Goal: Task Accomplishment & Management: Manage account settings

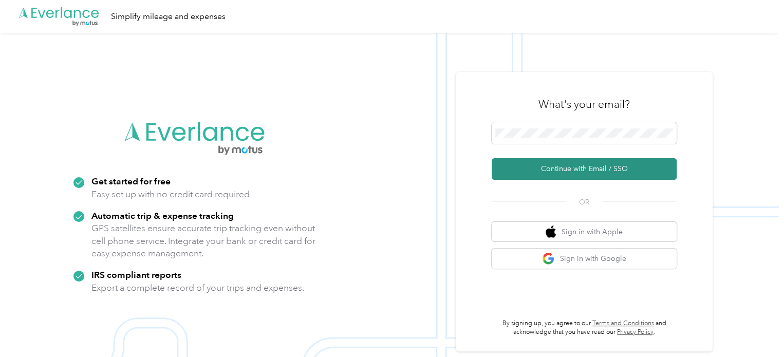
click at [570, 168] on button "Continue with Email / SSO" at bounding box center [584, 169] width 185 height 22
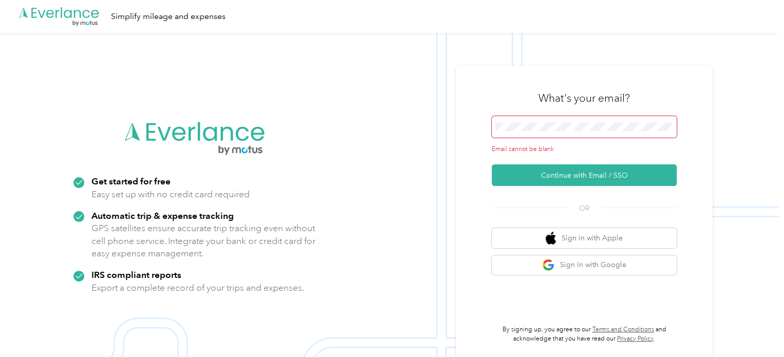
click at [535, 131] on span at bounding box center [584, 127] width 185 height 22
click at [562, 133] on span at bounding box center [584, 127] width 185 height 22
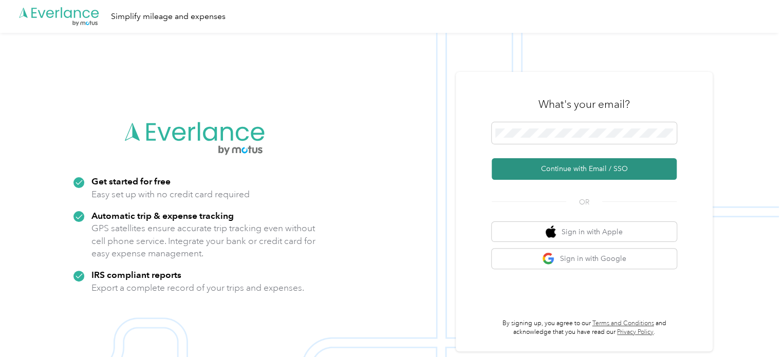
click at [580, 167] on button "Continue with Email / SSO" at bounding box center [584, 169] width 185 height 22
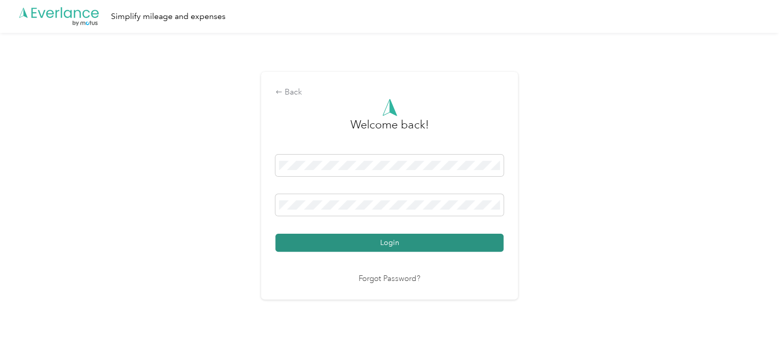
click at [391, 248] on button "Login" at bounding box center [389, 243] width 228 height 18
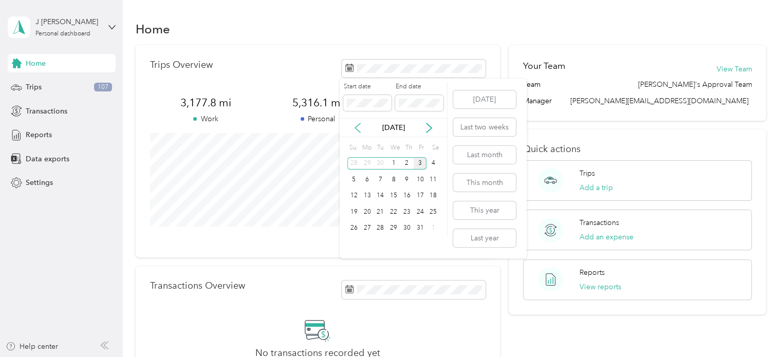
click at [358, 128] on icon at bounding box center [357, 128] width 10 height 10
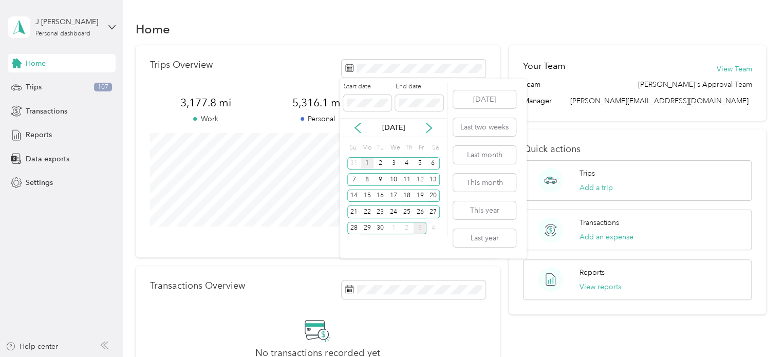
drag, startPoint x: 366, startPoint y: 160, endPoint x: 371, endPoint y: 157, distance: 6.0
click at [366, 160] on div "1" at bounding box center [367, 163] width 13 height 13
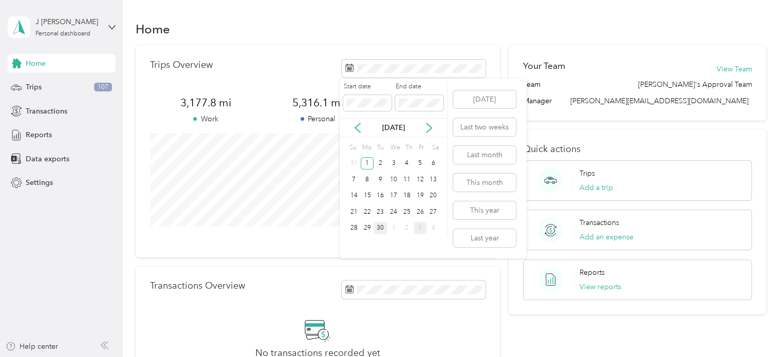
click at [380, 226] on div "30" at bounding box center [379, 228] width 13 height 13
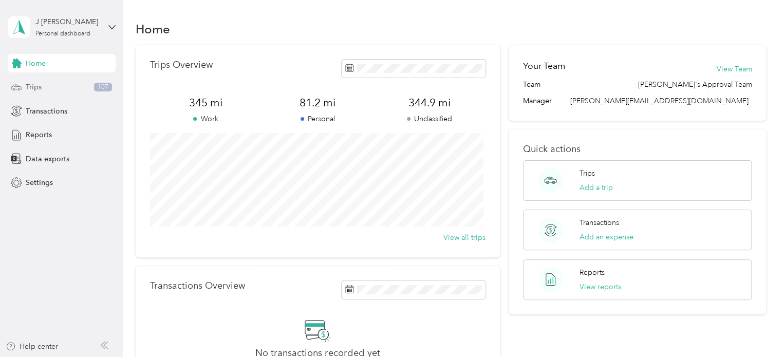
click at [36, 89] on span "Trips" at bounding box center [34, 87] width 16 height 11
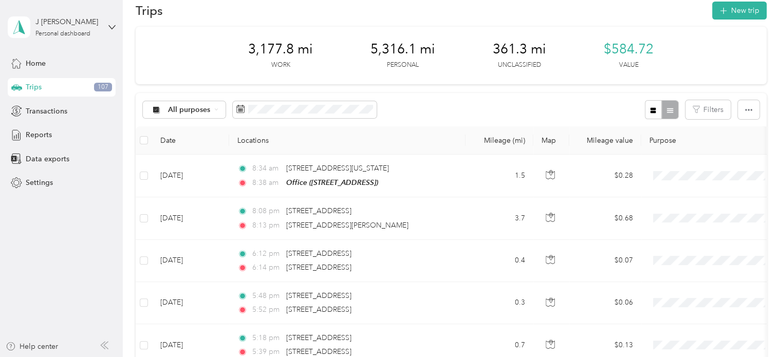
scroll to position [51, 0]
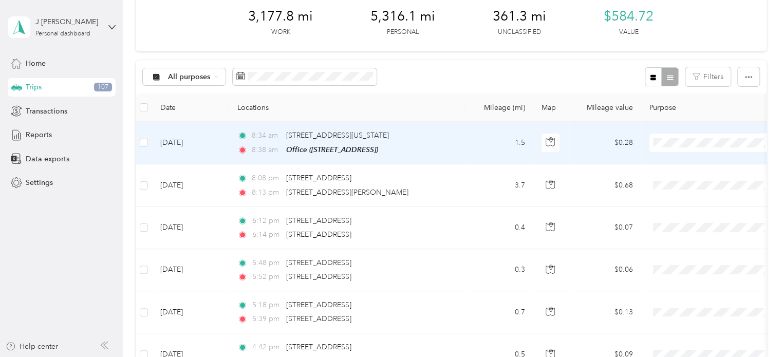
click at [692, 180] on li "Personal" at bounding box center [712, 180] width 127 height 18
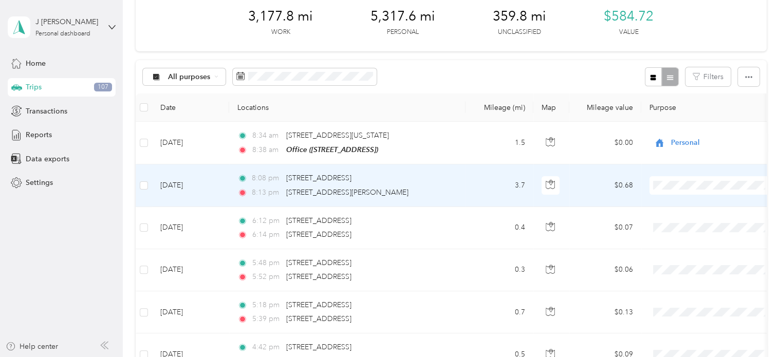
click at [680, 226] on li "Personal" at bounding box center [712, 221] width 127 height 18
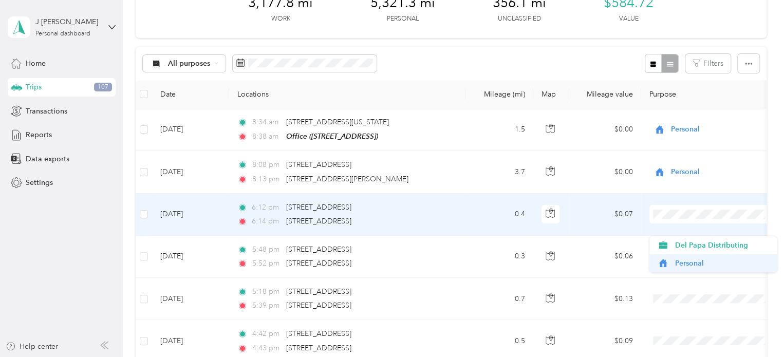
scroll to position [103, 0]
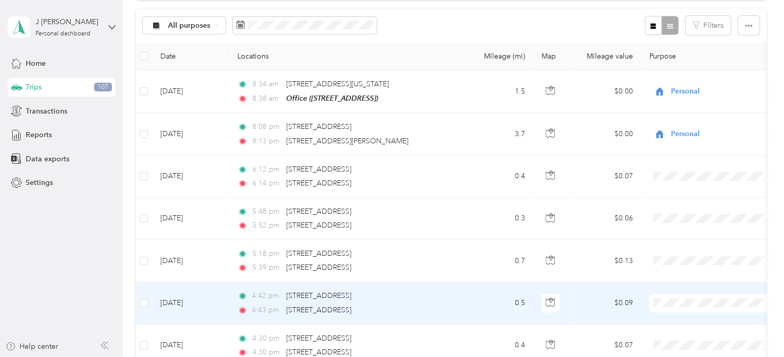
click at [686, 339] on span "Personal" at bounding box center [721, 338] width 95 height 11
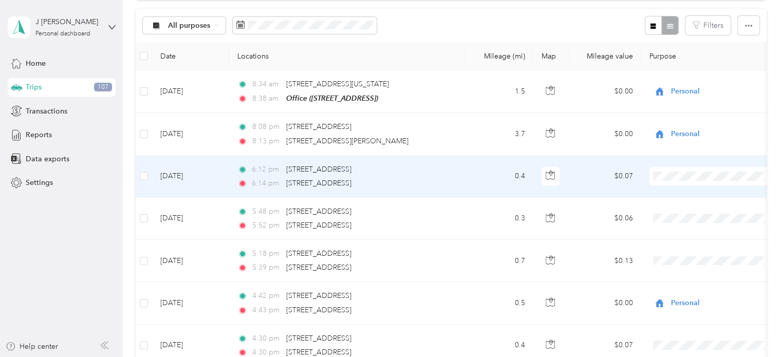
click at [684, 214] on li "Personal" at bounding box center [712, 212] width 127 height 18
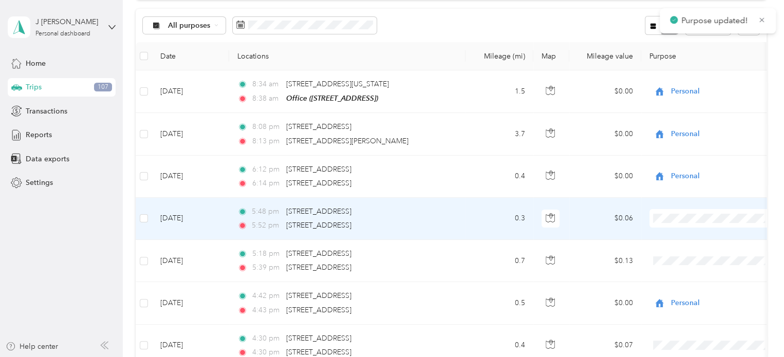
drag, startPoint x: 690, startPoint y: 253, endPoint x: 655, endPoint y: 253, distance: 34.9
click at [690, 253] on span "Personal" at bounding box center [721, 254] width 95 height 11
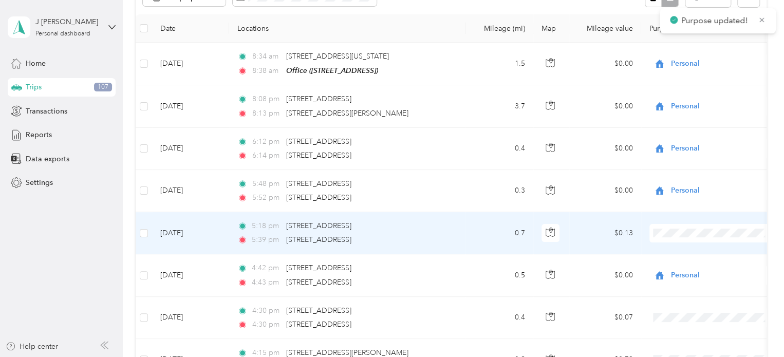
scroll to position [154, 0]
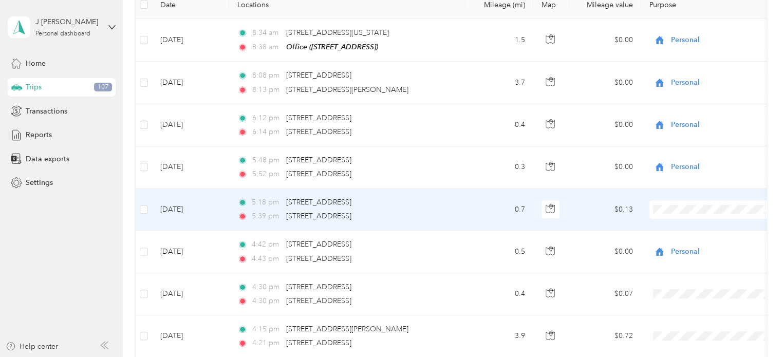
click at [693, 245] on span "Personal" at bounding box center [721, 245] width 95 height 11
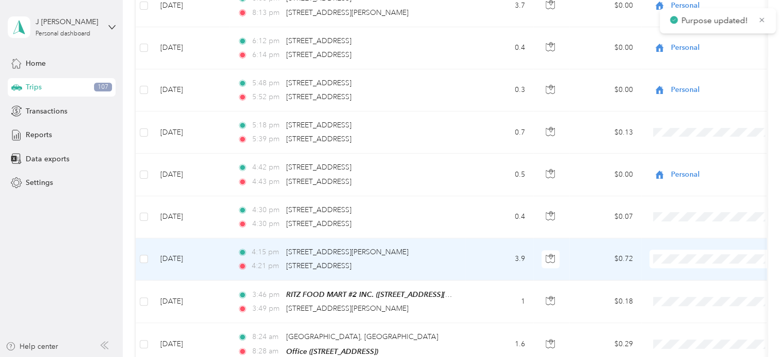
scroll to position [257, 0]
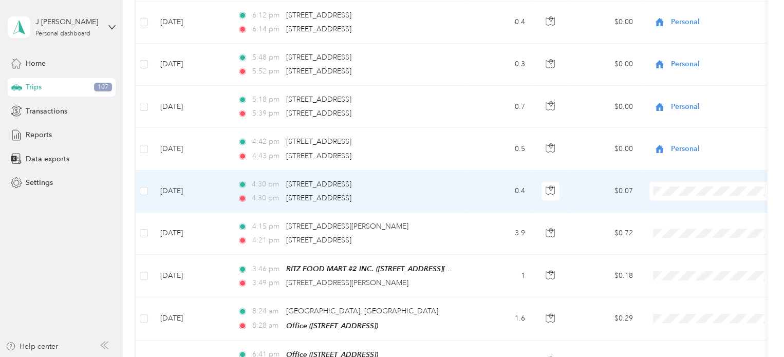
click at [682, 225] on span "Personal" at bounding box center [721, 224] width 95 height 11
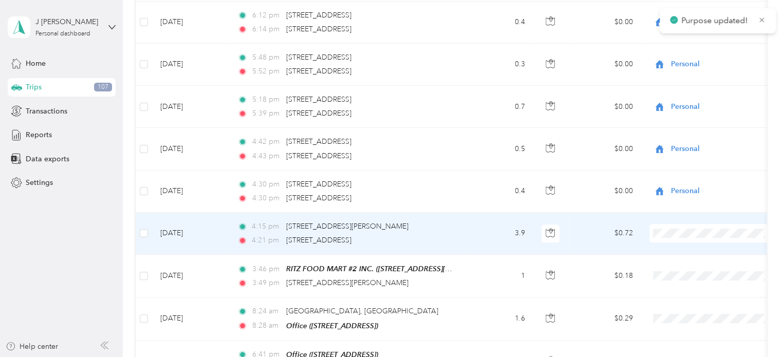
click at [686, 274] on body "Purpose updated! J [PERSON_NAME] Personal dashboard Home Trips 107 Transactions…" at bounding box center [389, 178] width 779 height 357
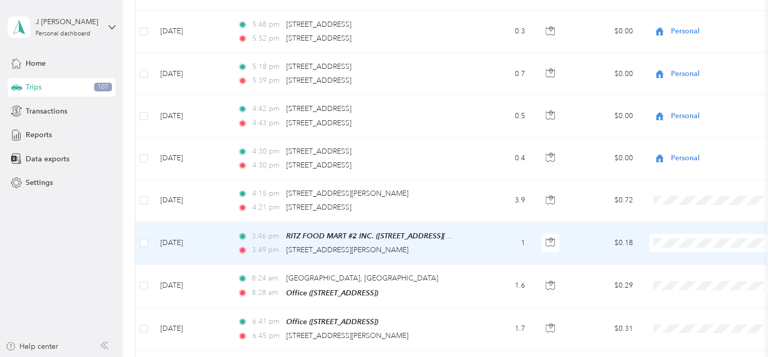
scroll to position [360, 0]
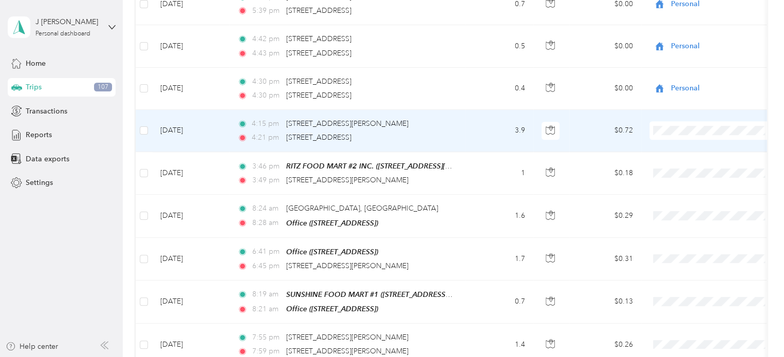
click at [689, 169] on li "Personal" at bounding box center [712, 166] width 127 height 18
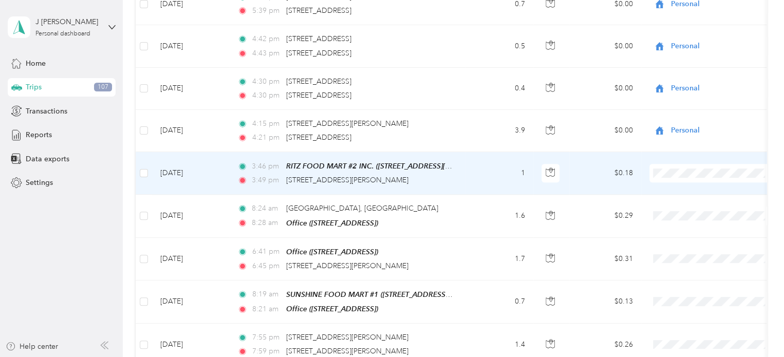
click at [676, 208] on span "Personal" at bounding box center [721, 204] width 95 height 11
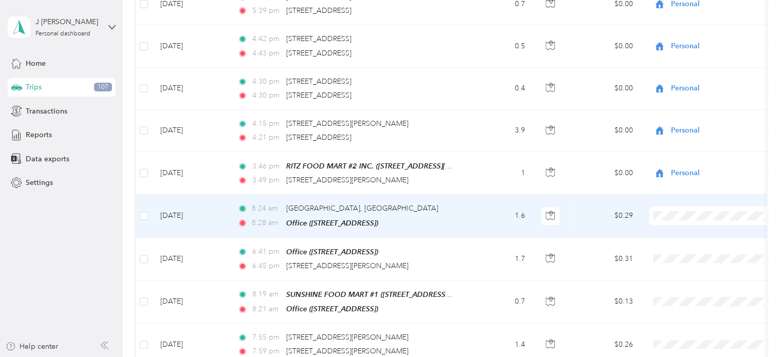
click at [678, 253] on li "Personal" at bounding box center [712, 250] width 127 height 18
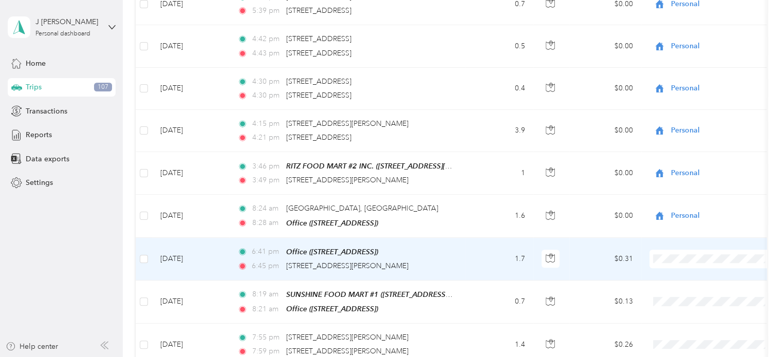
click at [681, 290] on span "Personal" at bounding box center [721, 293] width 95 height 11
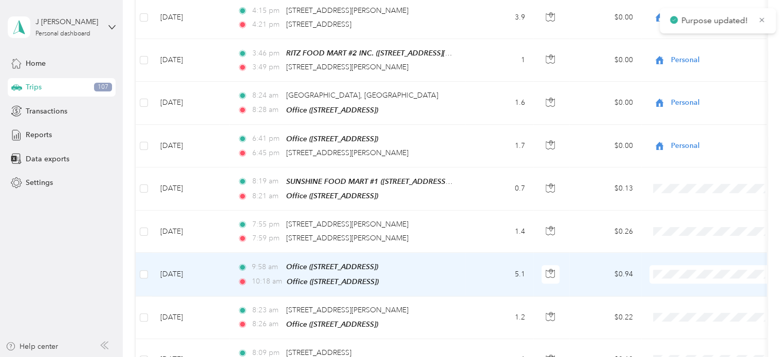
scroll to position [514, 0]
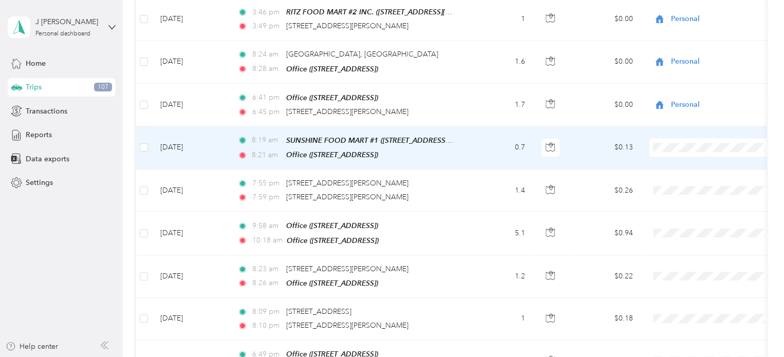
click at [694, 182] on li "Personal" at bounding box center [712, 181] width 127 height 18
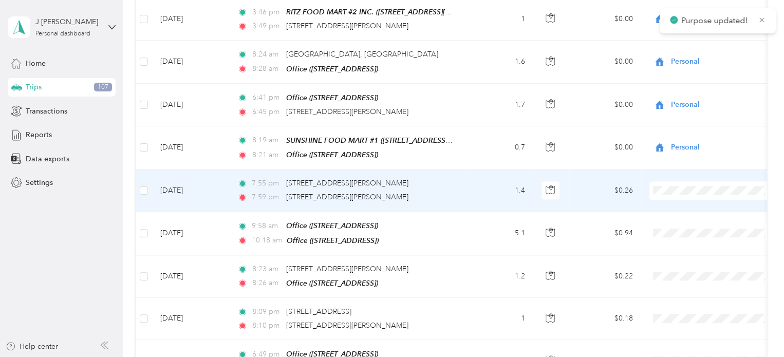
click at [683, 225] on li "Personal" at bounding box center [712, 223] width 127 height 18
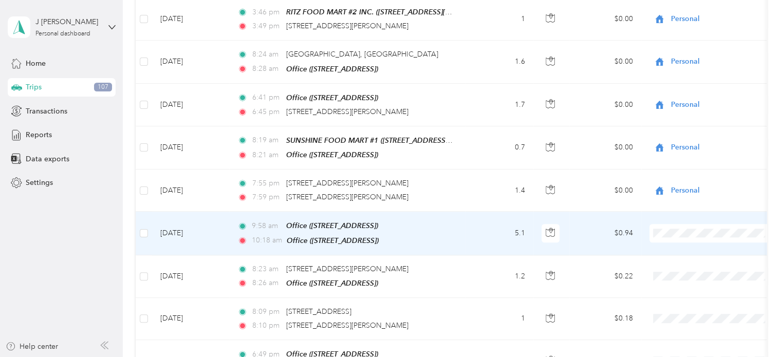
click at [681, 251] on li "Del Papa Distributing" at bounding box center [712, 247] width 127 height 18
click at [676, 230] on span "Del Papa Distributing" at bounding box center [718, 233] width 94 height 11
click at [689, 265] on span "Personal" at bounding box center [721, 265] width 95 height 11
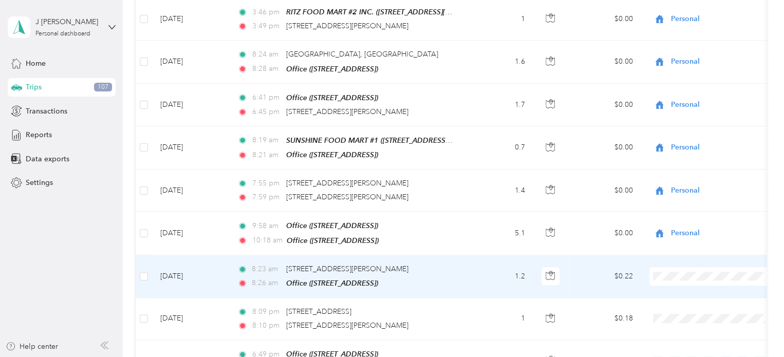
click at [678, 310] on li "Personal" at bounding box center [712, 307] width 127 height 18
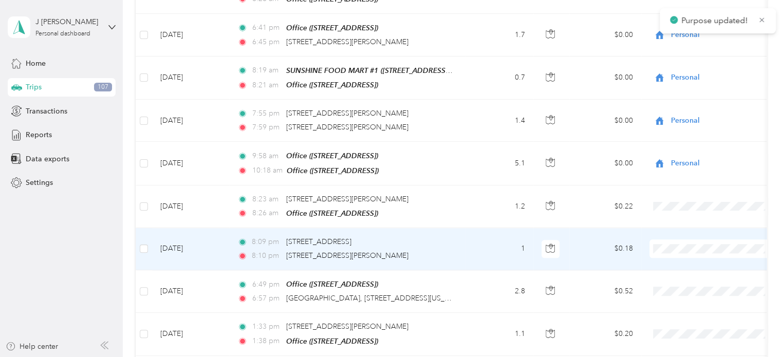
scroll to position [616, 0]
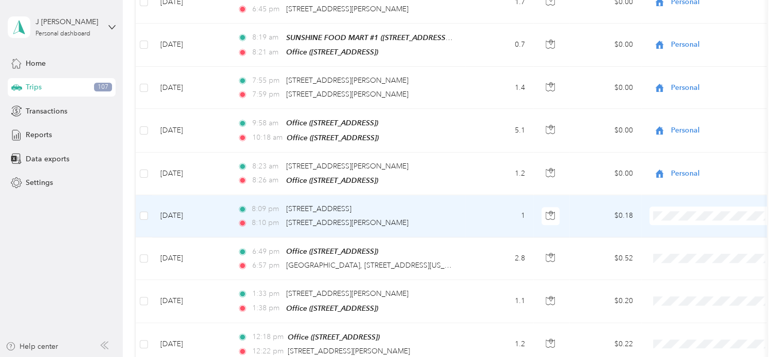
click at [687, 247] on li "Personal" at bounding box center [712, 247] width 127 height 18
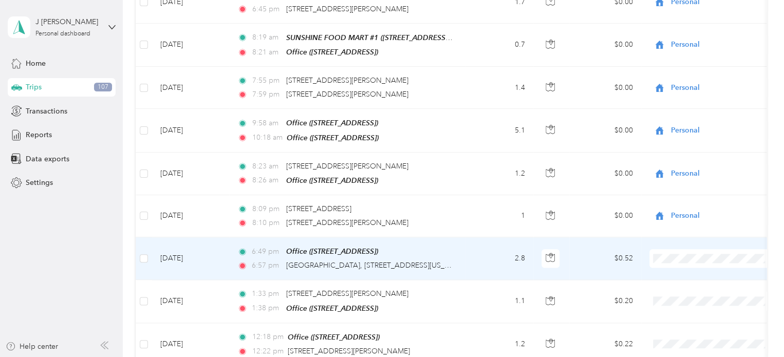
click at [678, 289] on li "Personal" at bounding box center [712, 289] width 127 height 18
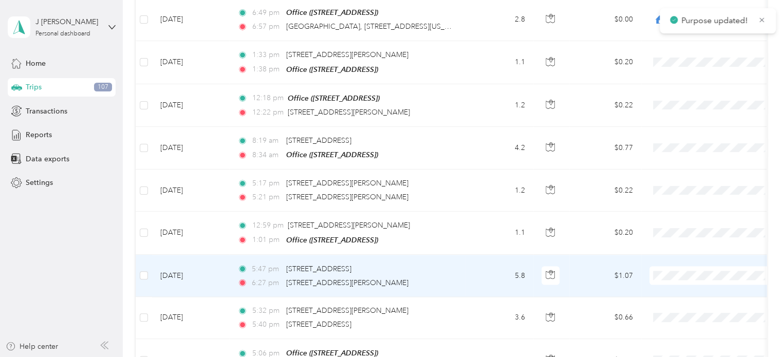
scroll to position [873, 0]
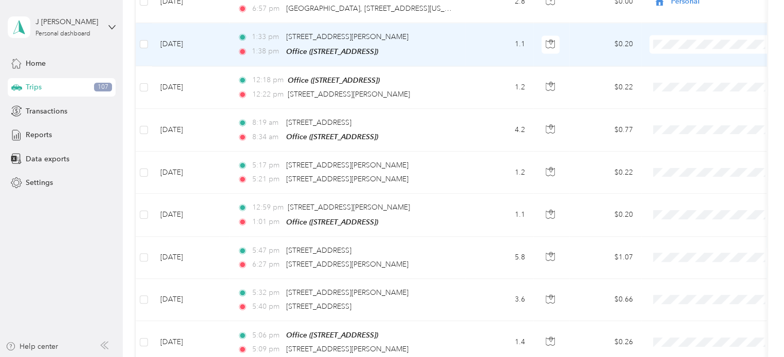
click at [680, 78] on li "Personal" at bounding box center [712, 73] width 127 height 18
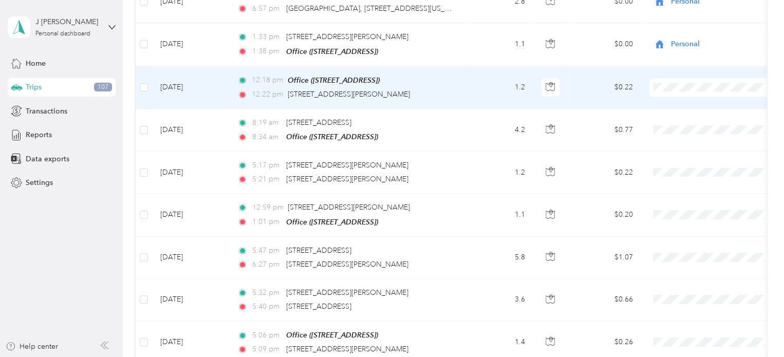
click at [681, 114] on span "Personal" at bounding box center [721, 116] width 95 height 11
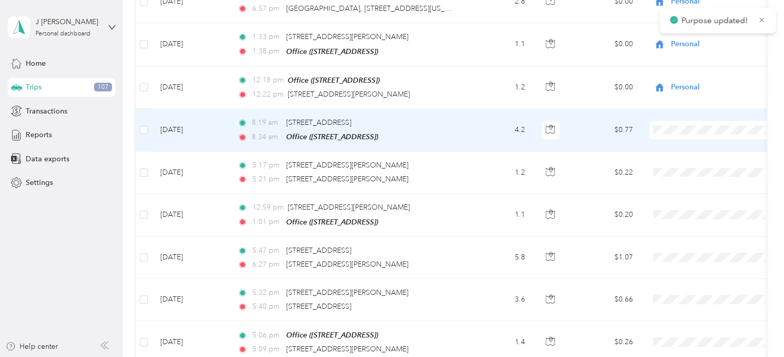
click at [684, 156] on span "Personal" at bounding box center [721, 158] width 95 height 11
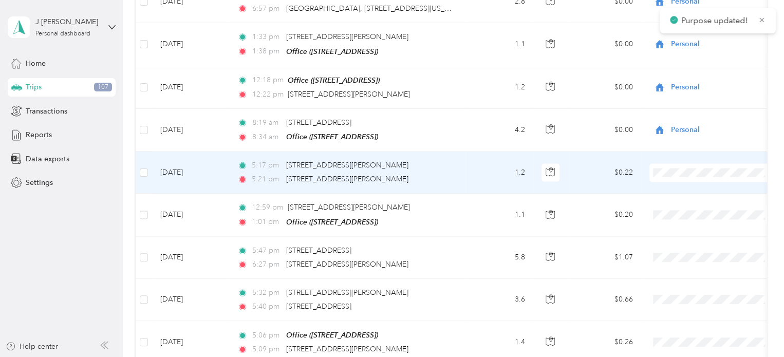
click at [683, 199] on span "Personal" at bounding box center [721, 195] width 95 height 11
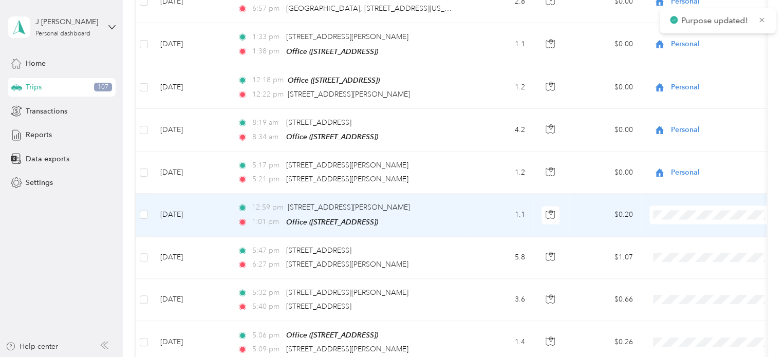
click at [674, 240] on span "Personal" at bounding box center [712, 242] width 113 height 11
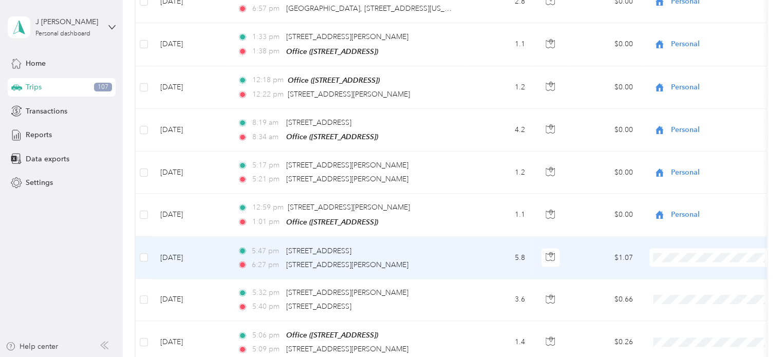
click at [682, 284] on span "Personal" at bounding box center [721, 284] width 95 height 11
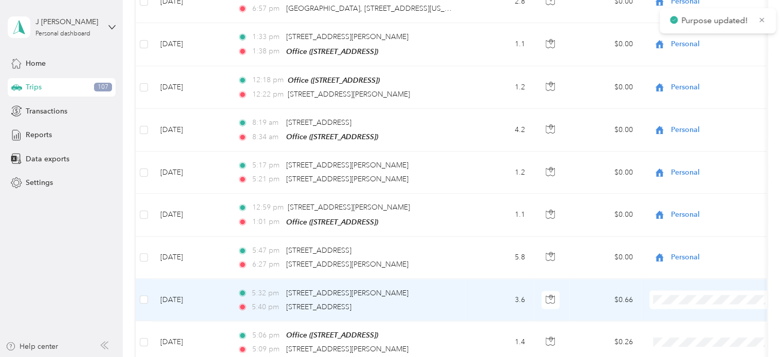
click at [681, 326] on span "Personal" at bounding box center [721, 327] width 95 height 11
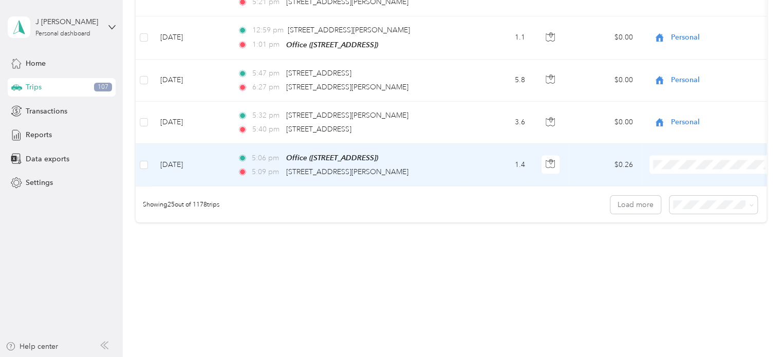
scroll to position [1055, 0]
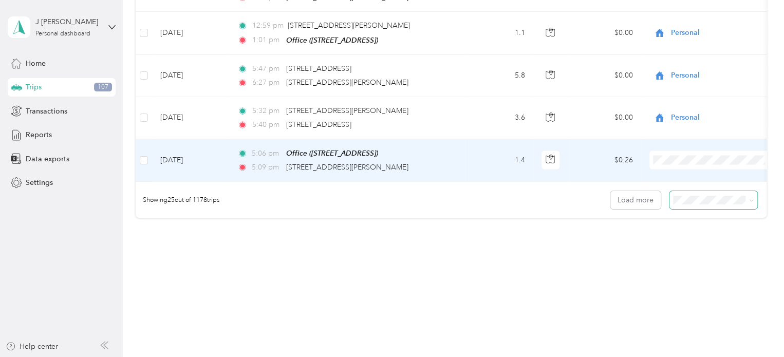
drag, startPoint x: 680, startPoint y: 189, endPoint x: 668, endPoint y: 192, distance: 12.2
click at [680, 189] on li "Personal" at bounding box center [712, 187] width 127 height 18
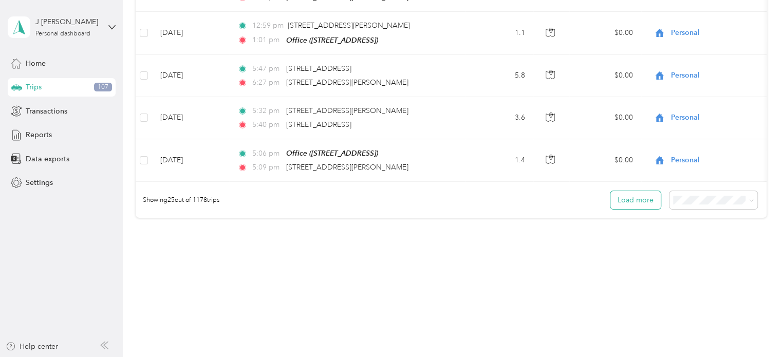
click at [629, 196] on button "Load more" at bounding box center [635, 200] width 50 height 18
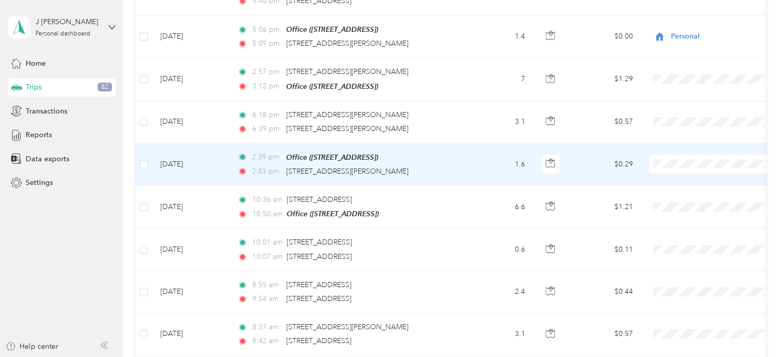
scroll to position [1209, 0]
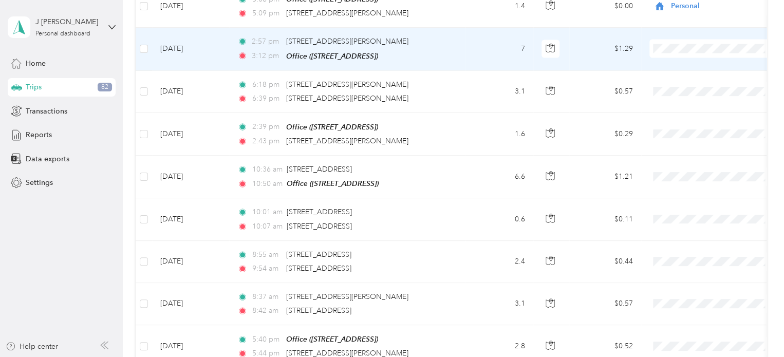
click at [671, 73] on span "Personal" at bounding box center [712, 75] width 113 height 11
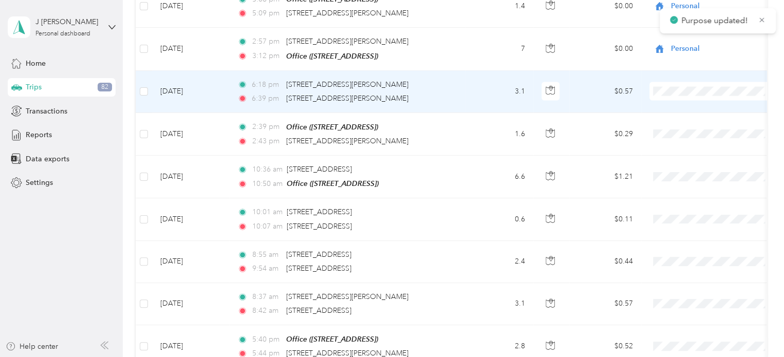
click at [676, 116] on span "Personal" at bounding box center [721, 117] width 95 height 11
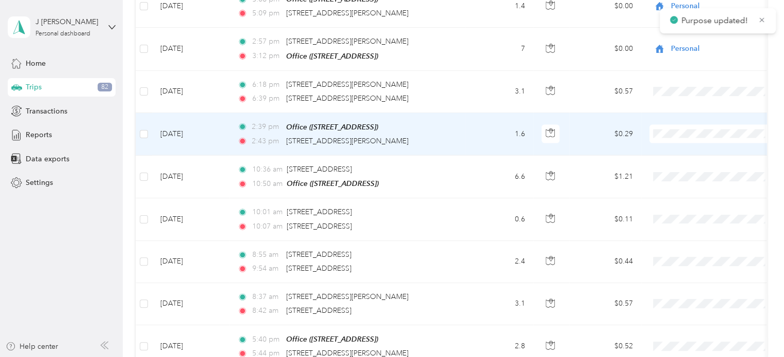
click at [686, 158] on span "Personal" at bounding box center [721, 159] width 95 height 11
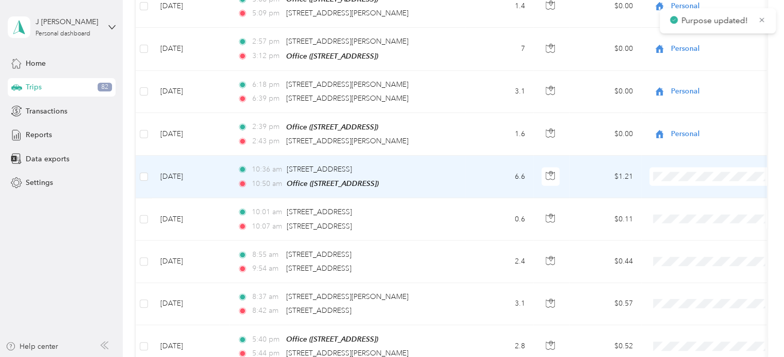
click at [678, 203] on span "Personal" at bounding box center [721, 200] width 95 height 11
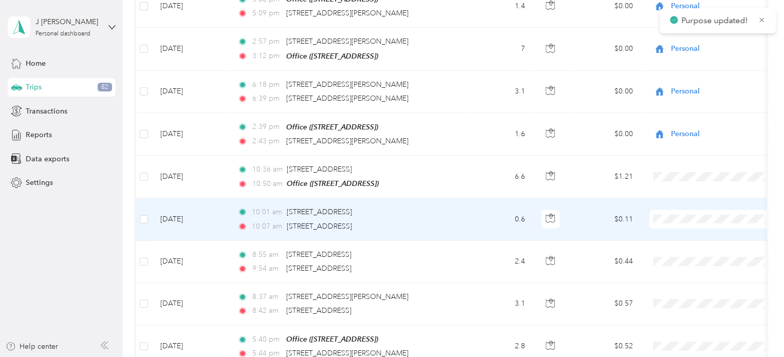
click at [687, 245] on li "Personal" at bounding box center [712, 244] width 127 height 18
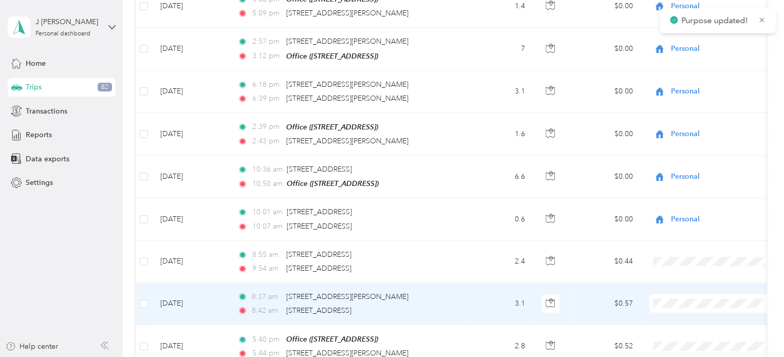
click at [684, 328] on span "Personal" at bounding box center [721, 328] width 95 height 11
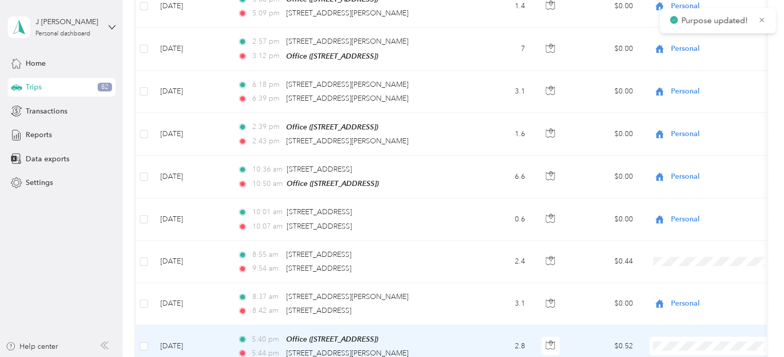
click at [686, 316] on li "Personal" at bounding box center [712, 314] width 127 height 18
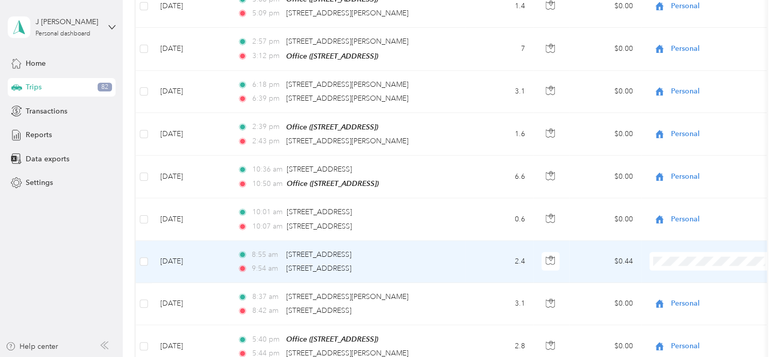
click at [672, 253] on span at bounding box center [712, 261] width 127 height 18
click at [686, 287] on li "Personal" at bounding box center [712, 286] width 127 height 18
click at [674, 256] on span "Personal" at bounding box center [718, 261] width 94 height 11
click at [686, 289] on li "Personal" at bounding box center [712, 286] width 127 height 18
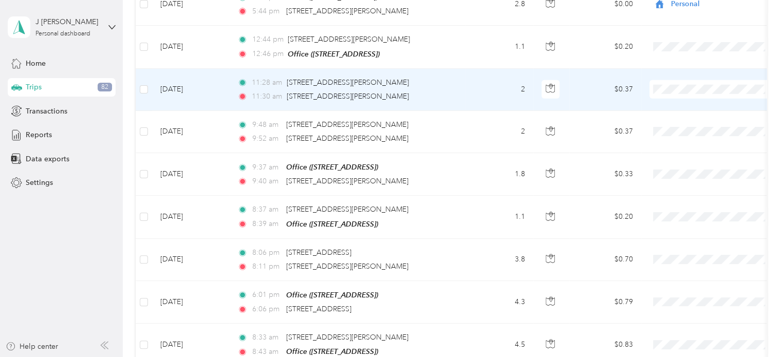
scroll to position [1569, 0]
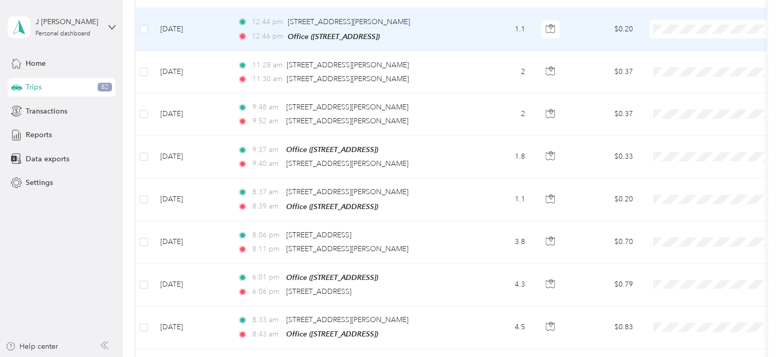
click at [672, 55] on li "Personal" at bounding box center [712, 53] width 127 height 18
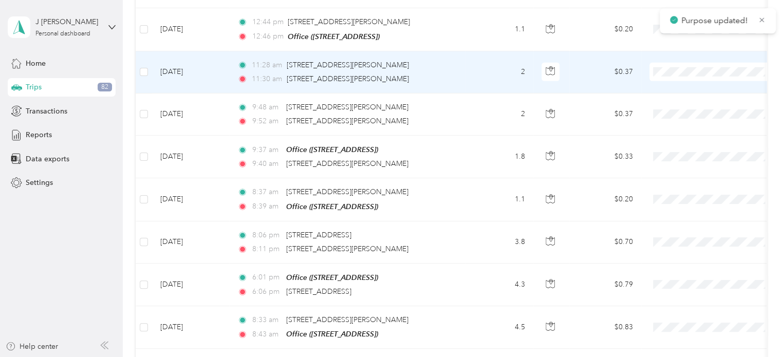
click at [682, 97] on li "Personal" at bounding box center [712, 95] width 127 height 18
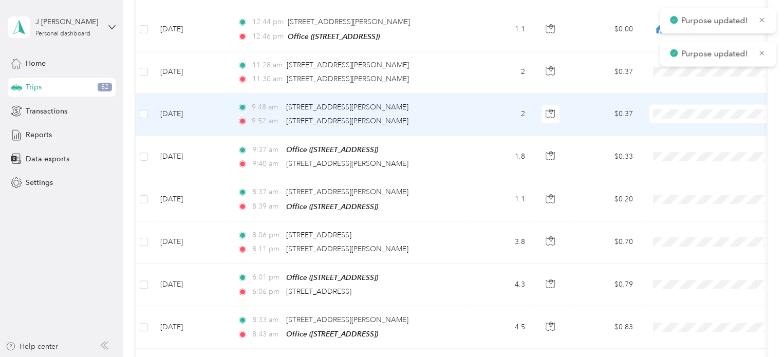
click at [678, 139] on li "Personal" at bounding box center [712, 135] width 127 height 18
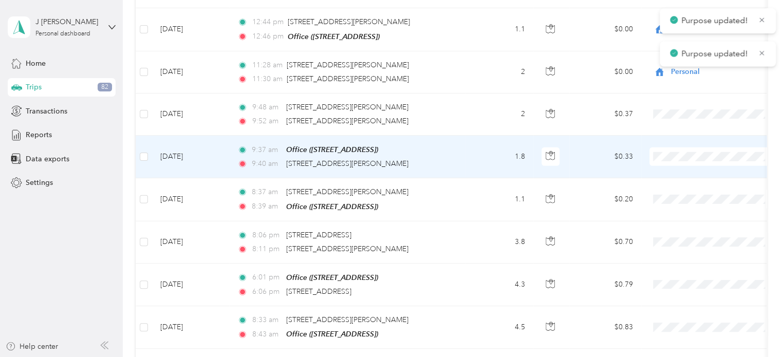
click at [684, 183] on body "Purpose updated! Purpose updated! J [PERSON_NAME] Personal dashboard Home Trips…" at bounding box center [389, 178] width 779 height 357
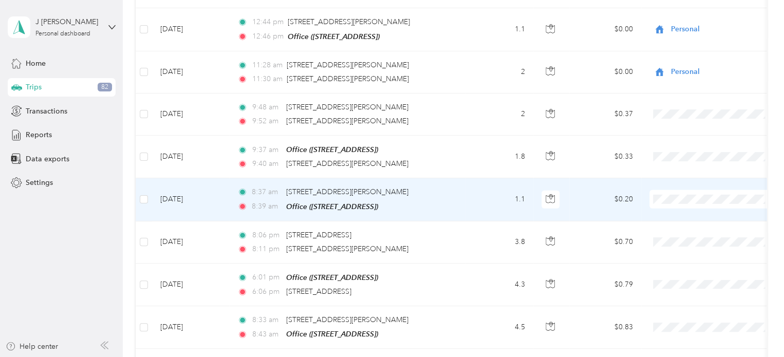
click at [686, 222] on li "Personal" at bounding box center [712, 221] width 127 height 18
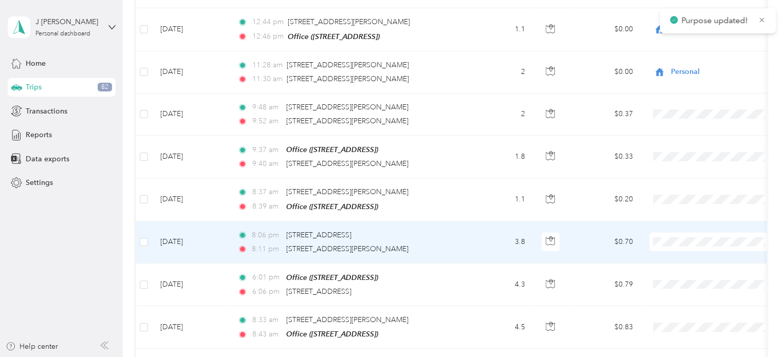
click at [686, 263] on span "Personal" at bounding box center [721, 259] width 95 height 11
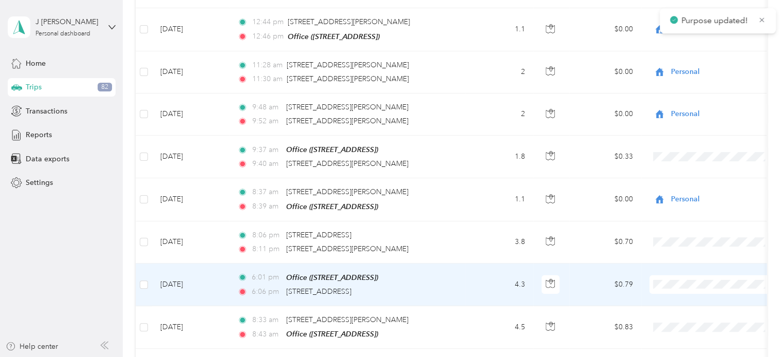
click at [684, 306] on li "Personal" at bounding box center [712, 300] width 127 height 18
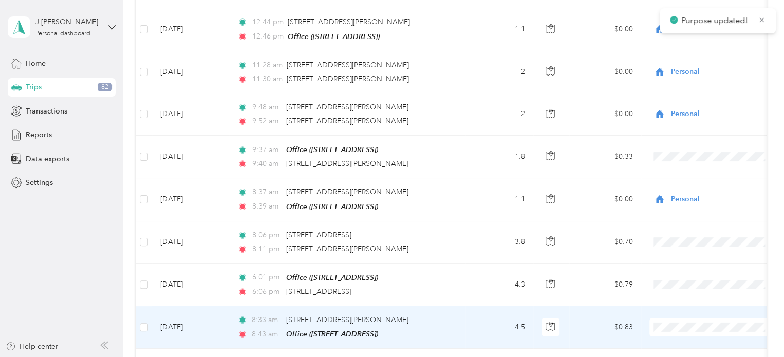
click at [686, 347] on span "Personal" at bounding box center [721, 348] width 95 height 11
click at [684, 351] on li "Personal" at bounding box center [712, 348] width 127 height 18
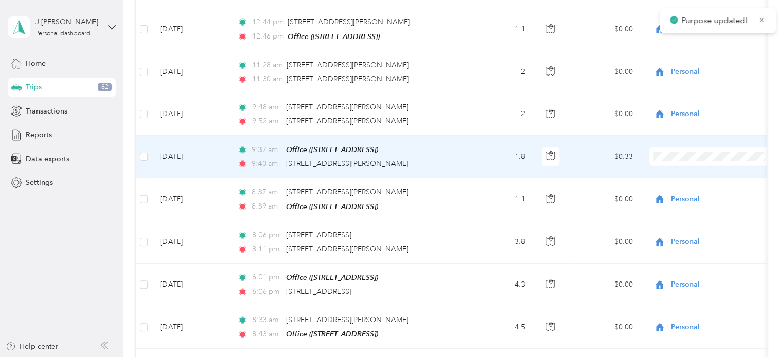
click at [686, 177] on span "Personal" at bounding box center [721, 179] width 95 height 11
click at [694, 179] on span "Personal" at bounding box center [715, 178] width 83 height 11
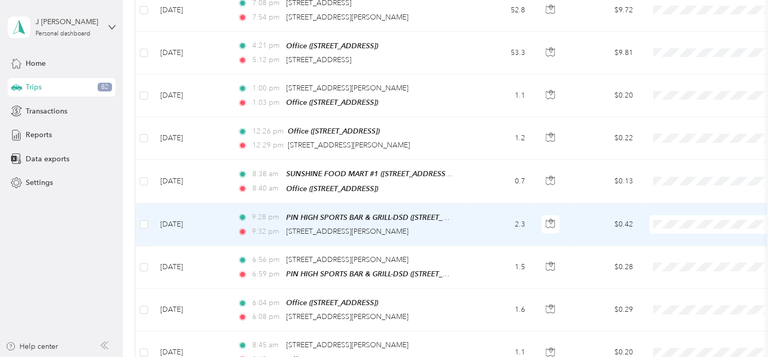
scroll to position [1877, 0]
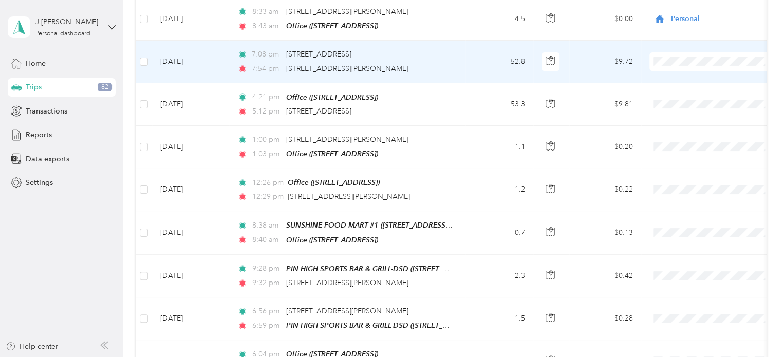
click at [681, 66] on li "Del Papa Distributing" at bounding box center [712, 64] width 127 height 18
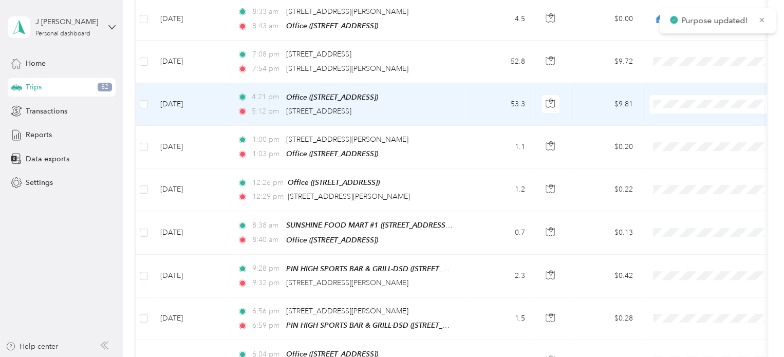
click at [678, 106] on span "Del Papa Distributing" at bounding box center [721, 104] width 95 height 11
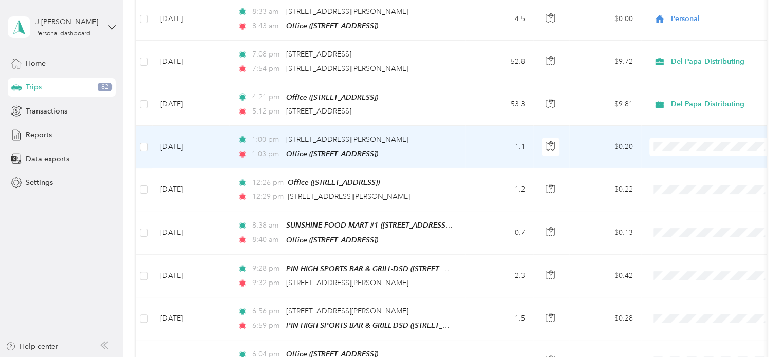
click at [678, 166] on span "Personal" at bounding box center [721, 166] width 95 height 11
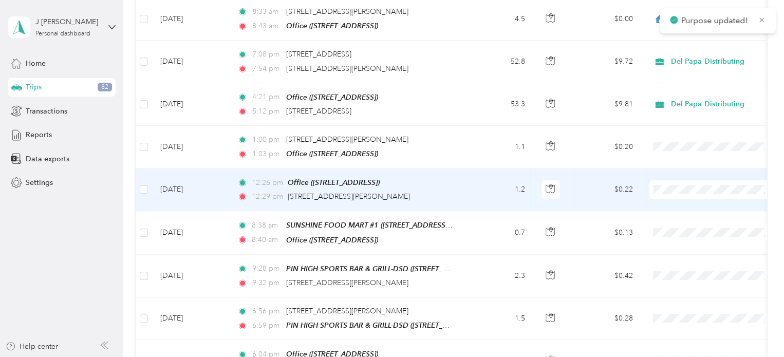
click at [688, 210] on li "Personal" at bounding box center [712, 208] width 127 height 18
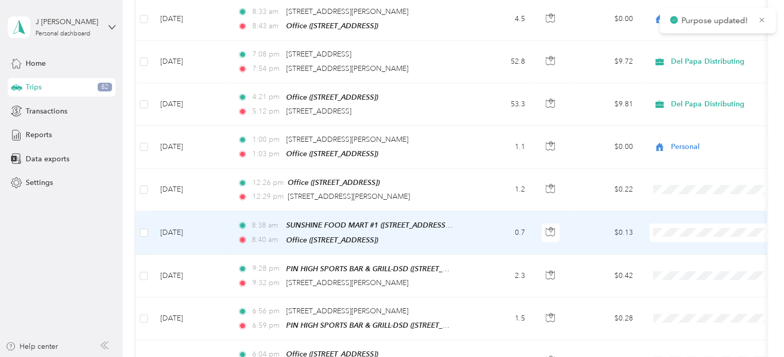
click at [679, 254] on body "Purpose updated! Purpose updated! J [PERSON_NAME] Personal dashboard Home Trips…" at bounding box center [389, 178] width 779 height 357
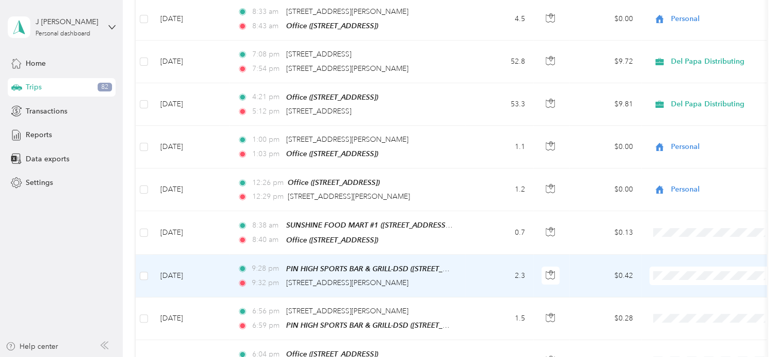
click at [679, 295] on body "Purpose updated! J [PERSON_NAME] Personal dashboard Home Trips 82 Transactions …" at bounding box center [389, 178] width 779 height 357
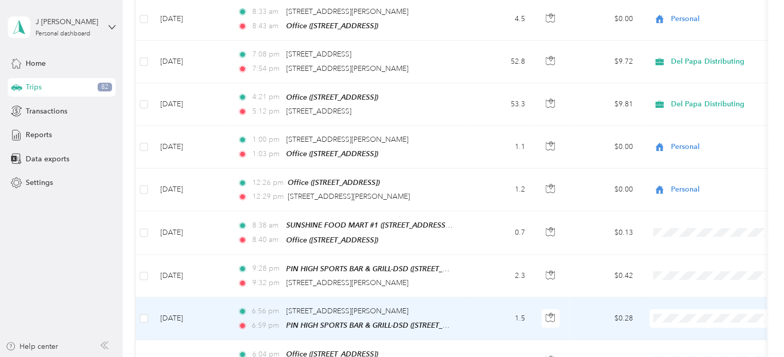
click at [680, 337] on li "Personal" at bounding box center [712, 335] width 127 height 18
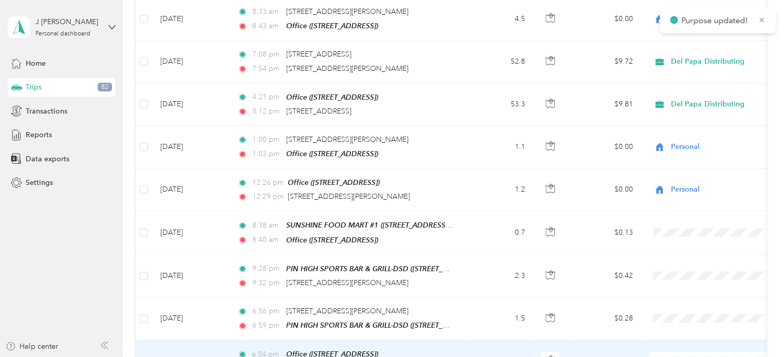
click at [686, 320] on span "Personal" at bounding box center [721, 320] width 95 height 11
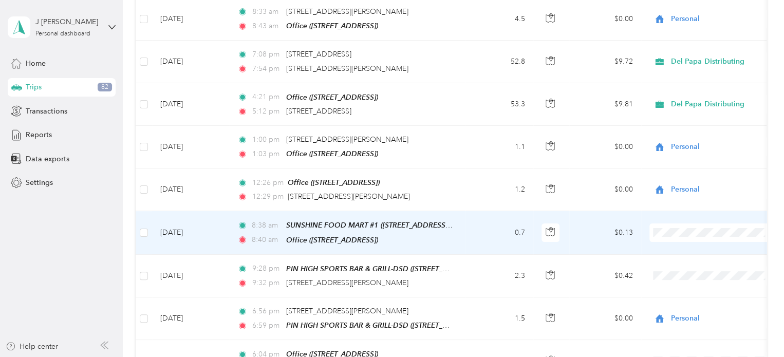
click at [685, 248] on span "Personal" at bounding box center [721, 250] width 95 height 11
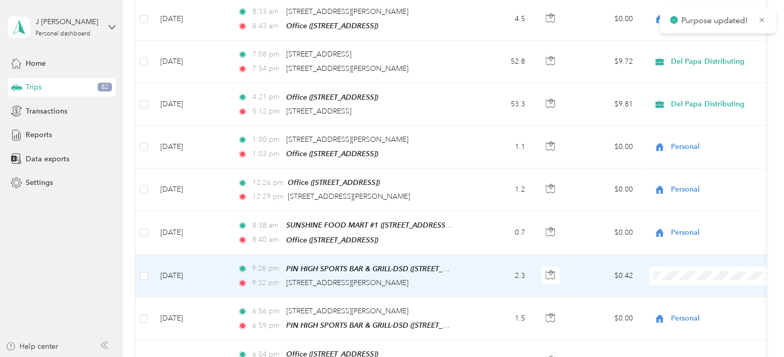
click at [689, 291] on span "Personal" at bounding box center [721, 290] width 95 height 11
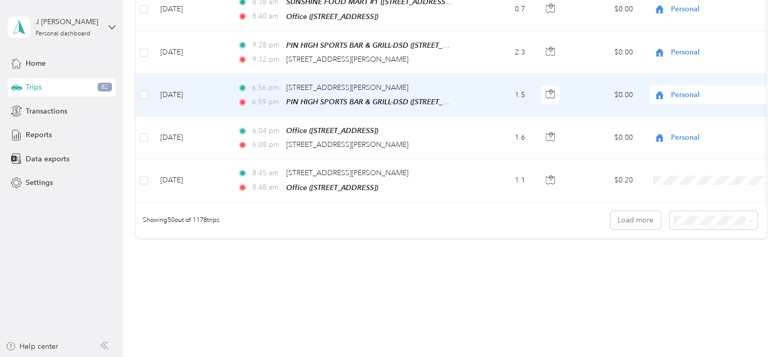
scroll to position [2109, 0]
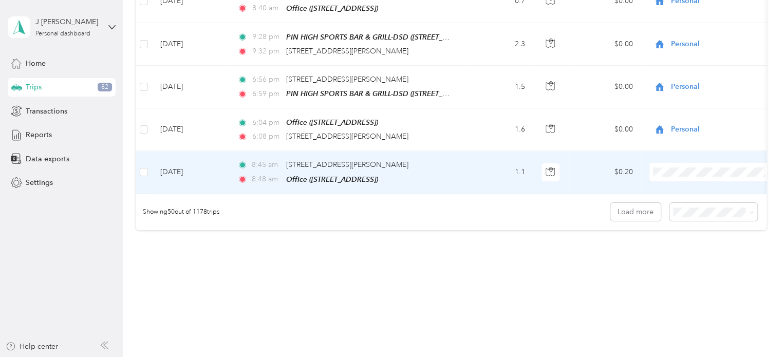
click at [680, 187] on span "Personal" at bounding box center [721, 187] width 95 height 11
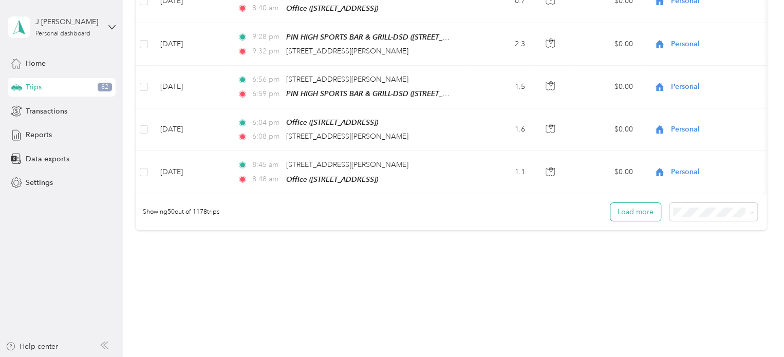
click at [624, 203] on button "Load more" at bounding box center [635, 212] width 50 height 18
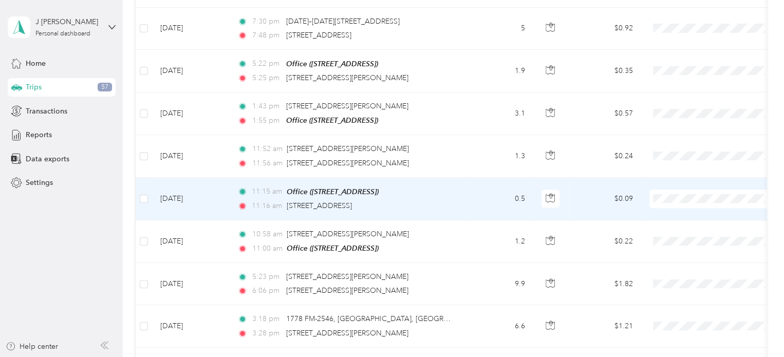
scroll to position [2263, 0]
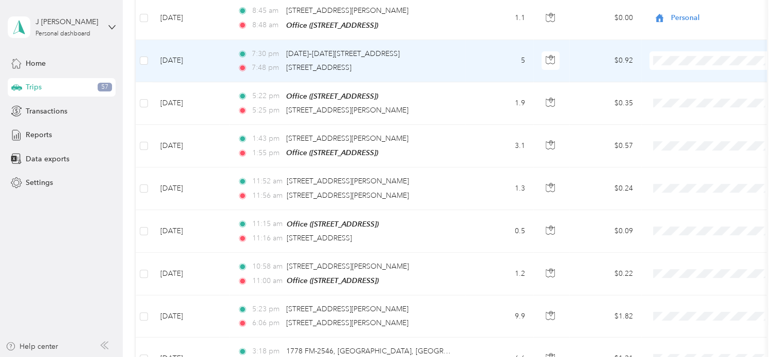
click at [678, 78] on li "Personal" at bounding box center [712, 73] width 127 height 18
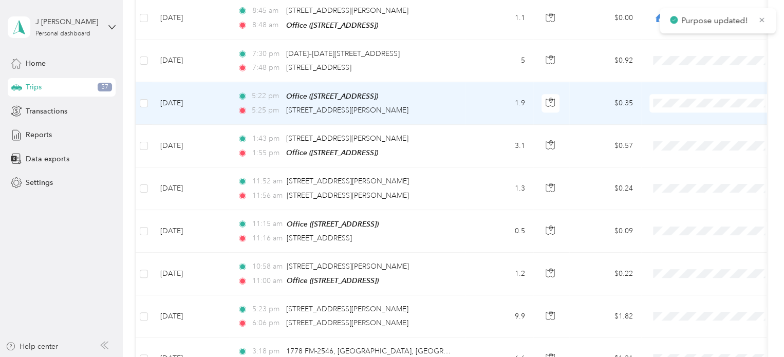
click at [677, 116] on span "Personal" at bounding box center [721, 117] width 95 height 11
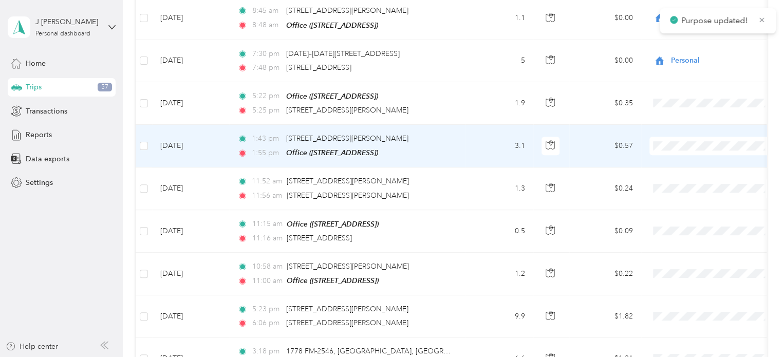
click at [683, 160] on li "Personal" at bounding box center [712, 160] width 127 height 18
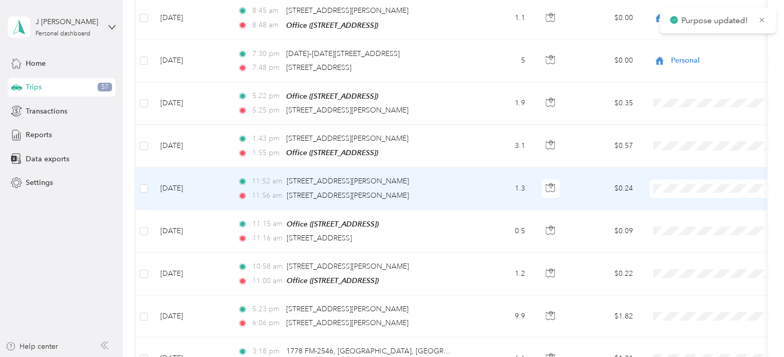
click at [684, 205] on body "Purpose updated! J [PERSON_NAME] Personal dashboard Home Trips 57 Transactions …" at bounding box center [389, 178] width 779 height 357
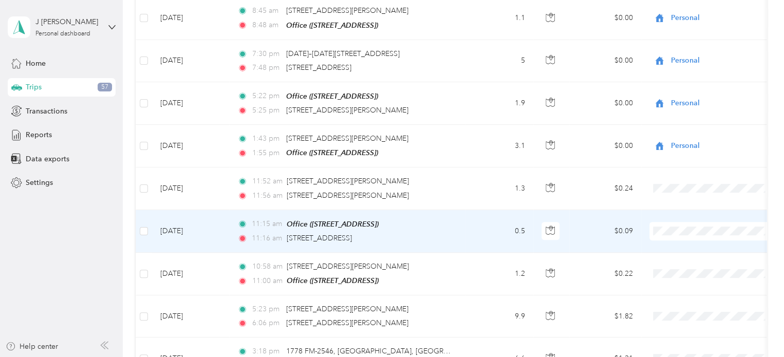
click at [679, 242] on span "Personal" at bounding box center [721, 240] width 95 height 11
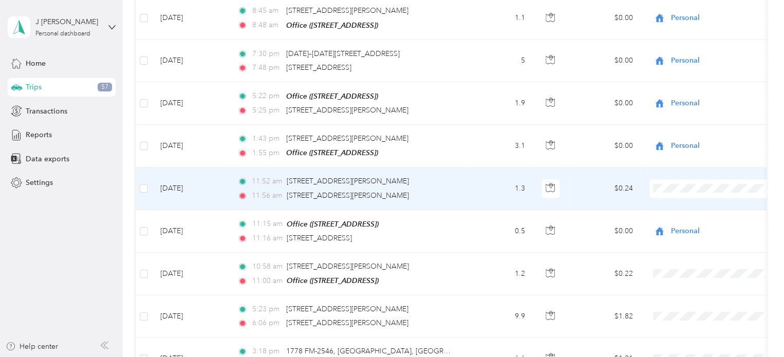
click at [687, 202] on li "Personal" at bounding box center [712, 202] width 127 height 18
click at [683, 199] on span "Personal" at bounding box center [721, 200] width 95 height 11
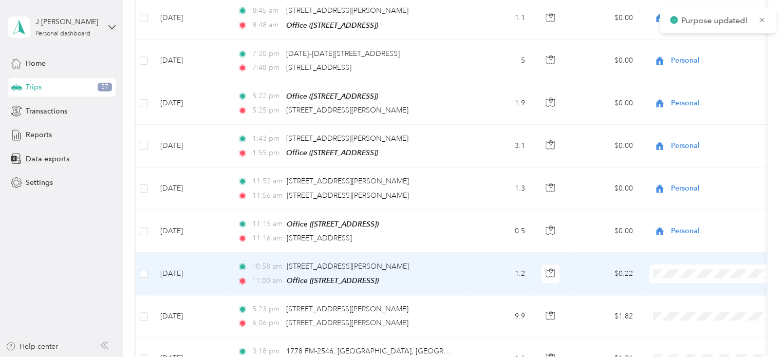
click at [690, 289] on li "Personal" at bounding box center [712, 281] width 127 height 18
click at [685, 285] on span "Personal" at bounding box center [715, 282] width 83 height 11
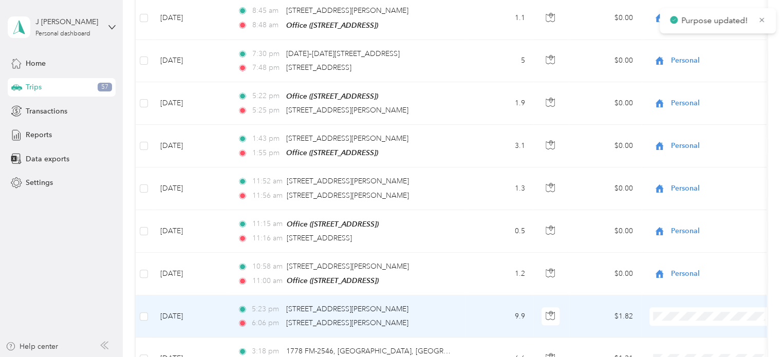
click at [682, 328] on span "Personal" at bounding box center [721, 328] width 95 height 11
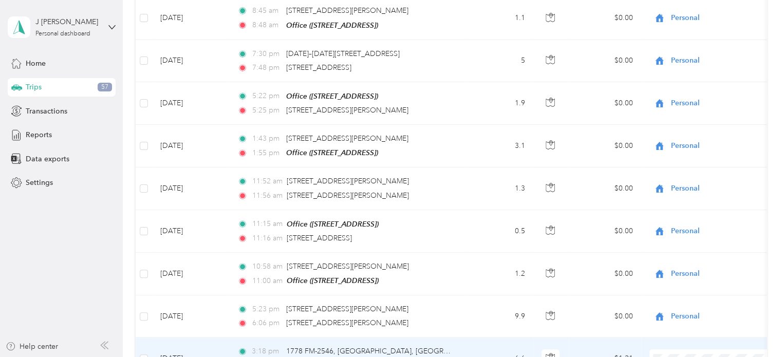
click at [687, 316] on li "Personal" at bounding box center [712, 311] width 127 height 18
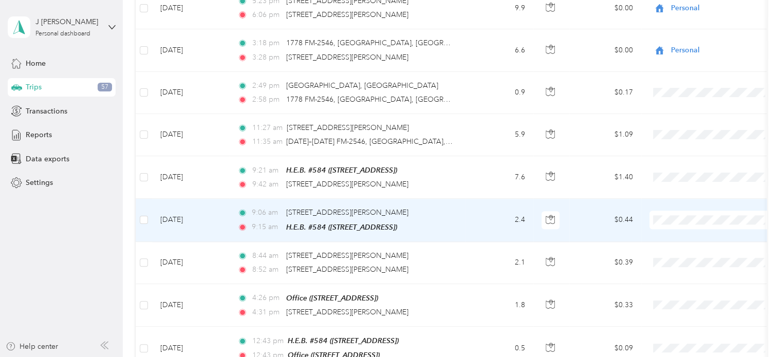
scroll to position [2622, 0]
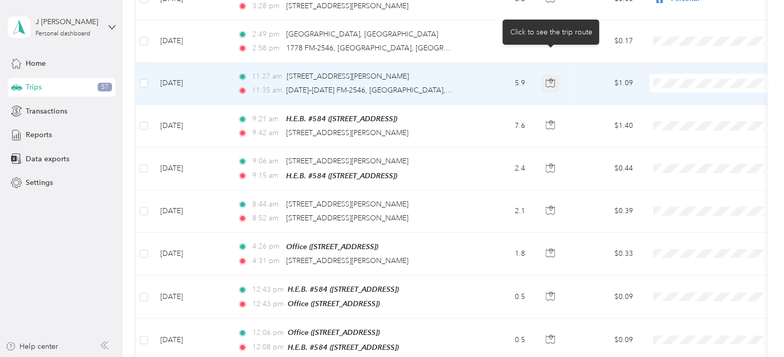
click at [552, 78] on icon "button" at bounding box center [550, 82] width 9 height 9
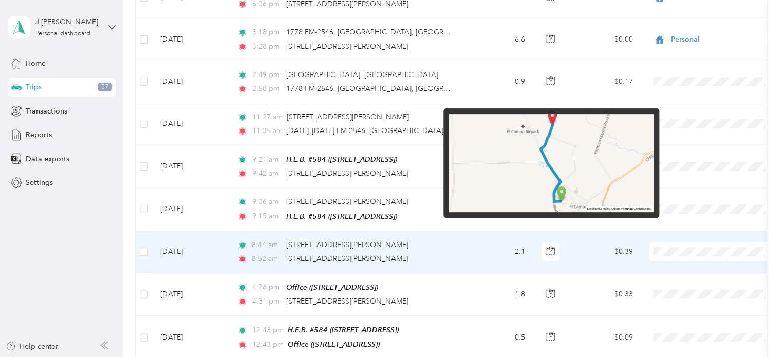
scroll to position [2571, 0]
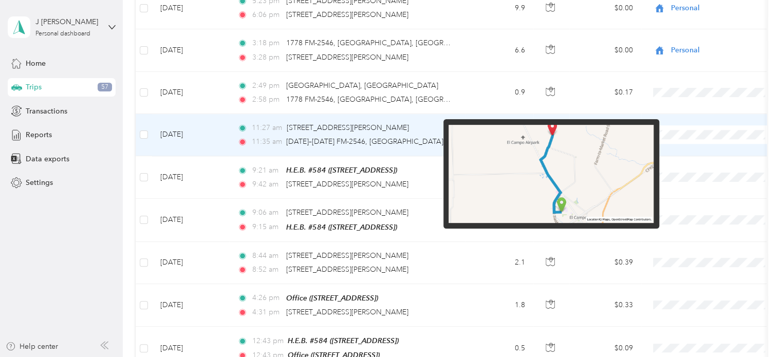
click at [526, 166] on img at bounding box center [550, 174] width 205 height 99
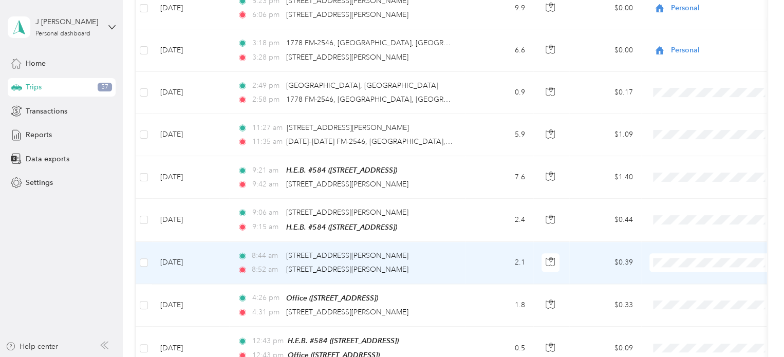
click at [510, 252] on td "2.1" at bounding box center [499, 263] width 68 height 42
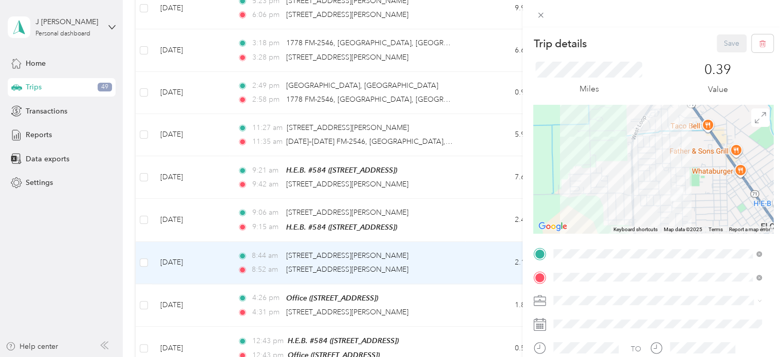
click at [196, 136] on div "Trip details Save This trip cannot be edited because it is either under review,…" at bounding box center [392, 178] width 784 height 357
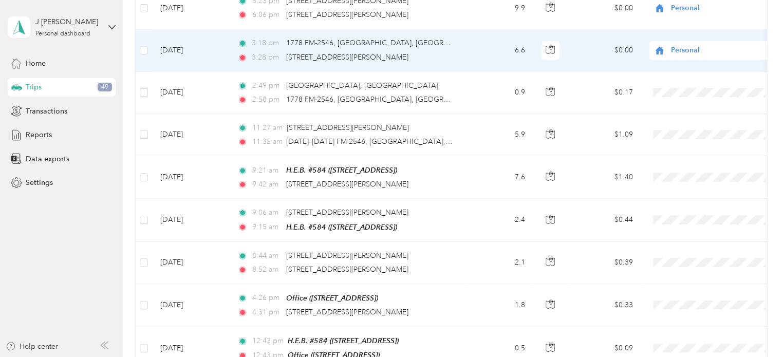
click at [182, 29] on td "[DATE]" at bounding box center [190, 50] width 77 height 42
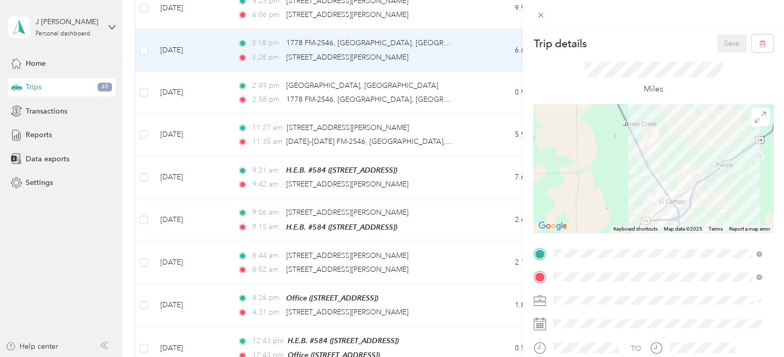
click at [686, 156] on div at bounding box center [653, 168] width 240 height 128
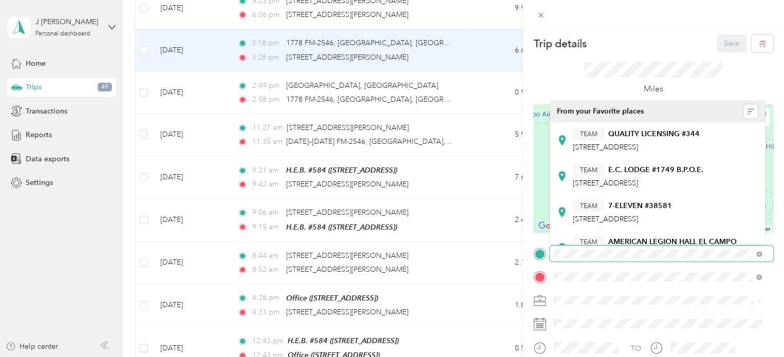
click at [710, 253] on div "Trip details Save This trip cannot be edited because it is either under review,…" at bounding box center [653, 263] width 240 height 459
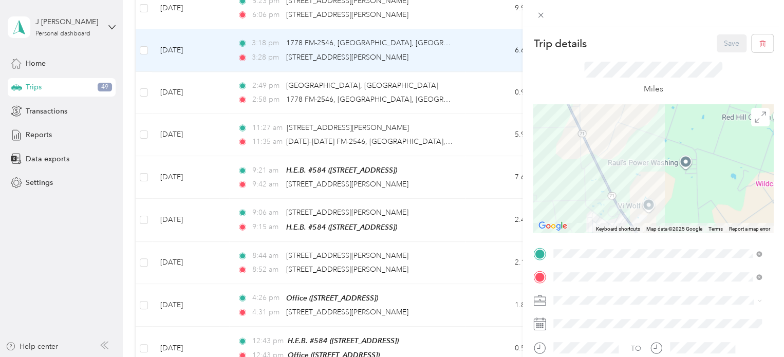
drag, startPoint x: 685, startPoint y: 161, endPoint x: 657, endPoint y: 147, distance: 31.0
click at [657, 147] on div at bounding box center [653, 168] width 240 height 128
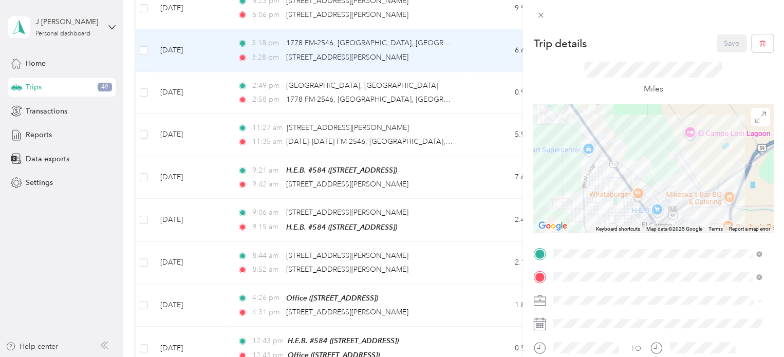
drag, startPoint x: 671, startPoint y: 194, endPoint x: 621, endPoint y: 85, distance: 119.5
click at [621, 85] on div "Trip details Save This trip cannot be edited because it is either under review,…" at bounding box center [653, 263] width 240 height 459
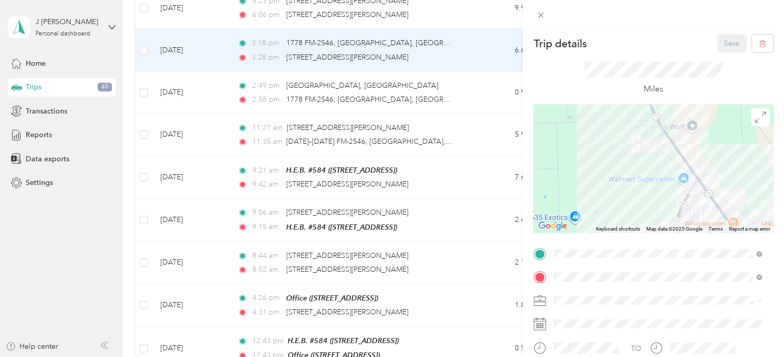
drag, startPoint x: 633, startPoint y: 120, endPoint x: 726, endPoint y: 151, distance: 97.3
click at [729, 150] on div at bounding box center [653, 168] width 240 height 128
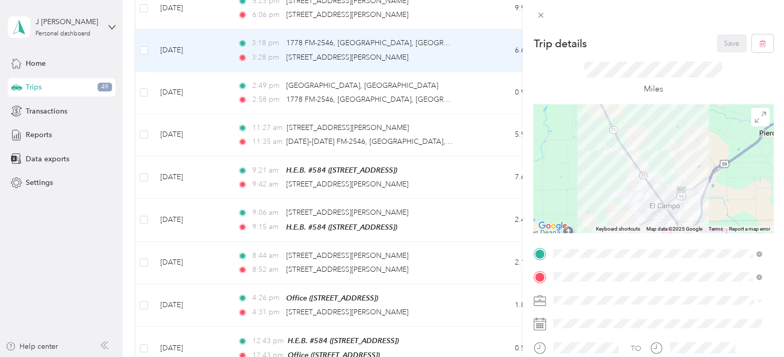
drag, startPoint x: 651, startPoint y: 147, endPoint x: 654, endPoint y: 141, distance: 7.1
click at [654, 141] on div at bounding box center [653, 168] width 240 height 128
click at [634, 195] on img at bounding box center [637, 196] width 13 height 13
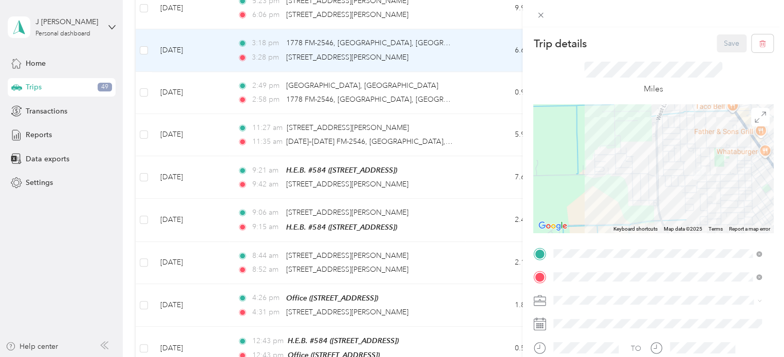
drag, startPoint x: 641, startPoint y: 193, endPoint x: 600, endPoint y: 180, distance: 42.6
click at [599, 186] on div at bounding box center [653, 168] width 240 height 128
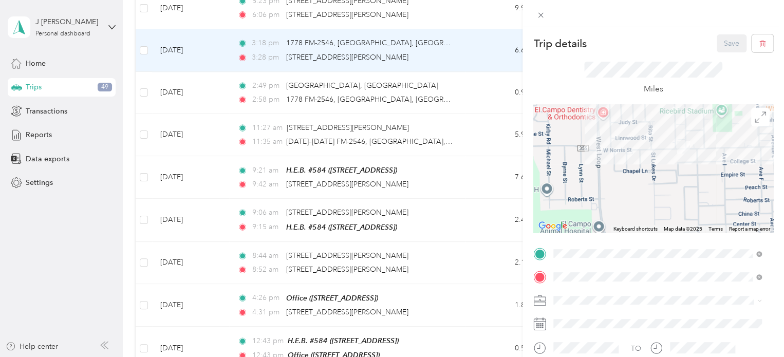
drag, startPoint x: 694, startPoint y: 180, endPoint x: 622, endPoint y: 179, distance: 72.4
click at [604, 179] on div at bounding box center [653, 168] width 240 height 128
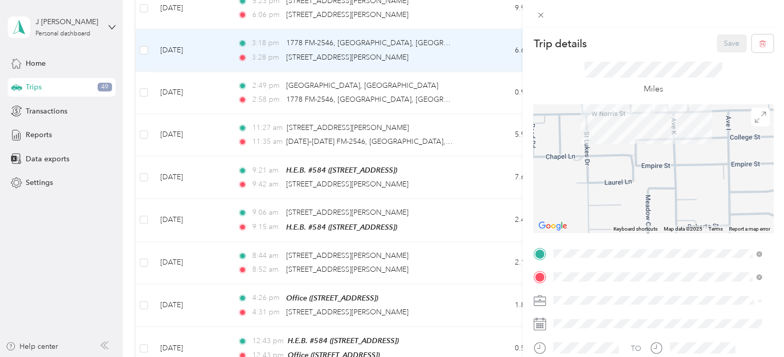
drag, startPoint x: 699, startPoint y: 189, endPoint x: 619, endPoint y: 183, distance: 80.3
click at [619, 183] on div at bounding box center [653, 168] width 240 height 128
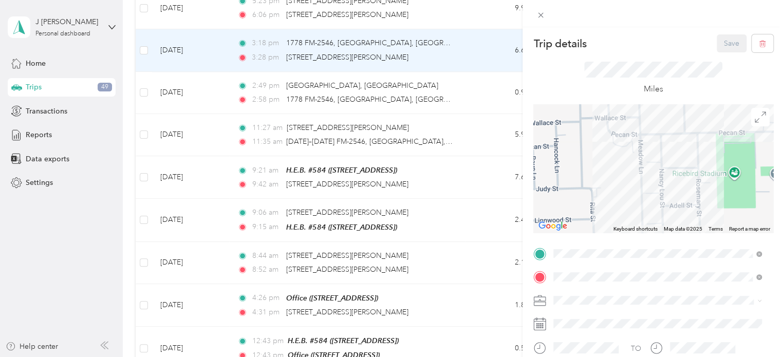
click at [651, 296] on div "Trip details Save This trip cannot be edited because it is either under review,…" at bounding box center [653, 263] width 240 height 459
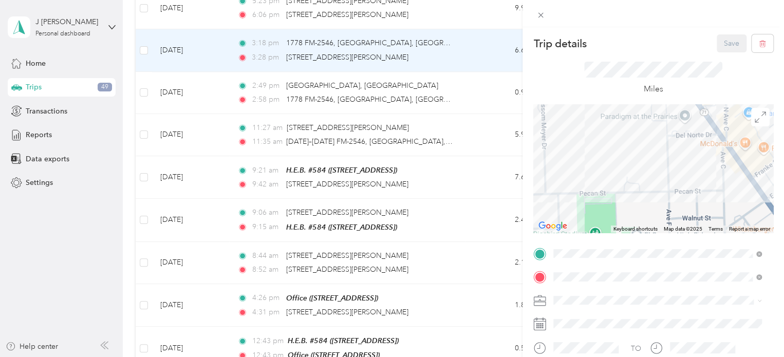
drag, startPoint x: 616, startPoint y: 184, endPoint x: 547, endPoint y: 192, distance: 69.3
click at [481, 247] on div "Trip details Save This trip cannot be edited because it is either under review,…" at bounding box center [392, 178] width 784 height 357
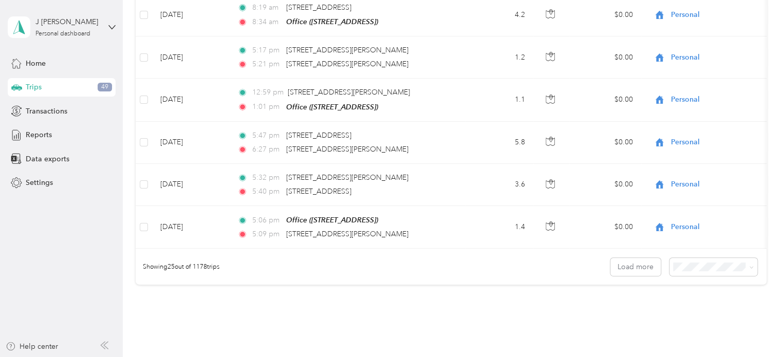
scroll to position [1055, 0]
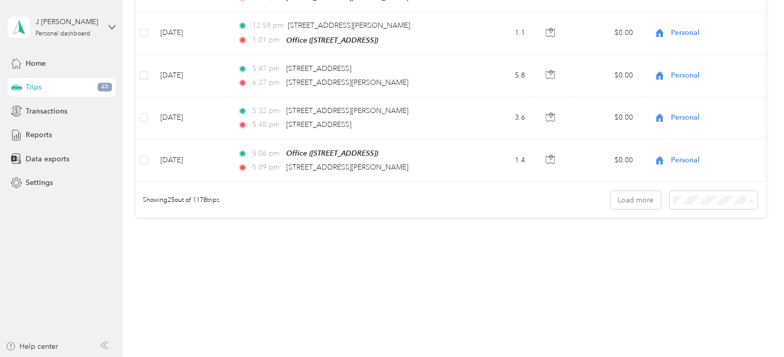
click at [678, 231] on span "50 per load" at bounding box center [693, 233] width 38 height 9
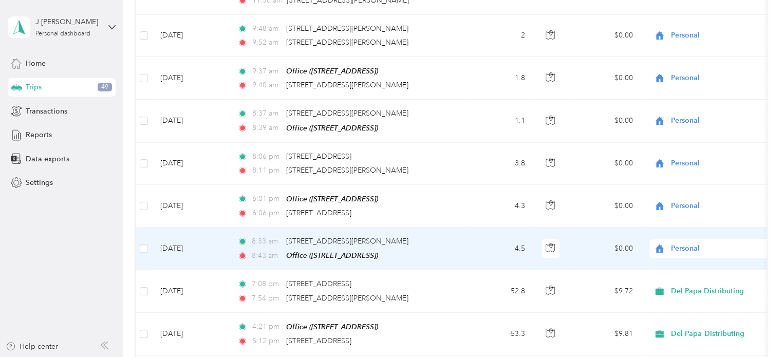
scroll to position [1671, 0]
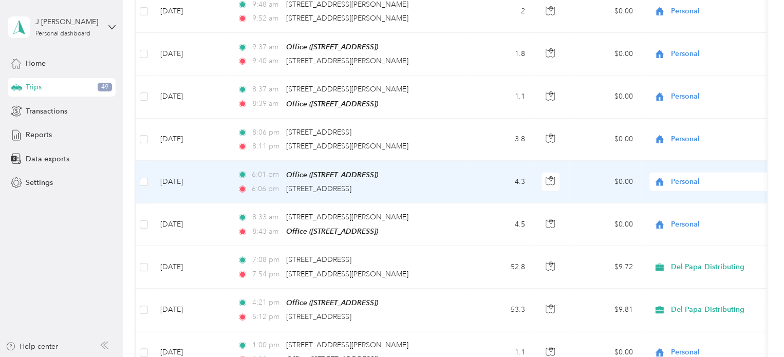
click at [173, 166] on td "[DATE]" at bounding box center [190, 182] width 77 height 43
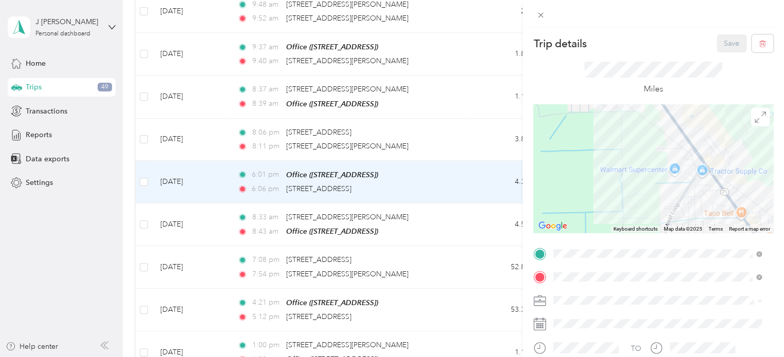
drag, startPoint x: 619, startPoint y: 160, endPoint x: 652, endPoint y: 221, distance: 69.7
click at [652, 221] on div at bounding box center [653, 168] width 240 height 128
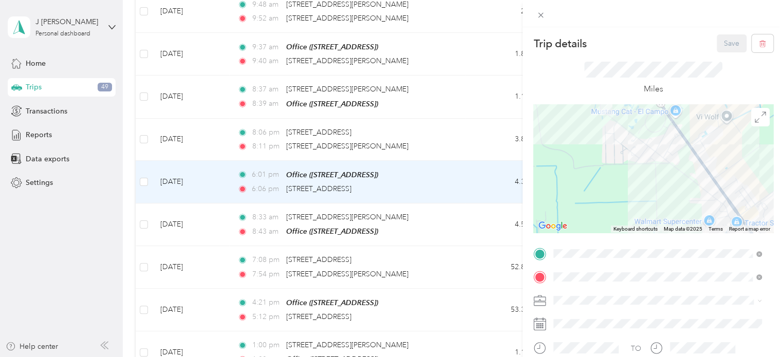
drag, startPoint x: 612, startPoint y: 185, endPoint x: 630, endPoint y: 211, distance: 31.6
click at [630, 212] on div at bounding box center [653, 168] width 240 height 128
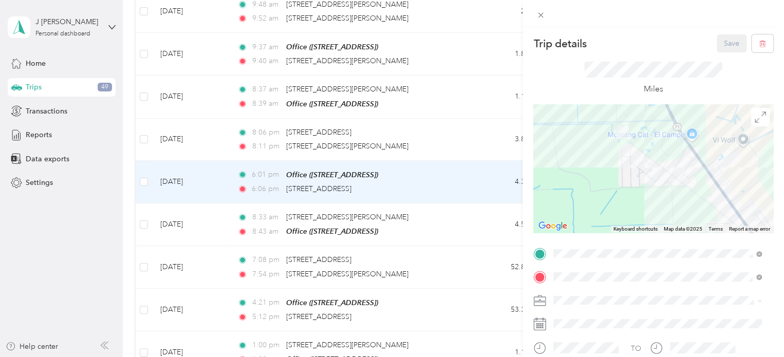
drag, startPoint x: 588, startPoint y: 162, endPoint x: 602, endPoint y: 184, distance: 26.4
click at [602, 184] on div at bounding box center [653, 168] width 240 height 128
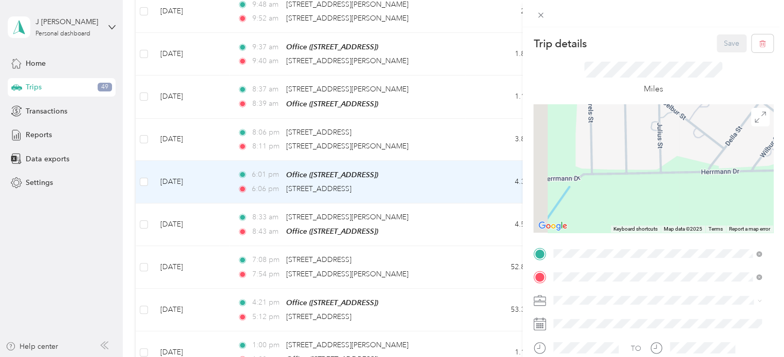
drag, startPoint x: 616, startPoint y: 175, endPoint x: 630, endPoint y: 219, distance: 45.7
click at [630, 222] on div at bounding box center [653, 168] width 240 height 128
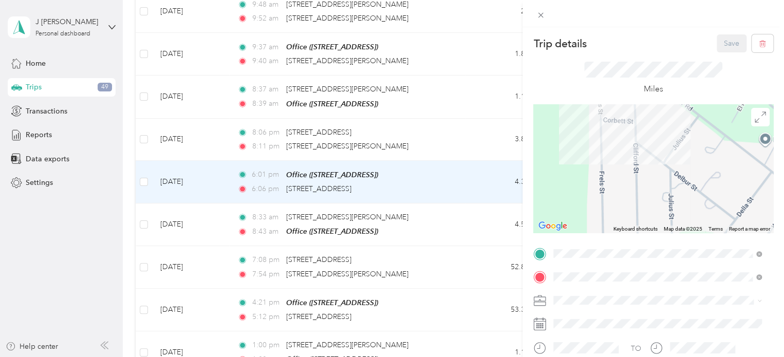
drag, startPoint x: 609, startPoint y: 172, endPoint x: 614, endPoint y: 196, distance: 25.1
click at [614, 196] on div at bounding box center [653, 168] width 240 height 128
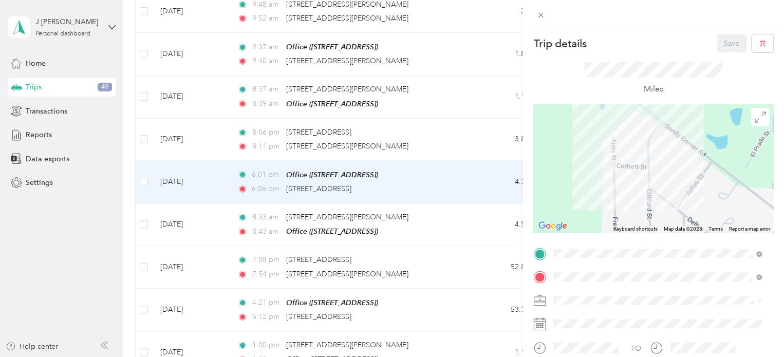
drag, startPoint x: 616, startPoint y: 205, endPoint x: 612, endPoint y: 173, distance: 32.0
click at [616, 205] on div at bounding box center [653, 168] width 240 height 128
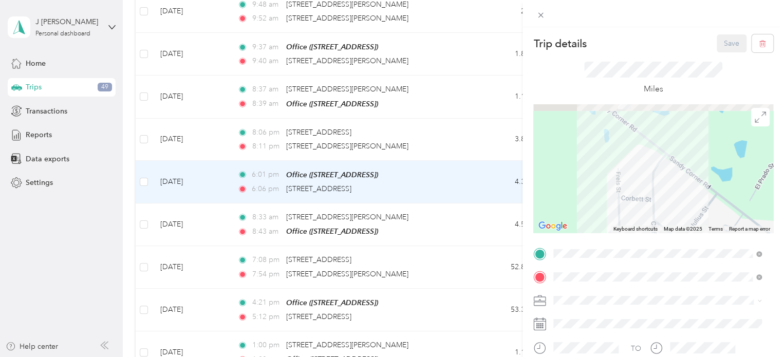
drag, startPoint x: 609, startPoint y: 161, endPoint x: 615, endPoint y: 194, distance: 34.0
click at [613, 198] on div at bounding box center [653, 168] width 240 height 128
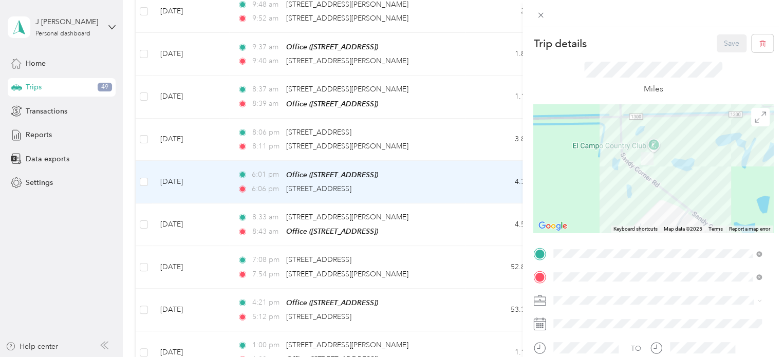
drag, startPoint x: 616, startPoint y: 163, endPoint x: 635, endPoint y: 206, distance: 47.6
click at [635, 206] on div at bounding box center [653, 168] width 240 height 128
click at [305, 172] on div "Trip details Save This trip cannot be edited because it is either under review,…" at bounding box center [392, 178] width 784 height 357
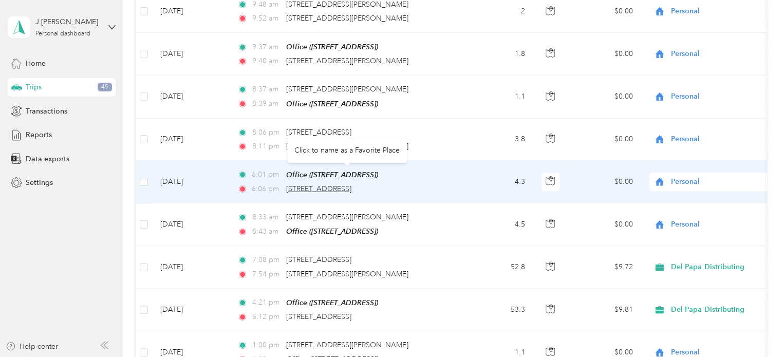
click at [305, 184] on span "[STREET_ADDRESS]" at bounding box center [318, 188] width 65 height 9
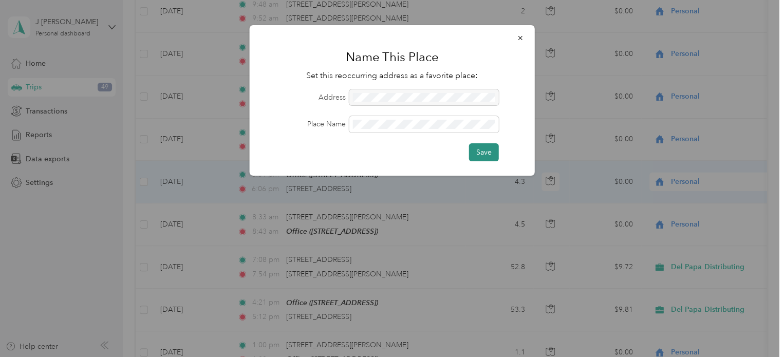
click at [487, 154] on button "Save" at bounding box center [484, 152] width 30 height 18
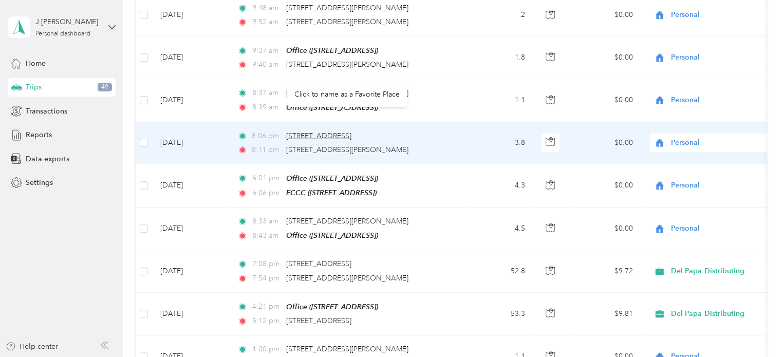
click at [326, 131] on span "[STREET_ADDRESS]" at bounding box center [318, 135] width 65 height 9
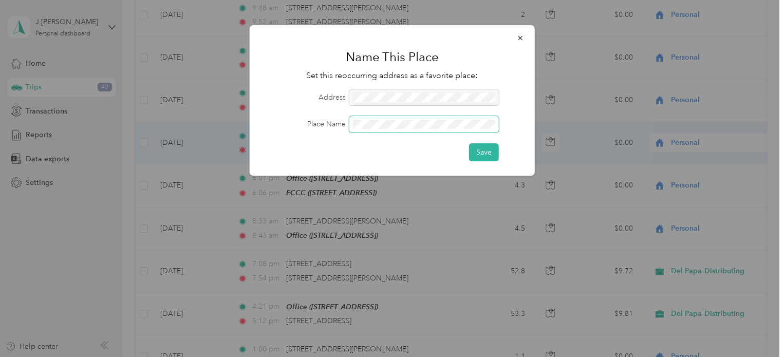
click at [378, 129] on span at bounding box center [423, 124] width 149 height 16
click at [383, 100] on div at bounding box center [423, 97] width 149 height 16
click at [483, 145] on button "Save" at bounding box center [484, 152] width 30 height 18
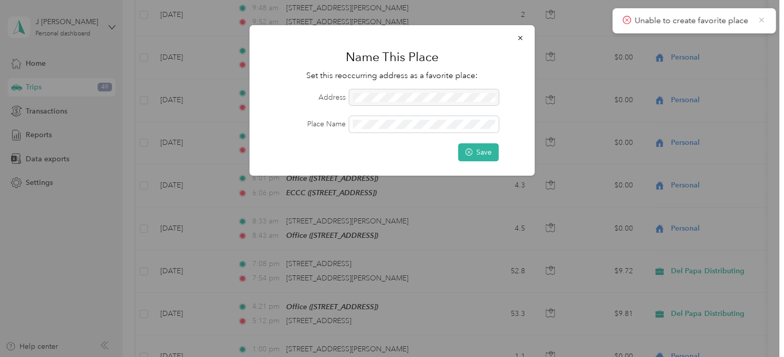
click at [764, 20] on icon at bounding box center [761, 19] width 8 height 9
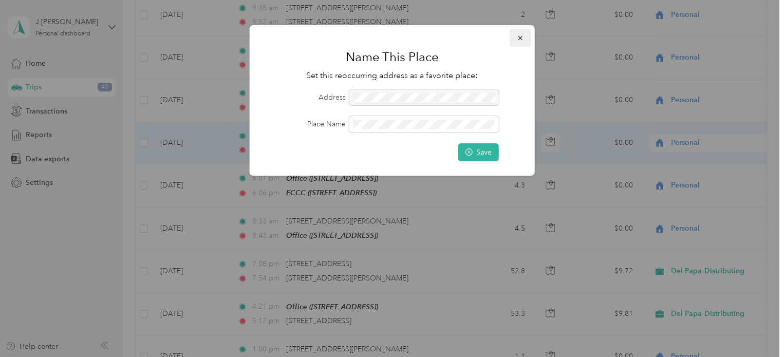
click at [522, 40] on icon "button" at bounding box center [520, 37] width 7 height 7
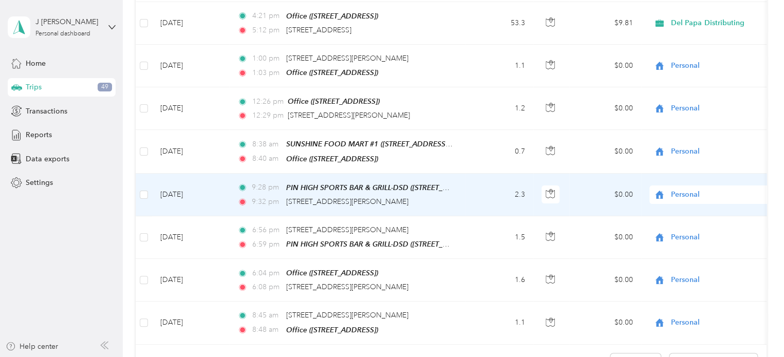
scroll to position [1980, 0]
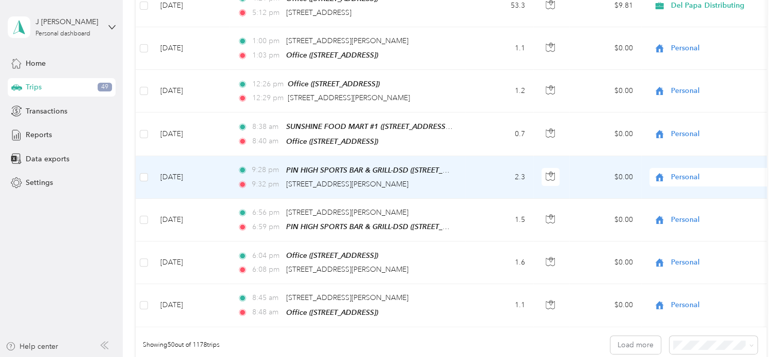
click at [170, 156] on td "[DATE]" at bounding box center [190, 177] width 77 height 43
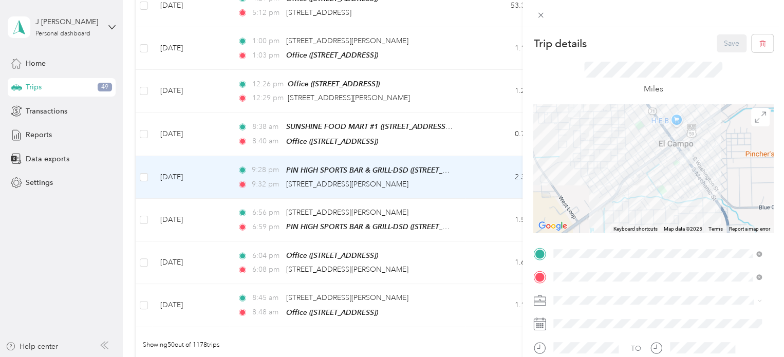
drag, startPoint x: 662, startPoint y: 182, endPoint x: 658, endPoint y: 191, distance: 9.7
click at [658, 191] on div at bounding box center [653, 168] width 240 height 128
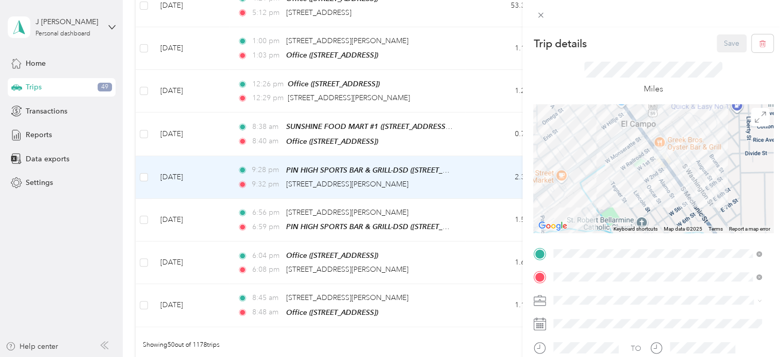
drag, startPoint x: 684, startPoint y: 168, endPoint x: 591, endPoint y: 189, distance: 95.6
click at [591, 189] on div at bounding box center [653, 168] width 240 height 128
click at [319, 145] on div "Trip details Save This trip cannot be edited because it is either under review,…" at bounding box center [392, 178] width 784 height 357
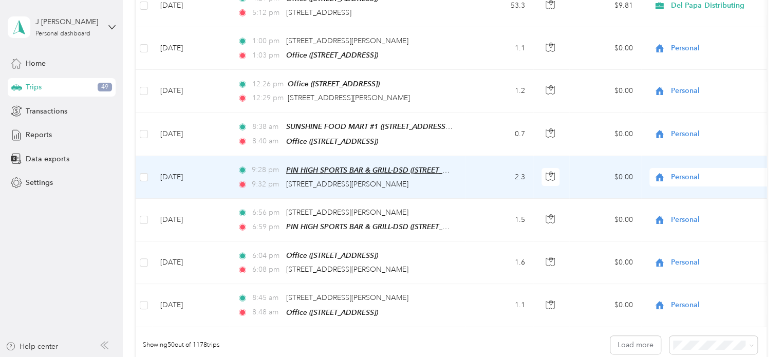
click at [327, 166] on span "PIN HIGH SPORTS BAR & GRILL-DSD ([STREET_ADDRESS])" at bounding box center [382, 170] width 193 height 9
click at [316, 121] on button "Edit Place" at bounding box center [317, 115] width 59 height 18
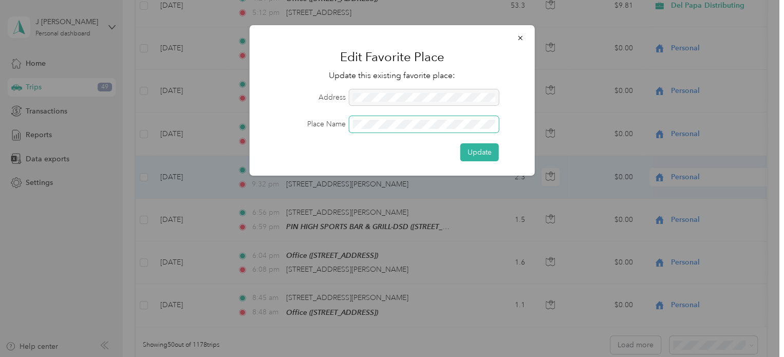
click at [308, 127] on div "Place Name" at bounding box center [392, 124] width 256 height 16
click at [473, 151] on button "Update" at bounding box center [479, 152] width 39 height 18
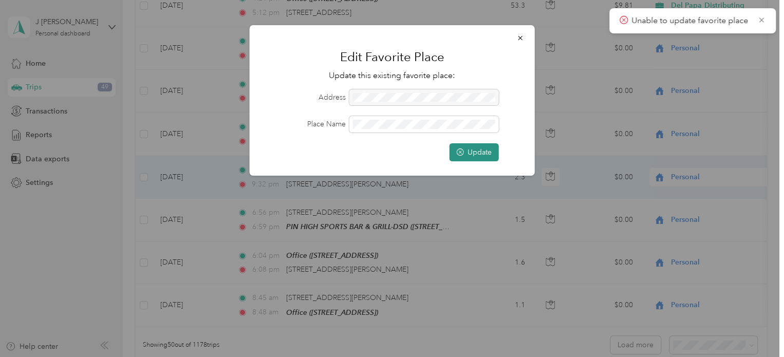
click at [466, 158] on button "Update" at bounding box center [473, 152] width 49 height 18
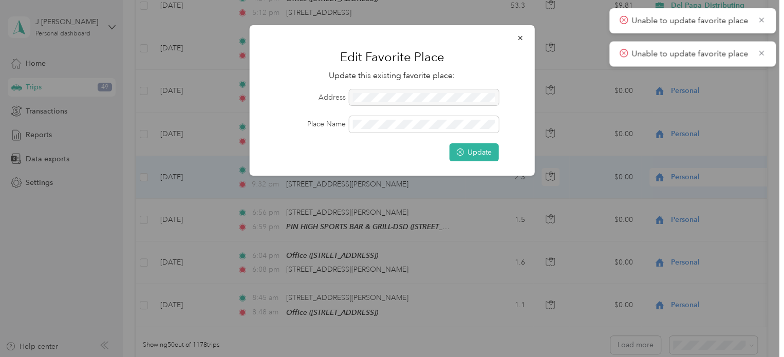
click at [572, 158] on div "Edit Favorite Place Update this existing favorite place: Address Place Name Upd…" at bounding box center [534, 102] width 285 height 154
click at [525, 36] on button "button" at bounding box center [521, 38] width 22 height 18
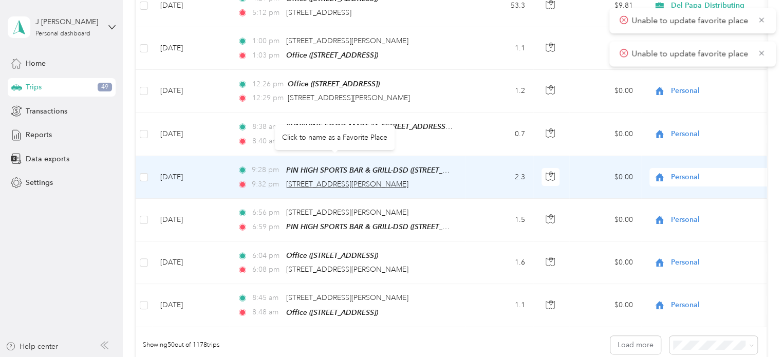
click at [325, 180] on span "[STREET_ADDRESS][PERSON_NAME]" at bounding box center [347, 184] width 122 height 9
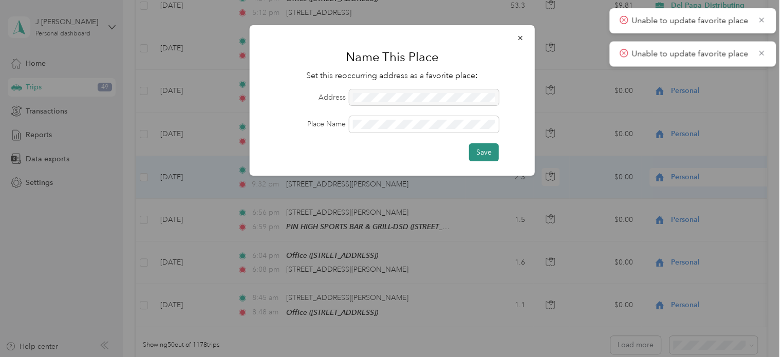
click at [481, 151] on button "Save" at bounding box center [484, 152] width 30 height 18
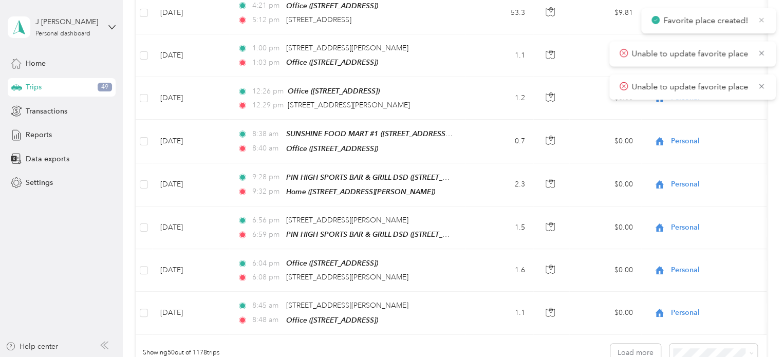
click at [764, 20] on icon at bounding box center [761, 19] width 8 height 9
click at [760, 25] on span "Unable to update favorite place" at bounding box center [692, 20] width 146 height 13
click at [757, 20] on icon at bounding box center [761, 19] width 8 height 9
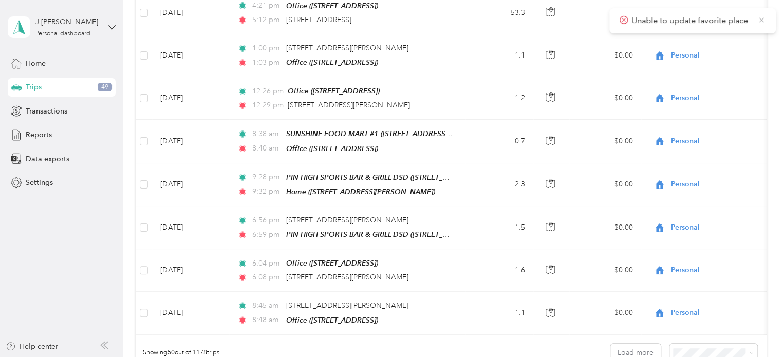
click at [761, 22] on icon at bounding box center [761, 19] width 8 height 9
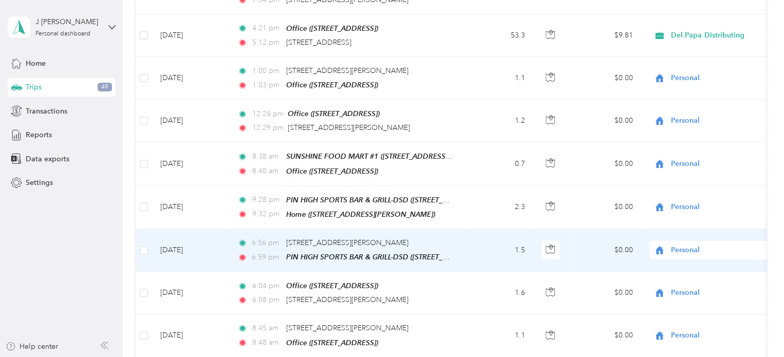
scroll to position [1980, 0]
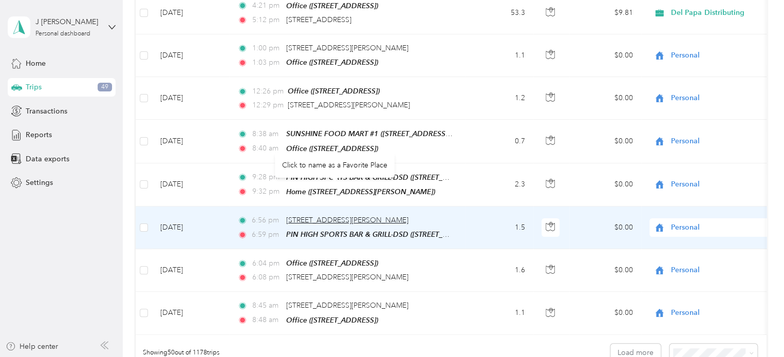
click at [331, 216] on span "[STREET_ADDRESS][PERSON_NAME]" at bounding box center [347, 220] width 122 height 9
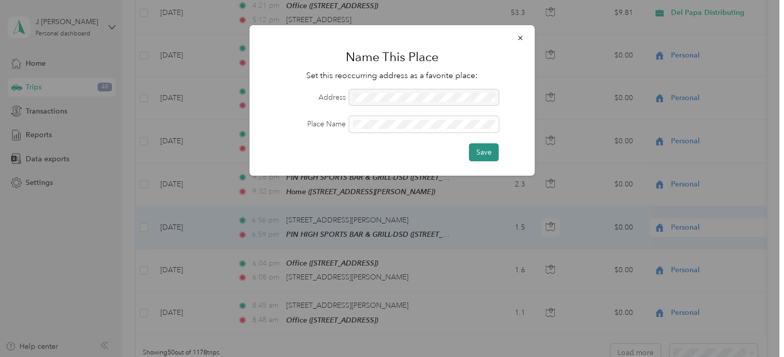
click at [482, 153] on button "Save" at bounding box center [484, 152] width 30 height 18
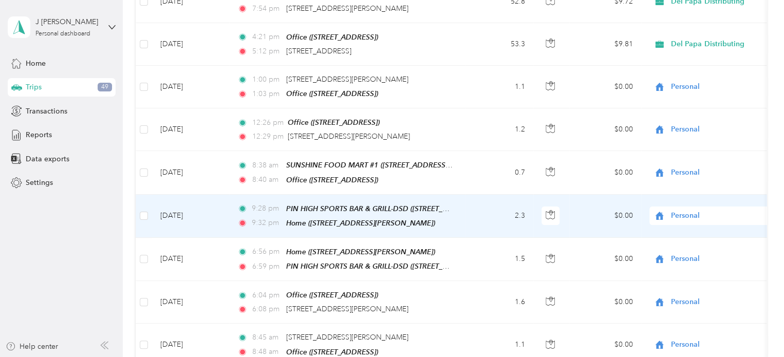
scroll to position [1928, 0]
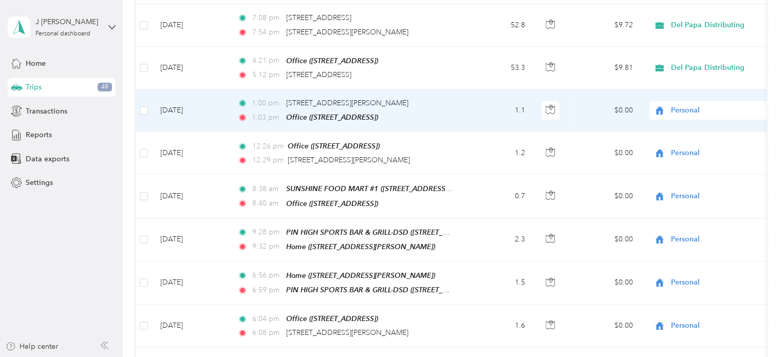
click at [693, 105] on span "Personal" at bounding box center [718, 110] width 94 height 11
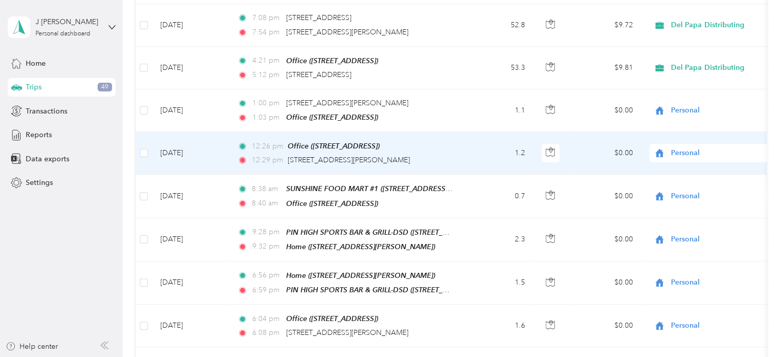
click at [478, 132] on td "1.2" at bounding box center [499, 153] width 68 height 43
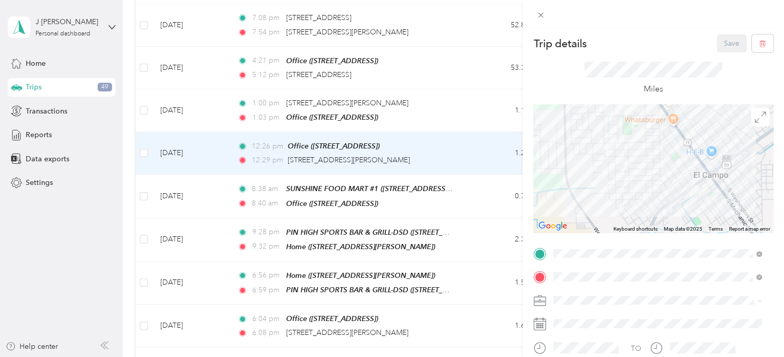
click at [408, 143] on div "Trip details Save This trip cannot be edited because it is either under review,…" at bounding box center [392, 178] width 784 height 357
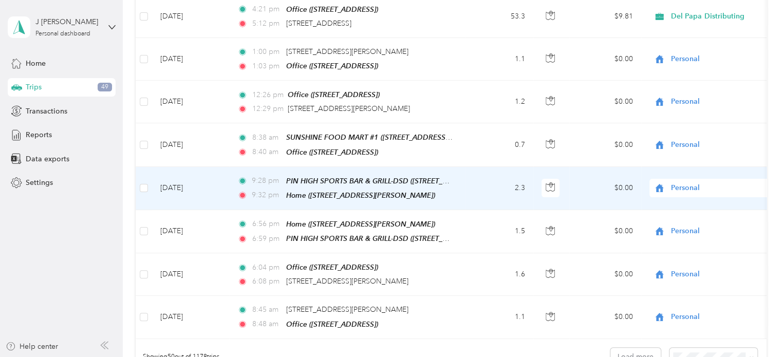
scroll to position [2031, 0]
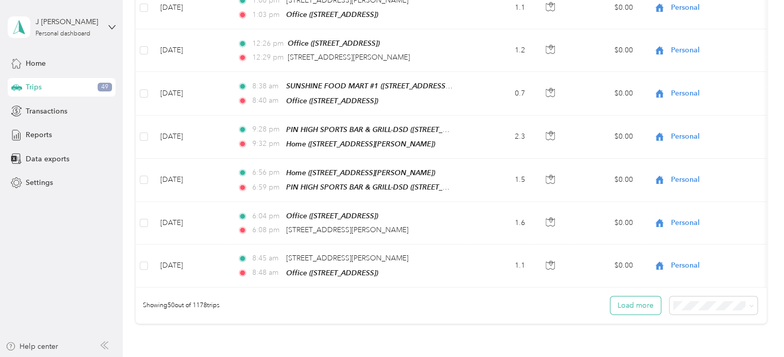
click at [631, 296] on button "Load more" at bounding box center [635, 305] width 50 height 18
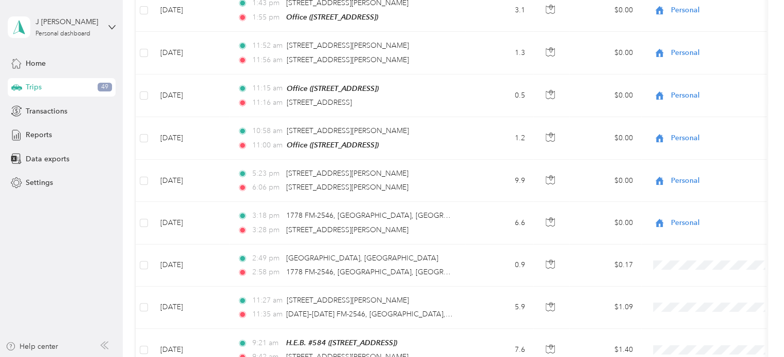
scroll to position [2391, 0]
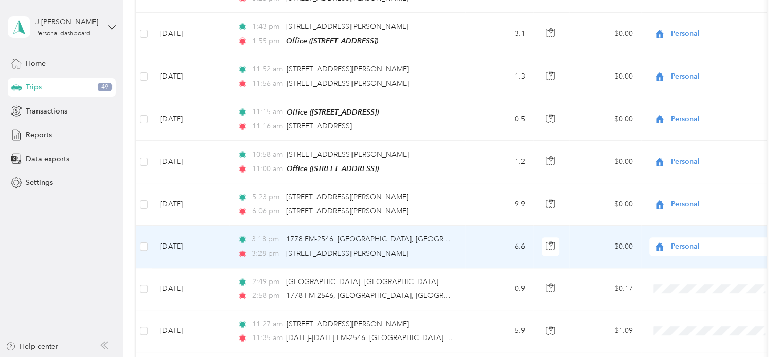
click at [177, 226] on td "[DATE]" at bounding box center [190, 247] width 77 height 42
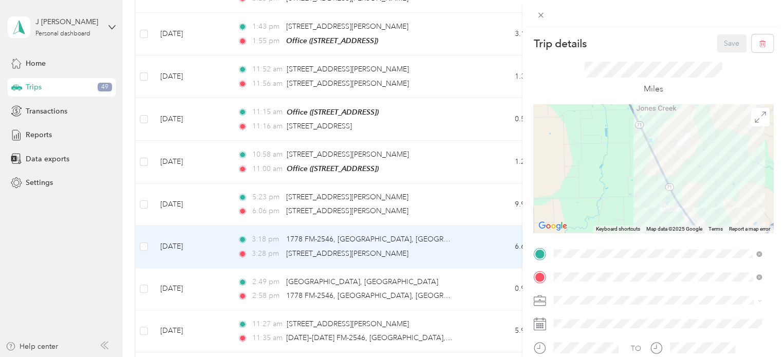
drag, startPoint x: 599, startPoint y: 170, endPoint x: 581, endPoint y: 199, distance: 33.9
click at [584, 201] on div at bounding box center [653, 168] width 240 height 128
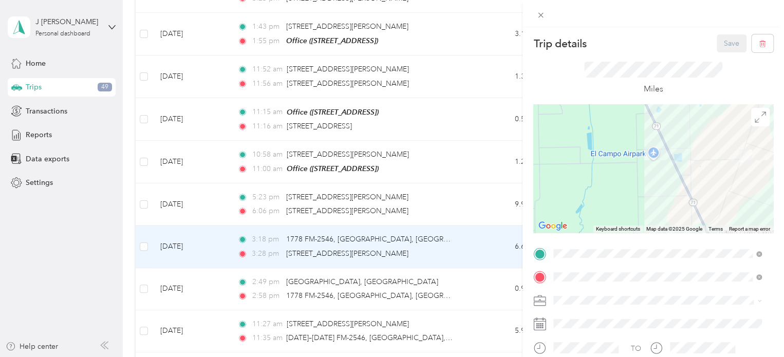
drag, startPoint x: 606, startPoint y: 151, endPoint x: 570, endPoint y: 211, distance: 70.0
click at [571, 219] on div at bounding box center [653, 168] width 240 height 128
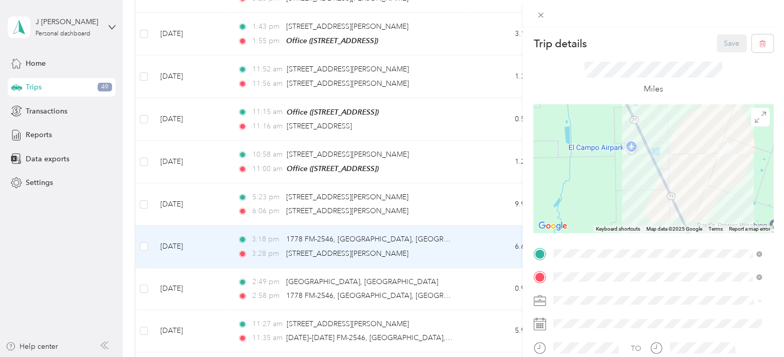
drag, startPoint x: 616, startPoint y: 193, endPoint x: 585, endPoint y: 191, distance: 31.4
click at [588, 191] on div at bounding box center [653, 168] width 240 height 128
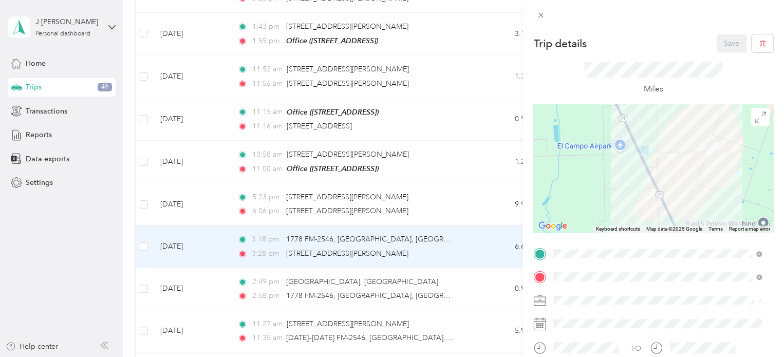
click at [129, 185] on div "Trip details Save This trip cannot be edited because it is either under review,…" at bounding box center [392, 178] width 784 height 357
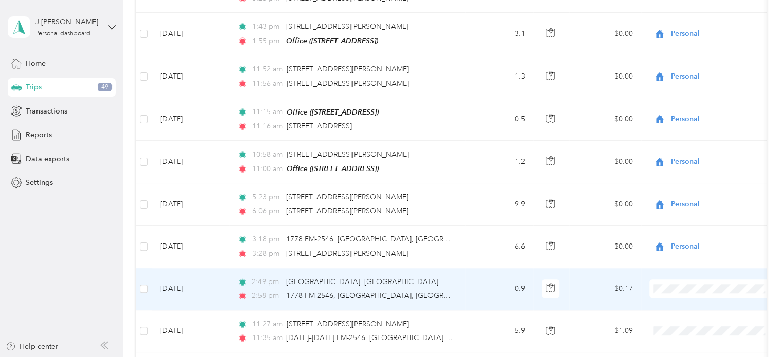
click at [685, 285] on span "Personal" at bounding box center [721, 284] width 95 height 11
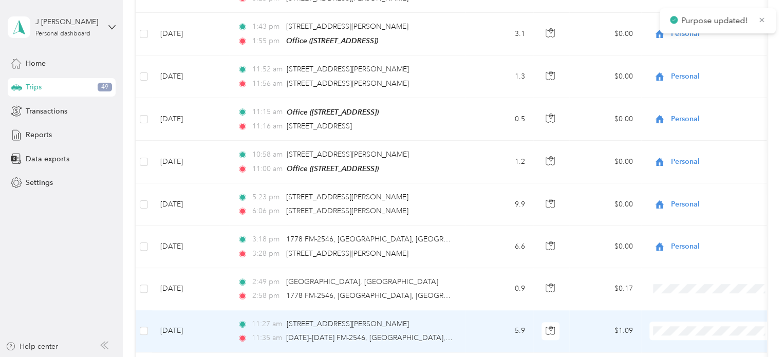
click at [682, 327] on li "Personal" at bounding box center [712, 327] width 127 height 18
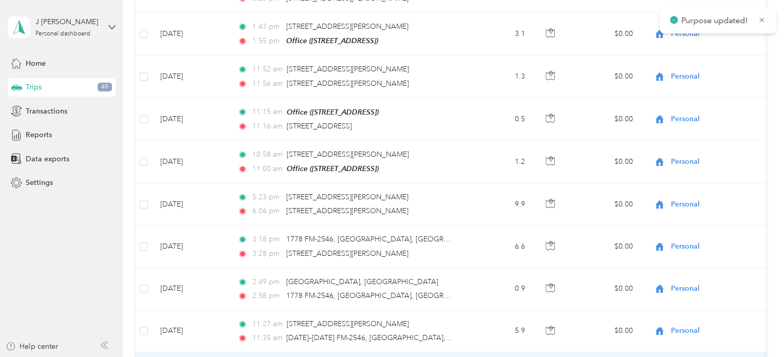
click at [680, 312] on li "Personal" at bounding box center [712, 313] width 127 height 18
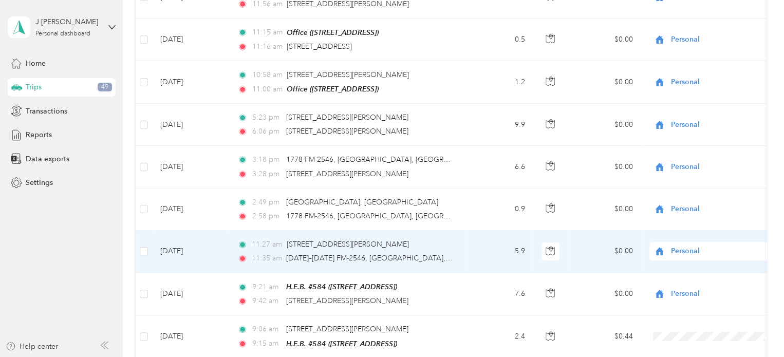
scroll to position [2493, 0]
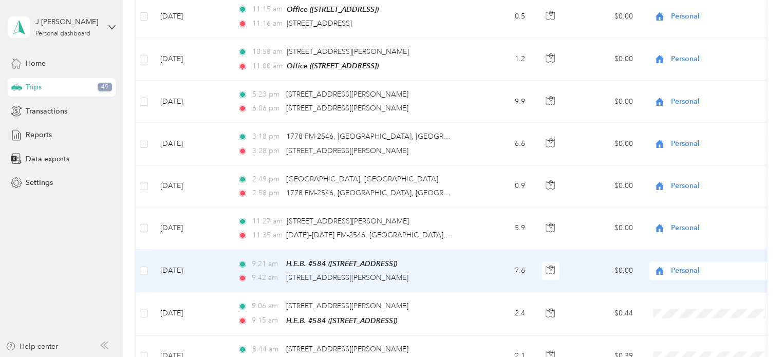
click at [168, 250] on td "[DATE]" at bounding box center [190, 271] width 77 height 43
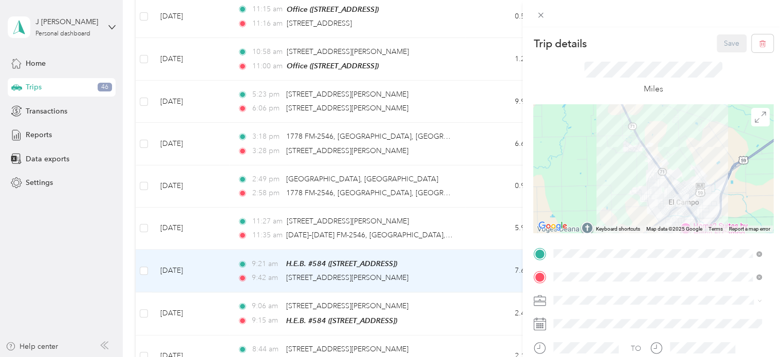
click at [461, 184] on div "Trip details Save This trip cannot be edited because it is either under review,…" at bounding box center [392, 178] width 784 height 357
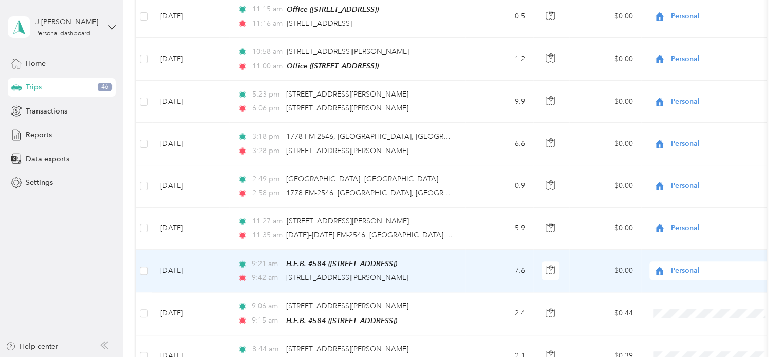
click at [522, 250] on td "7.6" at bounding box center [499, 271] width 68 height 43
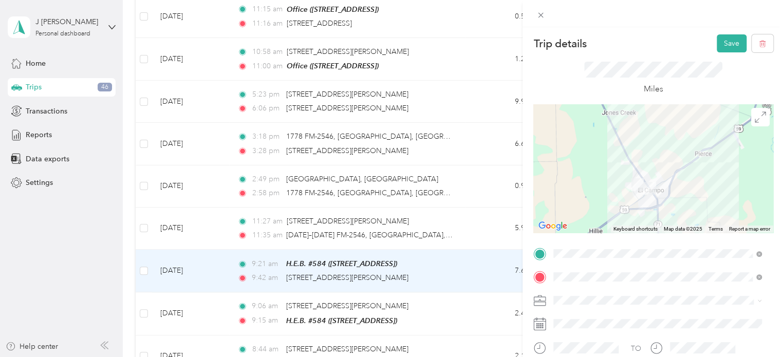
click at [403, 221] on div "Trip details Save This trip cannot be edited because it is either under review,…" at bounding box center [392, 178] width 784 height 357
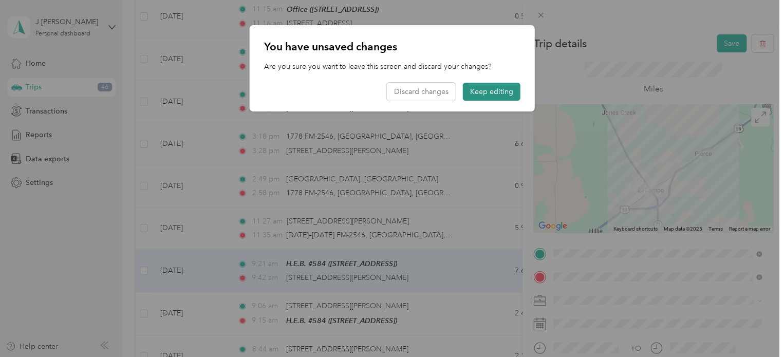
click at [485, 93] on button "Keep editing" at bounding box center [492, 92] width 58 height 18
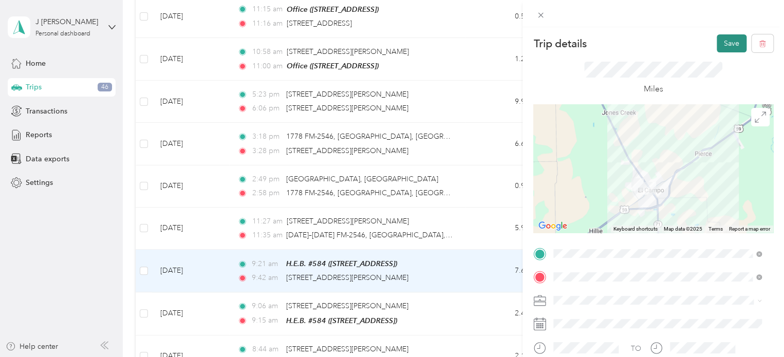
click at [723, 43] on button "Save" at bounding box center [732, 43] width 30 height 18
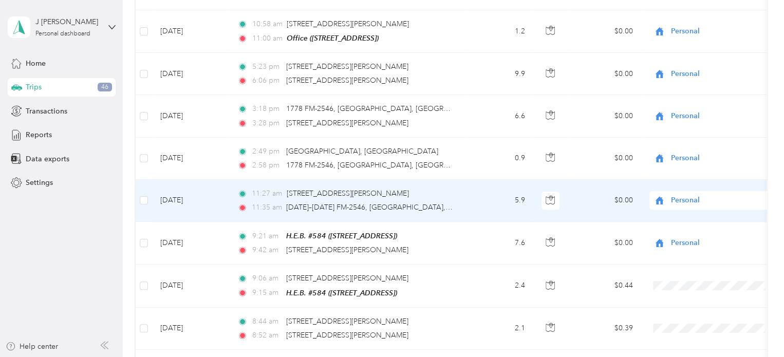
scroll to position [2545, 0]
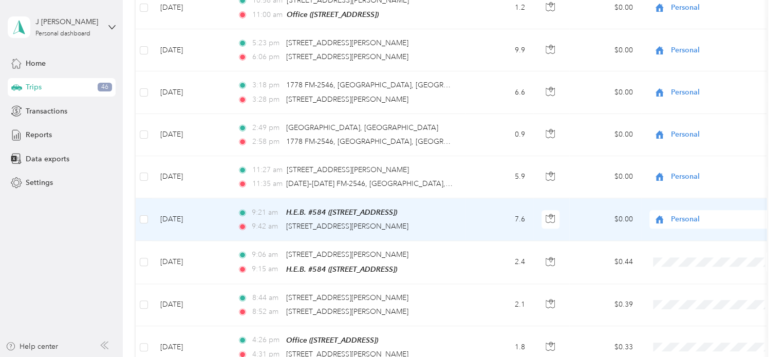
click at [682, 214] on span "Personal" at bounding box center [718, 219] width 94 height 11
click at [687, 196] on span "Del Papa Distributing" at bounding box center [721, 195] width 95 height 11
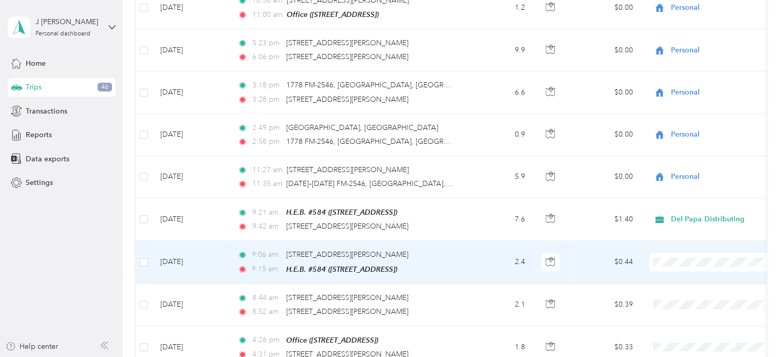
click at [685, 237] on span "Del Papa Distributing" at bounding box center [721, 234] width 95 height 11
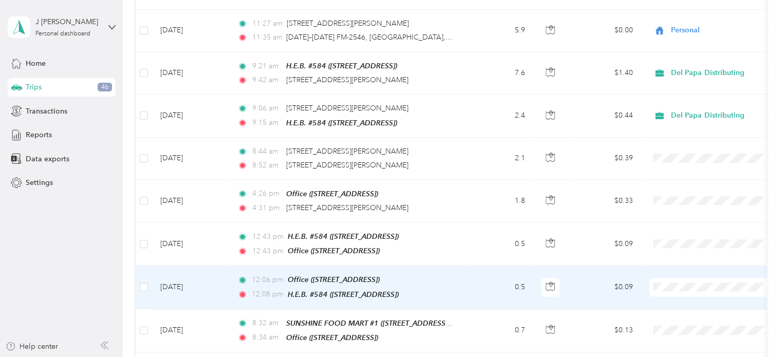
scroll to position [2699, 0]
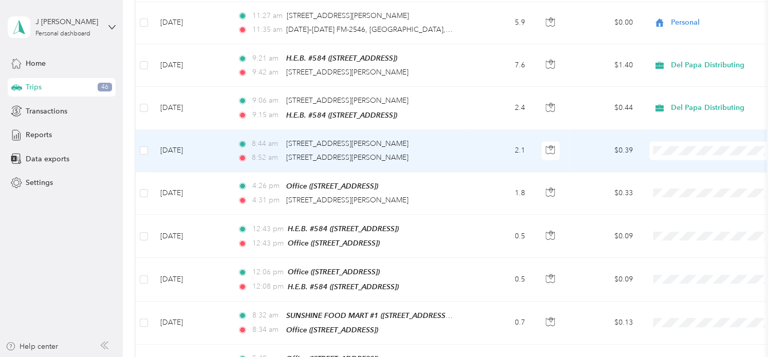
click at [173, 130] on td "[DATE]" at bounding box center [190, 151] width 77 height 42
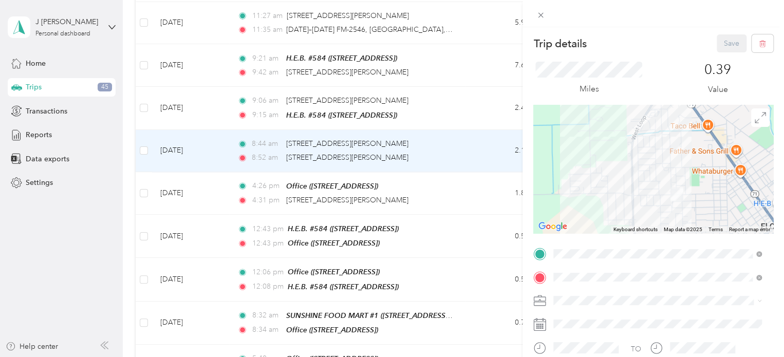
click at [433, 115] on div "Trip details Save This trip cannot be edited because it is either under review,…" at bounding box center [392, 178] width 784 height 357
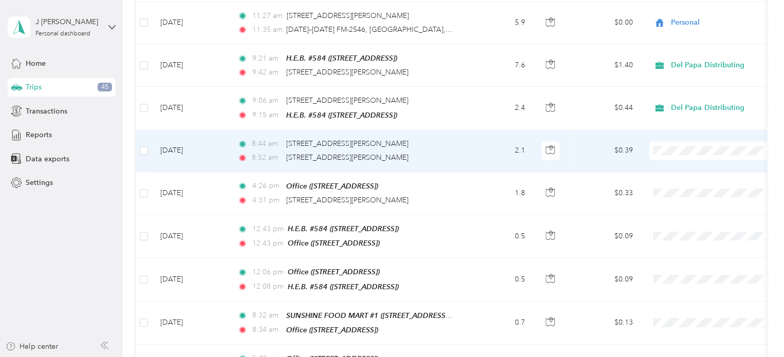
click at [173, 130] on td "[DATE]" at bounding box center [190, 151] width 77 height 42
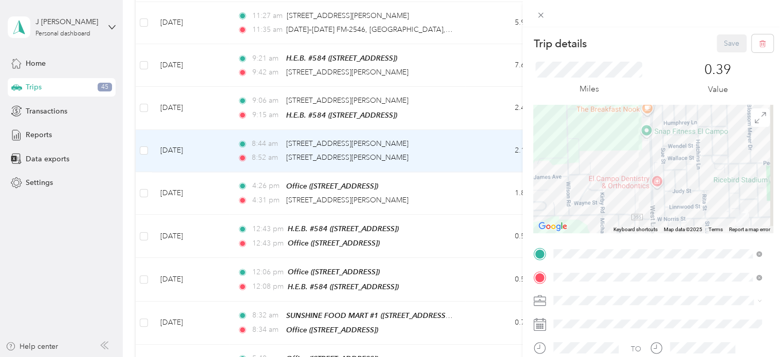
click at [90, 194] on div "Trip details Save This trip cannot be edited because it is either under review,…" at bounding box center [392, 178] width 784 height 357
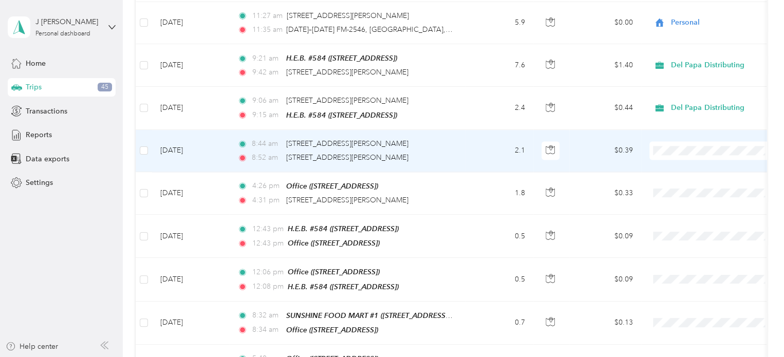
click at [674, 144] on span "Personal" at bounding box center [721, 140] width 95 height 11
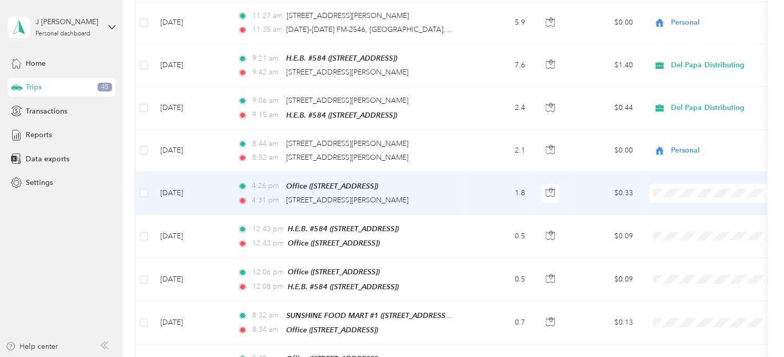
click at [692, 190] on li "Personal" at bounding box center [712, 187] width 127 height 18
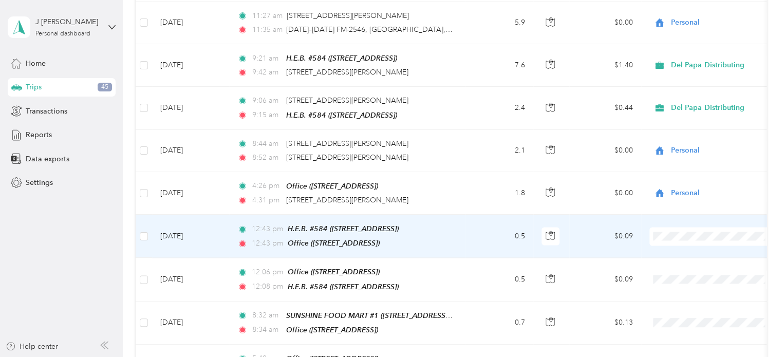
click at [694, 214] on li "Del Papa Distributing" at bounding box center [712, 211] width 127 height 18
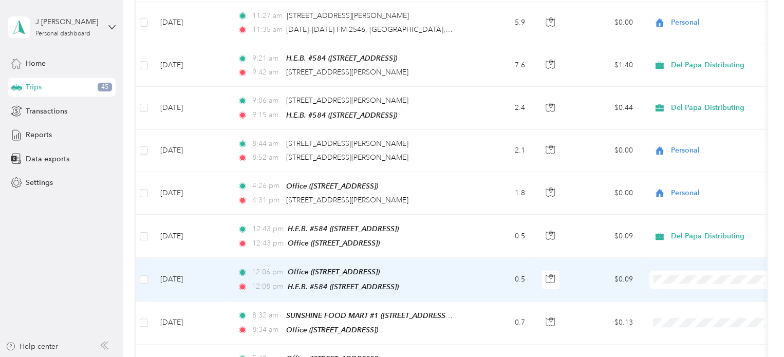
click at [685, 250] on span "Del Papa Distributing" at bounding box center [721, 248] width 95 height 11
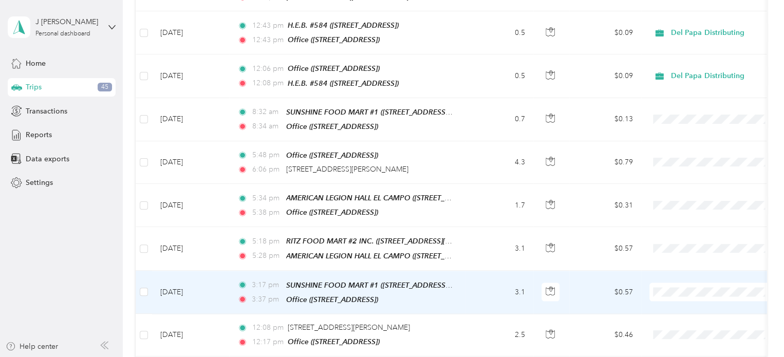
scroll to position [2904, 0]
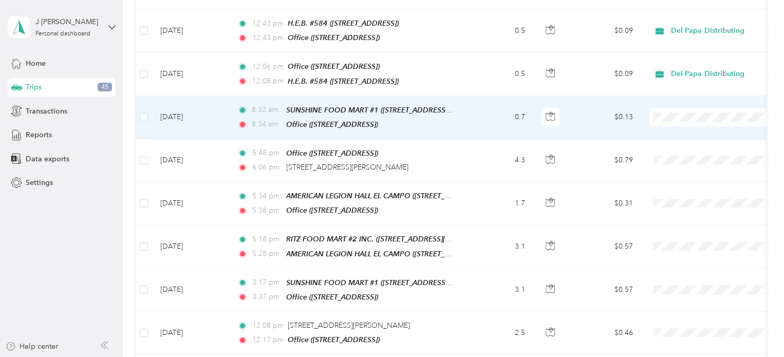
click at [181, 96] on td "[DATE]" at bounding box center [190, 117] width 77 height 43
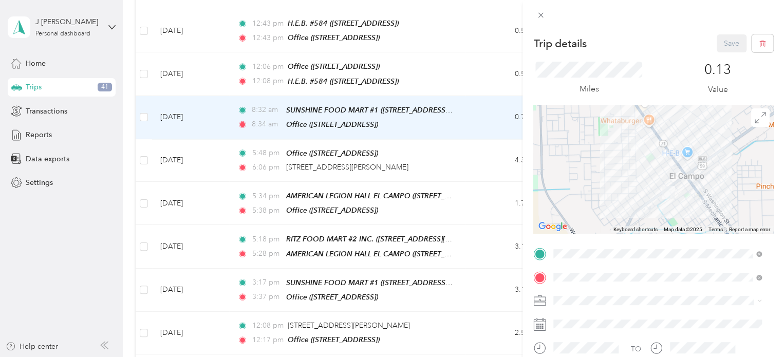
click at [182, 71] on div "Trip details Save This trip cannot be edited because it is either under review,…" at bounding box center [392, 178] width 784 height 357
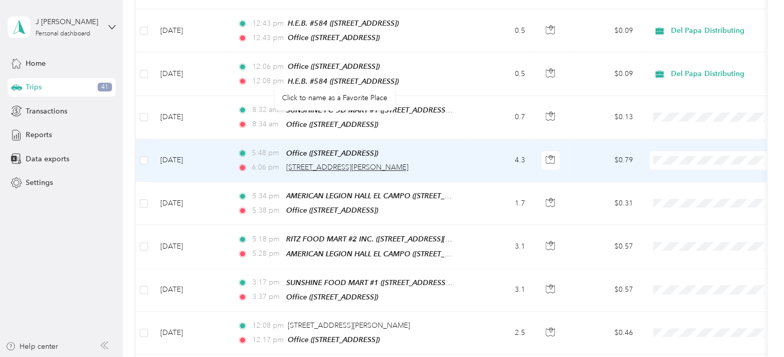
click at [337, 163] on span "[STREET_ADDRESS][PERSON_NAME]" at bounding box center [347, 167] width 122 height 9
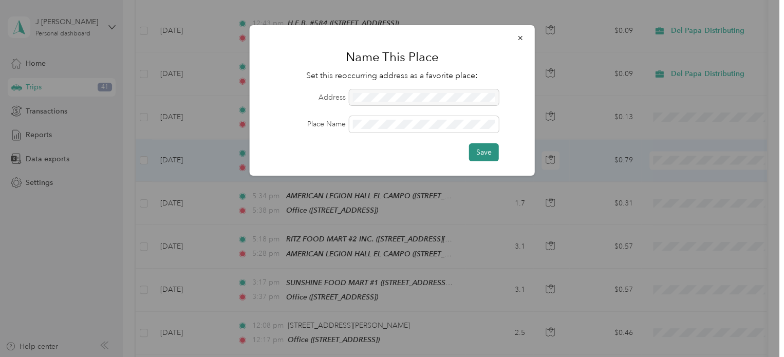
click at [481, 151] on button "Save" at bounding box center [484, 152] width 30 height 18
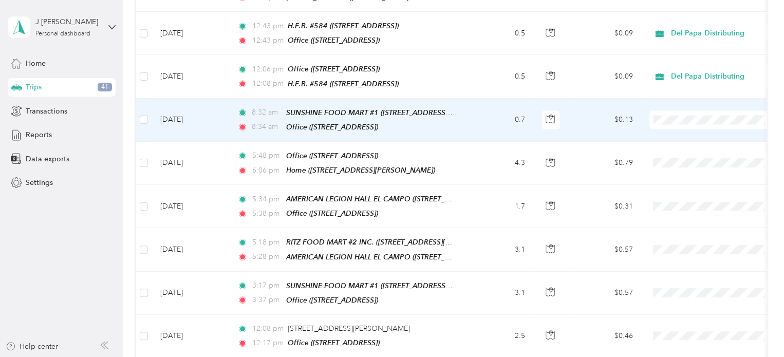
click at [686, 110] on li "Personal" at bounding box center [712, 108] width 127 height 18
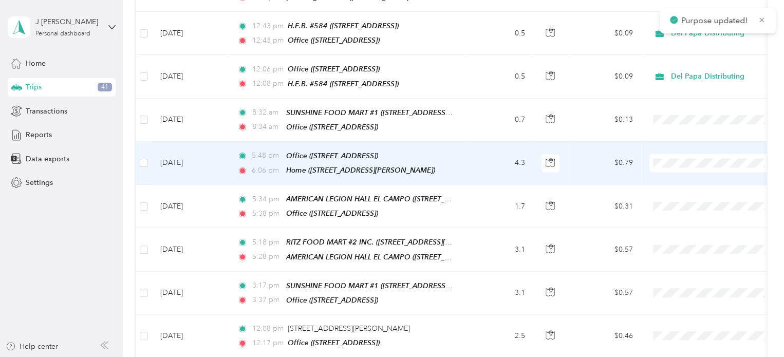
click at [684, 149] on span "Personal" at bounding box center [721, 146] width 95 height 11
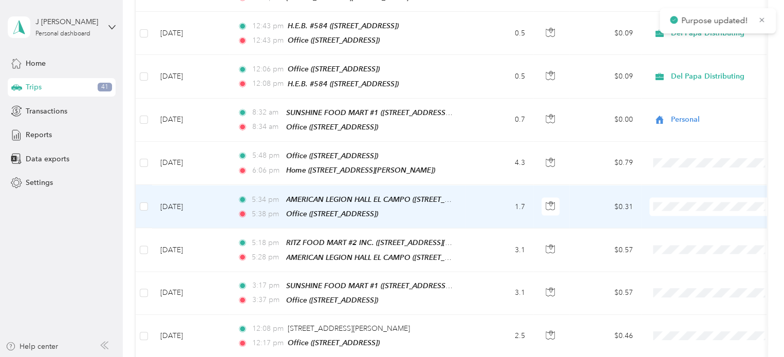
click at [684, 195] on li "Personal" at bounding box center [712, 192] width 127 height 18
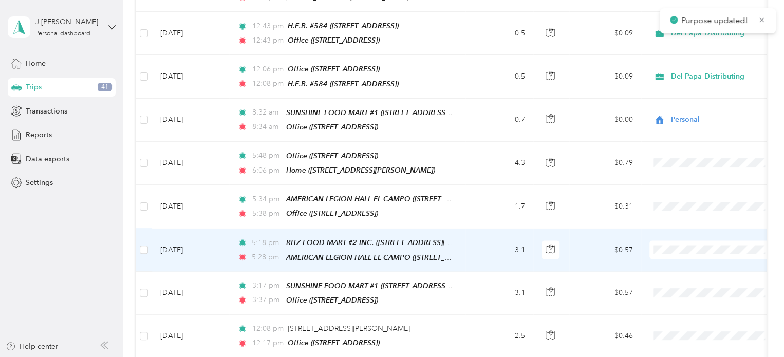
click at [690, 234] on span "Personal" at bounding box center [721, 234] width 95 height 11
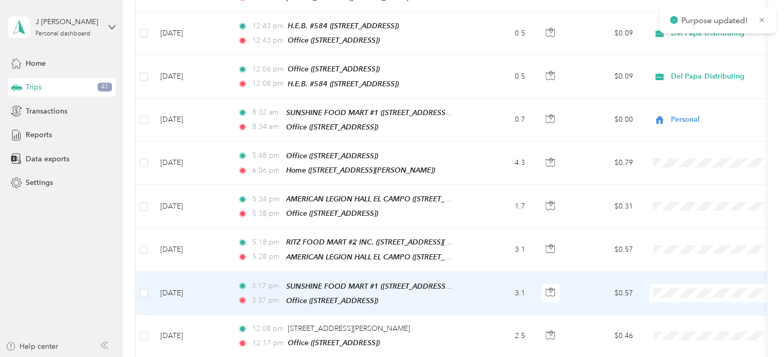
click at [690, 277] on li "Personal" at bounding box center [712, 277] width 127 height 18
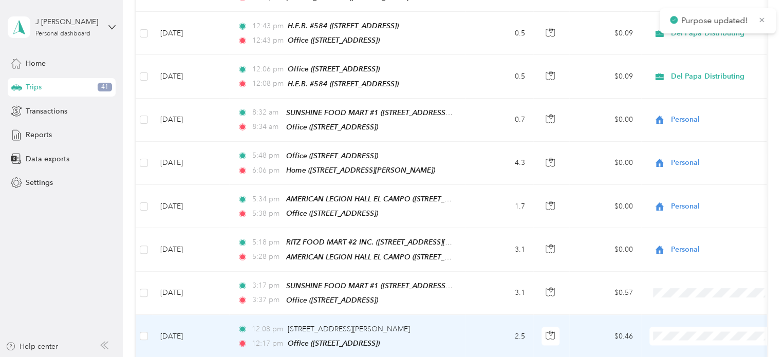
click at [686, 321] on li "Personal" at bounding box center [712, 314] width 127 height 18
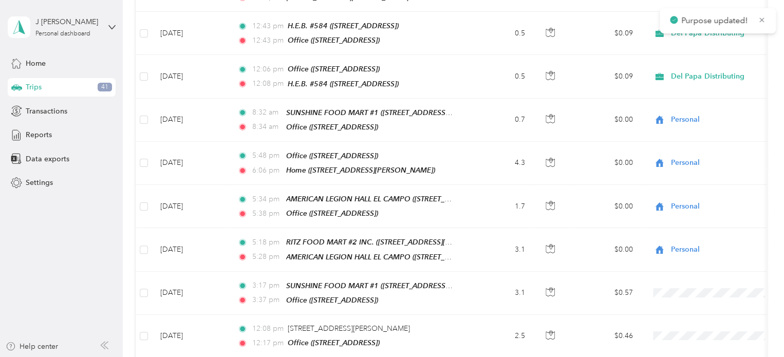
click at [681, 306] on li "Personal" at bounding box center [712, 304] width 127 height 18
click at [680, 304] on span "Personal" at bounding box center [721, 304] width 95 height 11
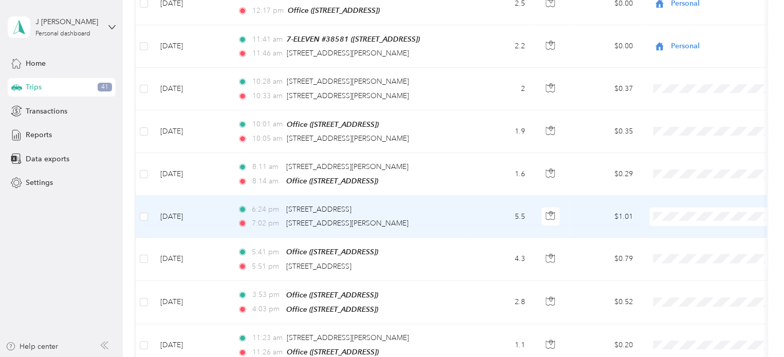
scroll to position [3212, 0]
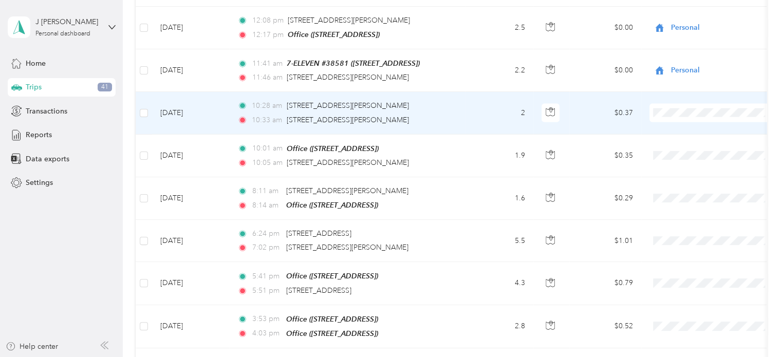
click at [179, 92] on td "[DATE]" at bounding box center [190, 113] width 77 height 42
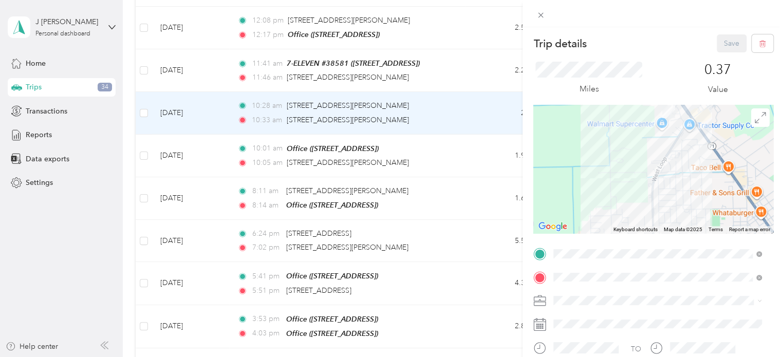
click at [200, 134] on div "Trip details Save This trip cannot be edited because it is either under review,…" at bounding box center [392, 178] width 784 height 357
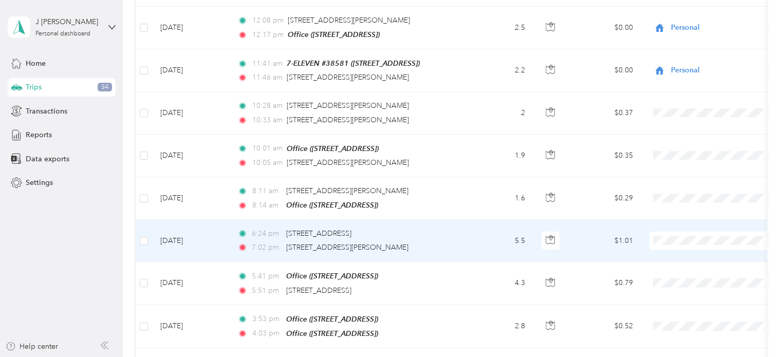
click at [168, 220] on td "[DATE]" at bounding box center [190, 241] width 77 height 42
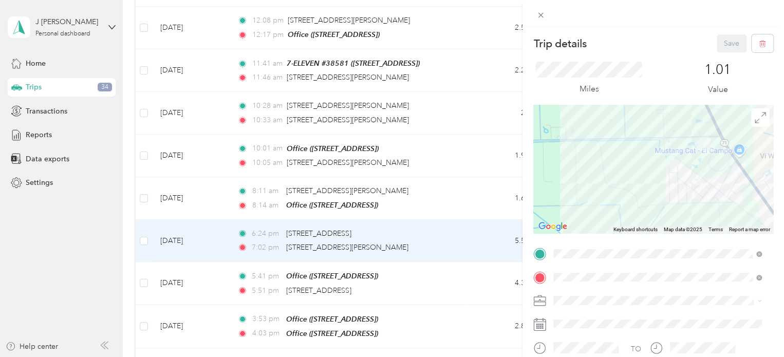
drag, startPoint x: 608, startPoint y: 155, endPoint x: 595, endPoint y: 200, distance: 47.6
click at [595, 200] on div at bounding box center [653, 169] width 240 height 128
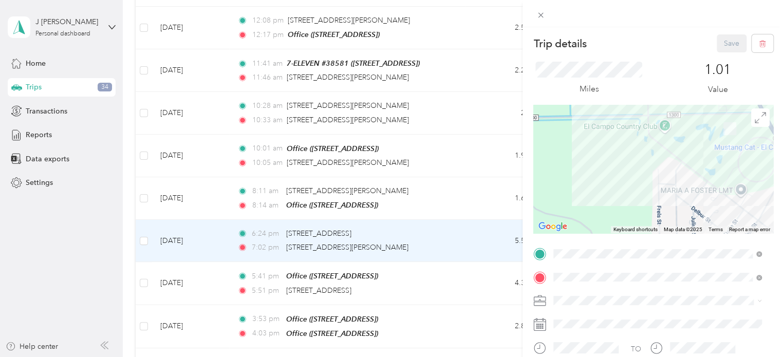
drag, startPoint x: 628, startPoint y: 160, endPoint x: 557, endPoint y: 174, distance: 71.7
click at [557, 174] on div at bounding box center [653, 169] width 240 height 128
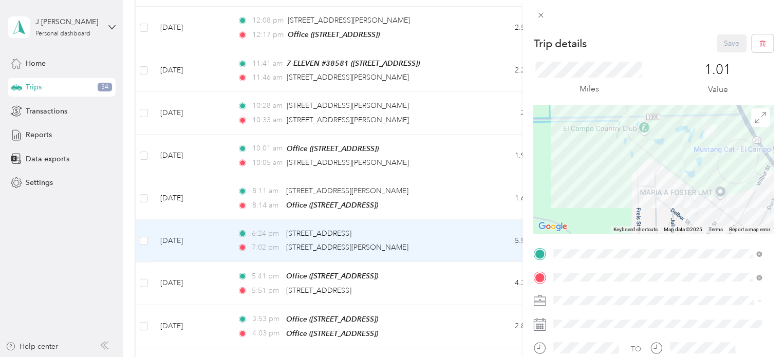
drag, startPoint x: 610, startPoint y: 172, endPoint x: 590, endPoint y: 174, distance: 20.6
click at [590, 174] on div at bounding box center [653, 169] width 240 height 128
drag, startPoint x: 614, startPoint y: 200, endPoint x: 608, endPoint y: 205, distance: 8.4
click at [608, 203] on div at bounding box center [653, 169] width 240 height 128
click at [195, 222] on div "Trip details Save This trip cannot be edited because it is either under review,…" at bounding box center [392, 178] width 784 height 357
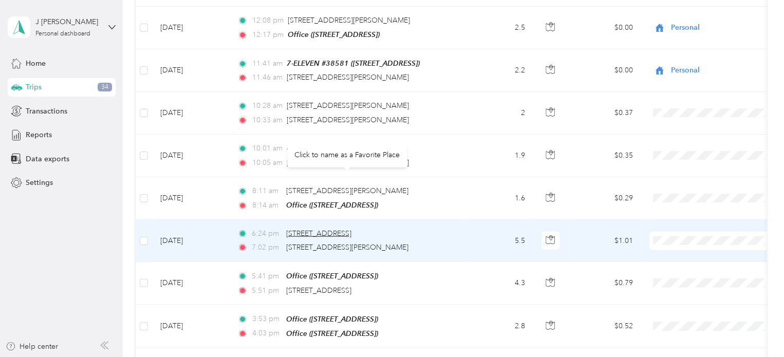
click at [316, 229] on span "[STREET_ADDRESS]" at bounding box center [318, 233] width 65 height 9
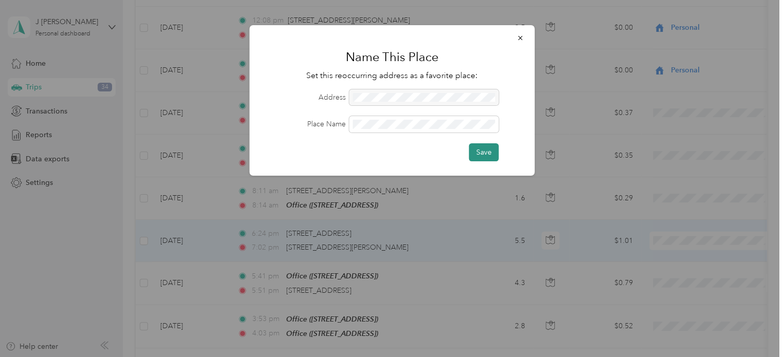
drag, startPoint x: 480, startPoint y: 149, endPoint x: 477, endPoint y: 156, distance: 7.2
click at [481, 149] on button "Save" at bounding box center [484, 152] width 30 height 18
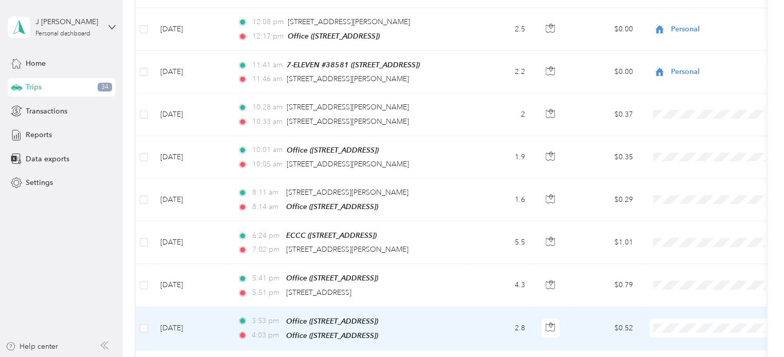
scroll to position [3161, 0]
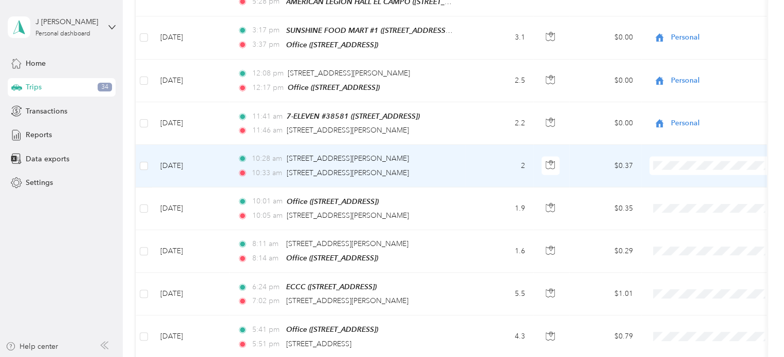
click at [689, 146] on li "Personal" at bounding box center [712, 146] width 127 height 18
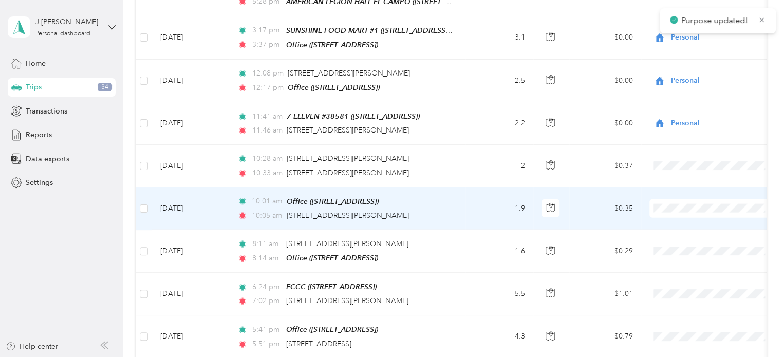
click at [681, 186] on span "Personal" at bounding box center [721, 188] width 95 height 11
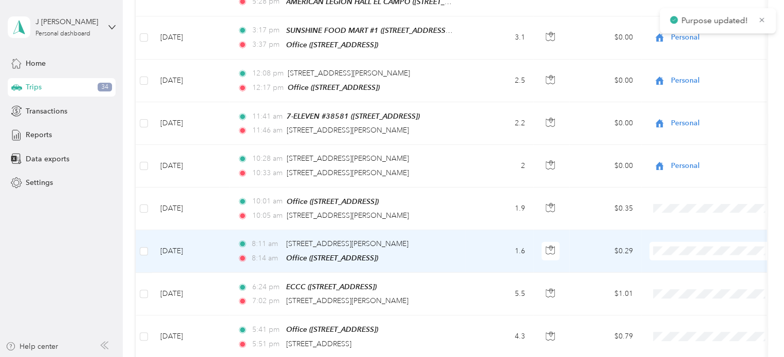
click at [688, 230] on span "Personal" at bounding box center [721, 230] width 95 height 11
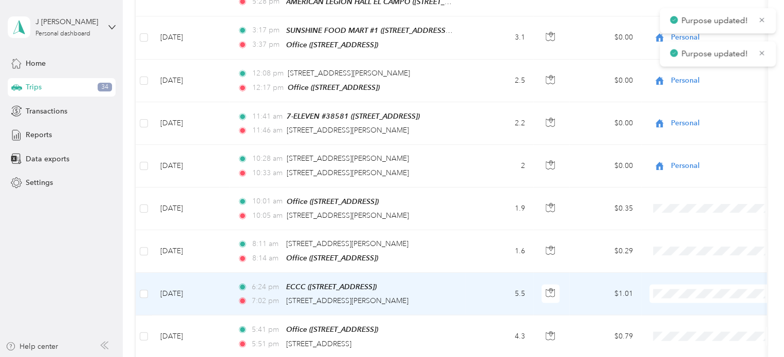
click at [694, 272] on span "Personal" at bounding box center [721, 272] width 95 height 11
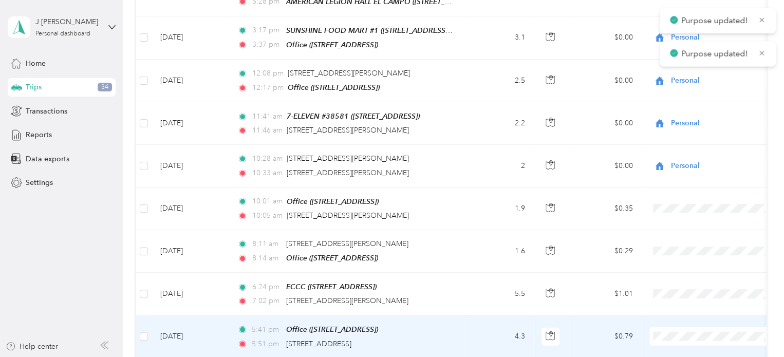
click at [685, 315] on li "Personal" at bounding box center [712, 310] width 127 height 18
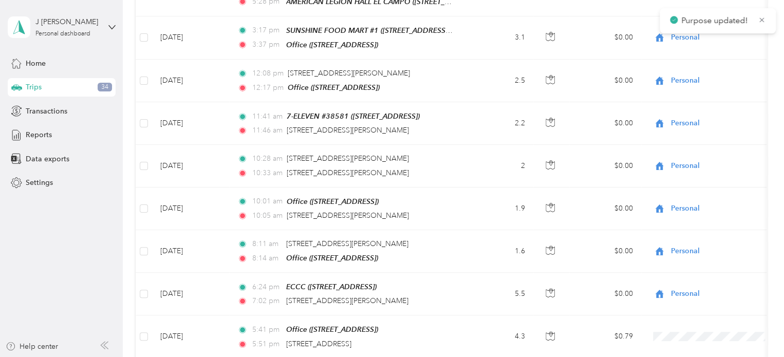
click at [684, 302] on li "Personal" at bounding box center [712, 301] width 127 height 18
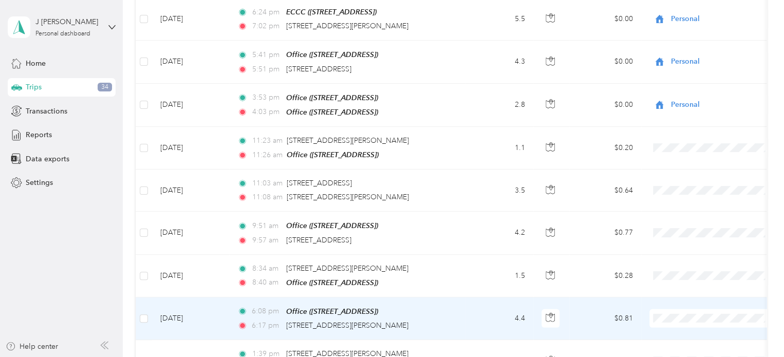
scroll to position [3469, 0]
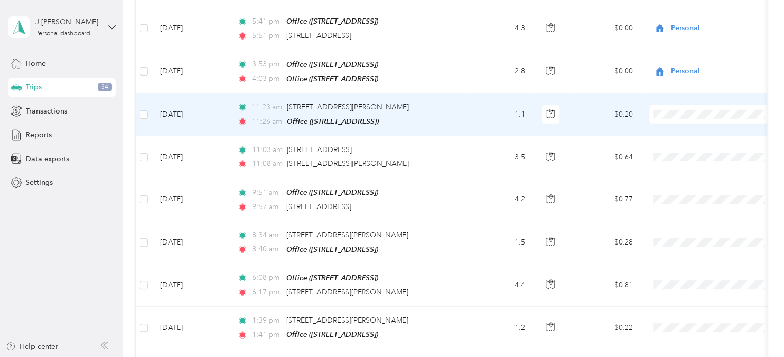
click at [687, 91] on li "Personal" at bounding box center [712, 91] width 127 height 18
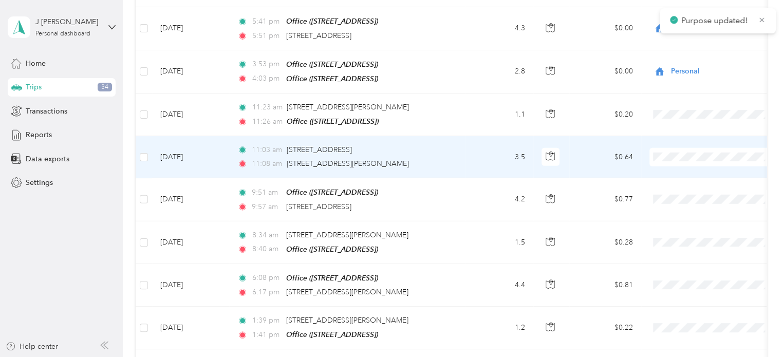
click at [682, 131] on span "Personal" at bounding box center [721, 127] width 95 height 11
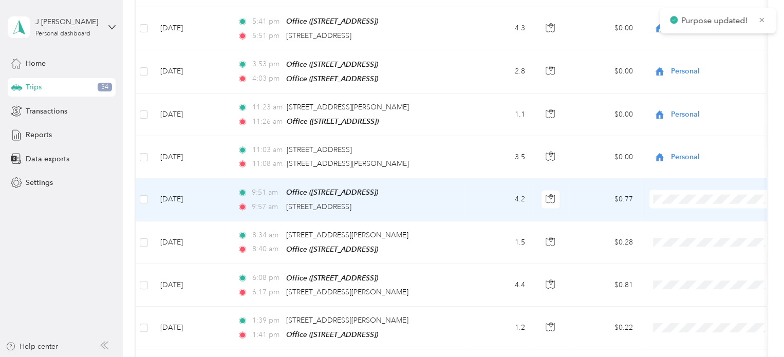
click at [676, 172] on span "Personal" at bounding box center [721, 169] width 95 height 11
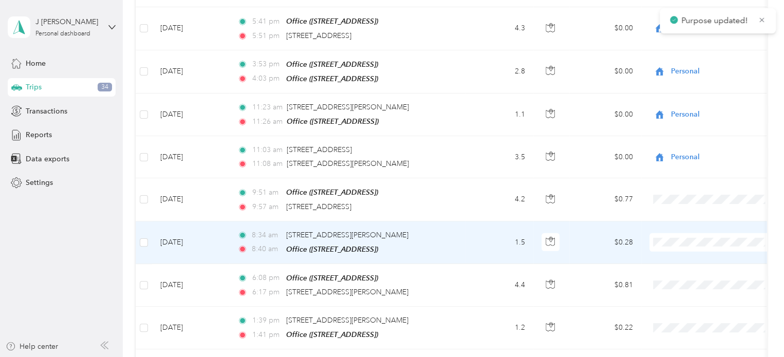
click at [671, 217] on li "Personal" at bounding box center [712, 218] width 127 height 18
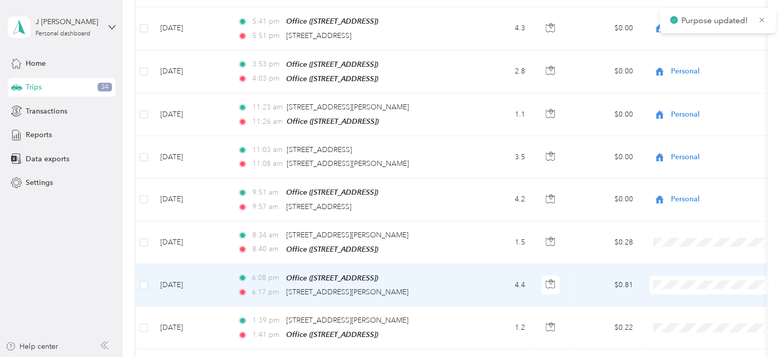
click at [679, 257] on li "Personal" at bounding box center [712, 254] width 127 height 18
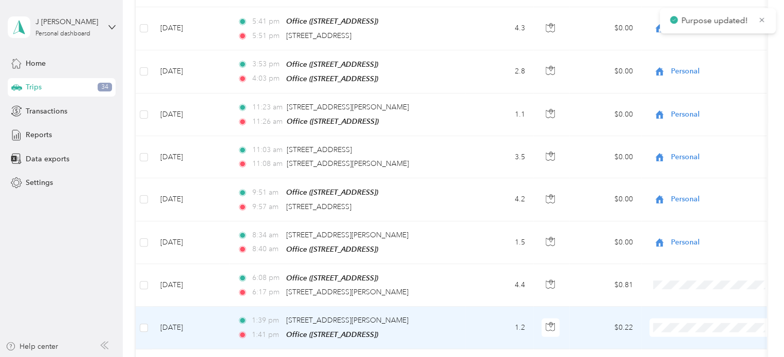
click at [681, 301] on span "Personal" at bounding box center [721, 301] width 95 height 11
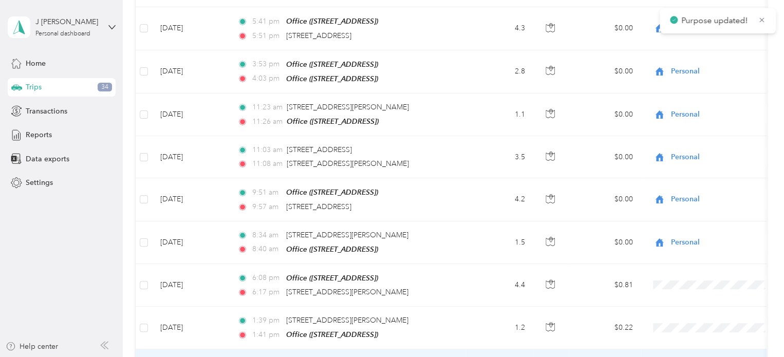
click at [684, 343] on span "Personal" at bounding box center [721, 338] width 95 height 11
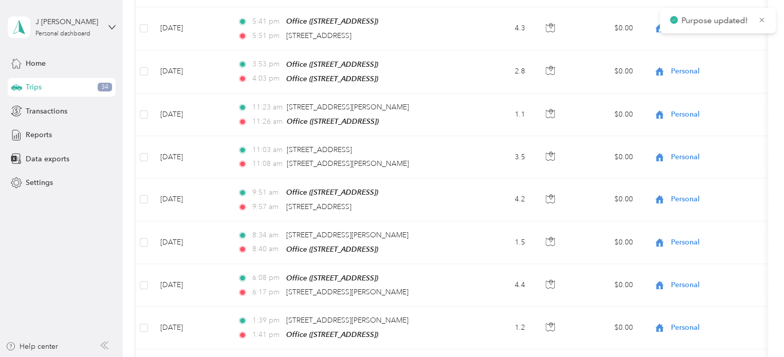
click at [686, 332] on li "Personal" at bounding box center [712, 330] width 127 height 18
click at [680, 334] on body "J [PERSON_NAME] Personal dashboard Home Trips 34 Transactions Reports Data expo…" at bounding box center [389, 178] width 779 height 357
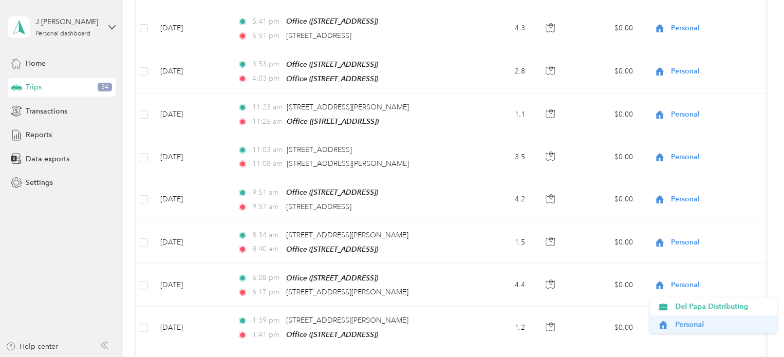
click at [679, 331] on li "Personal" at bounding box center [712, 324] width 127 height 18
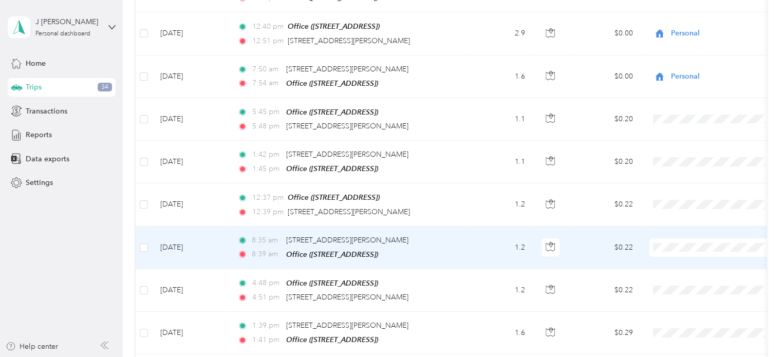
scroll to position [3829, 0]
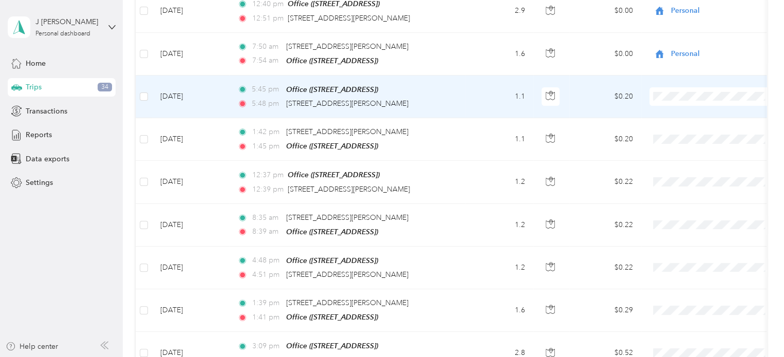
click at [676, 70] on li "Personal" at bounding box center [712, 68] width 127 height 18
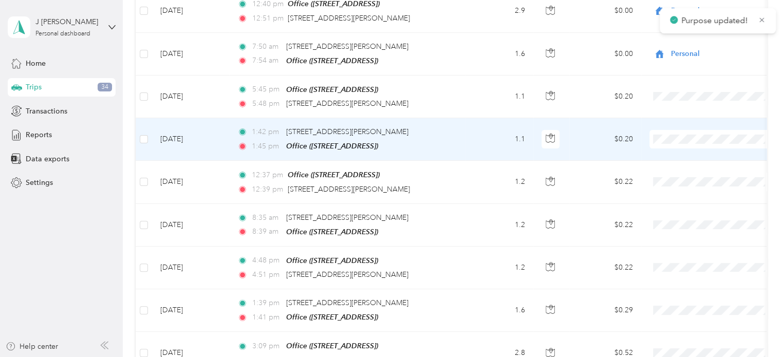
click at [676, 108] on span "Personal" at bounding box center [721, 107] width 95 height 11
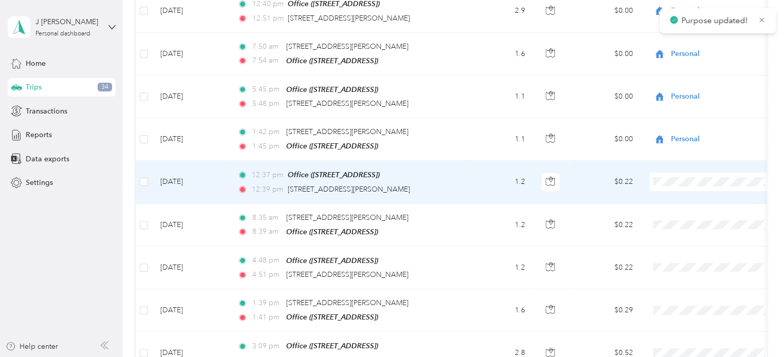
click at [678, 155] on li "Personal" at bounding box center [712, 151] width 127 height 18
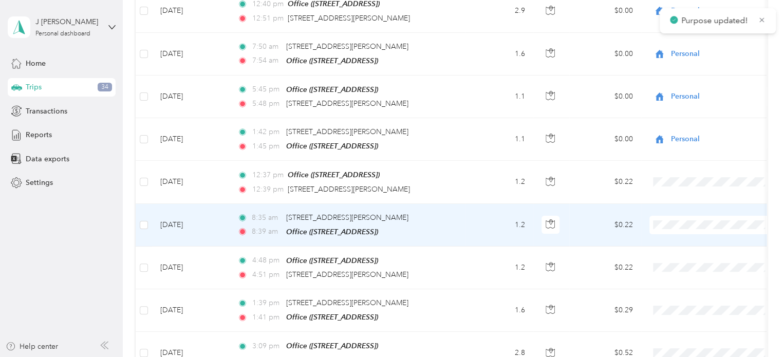
click at [678, 195] on li "Personal" at bounding box center [712, 189] width 127 height 18
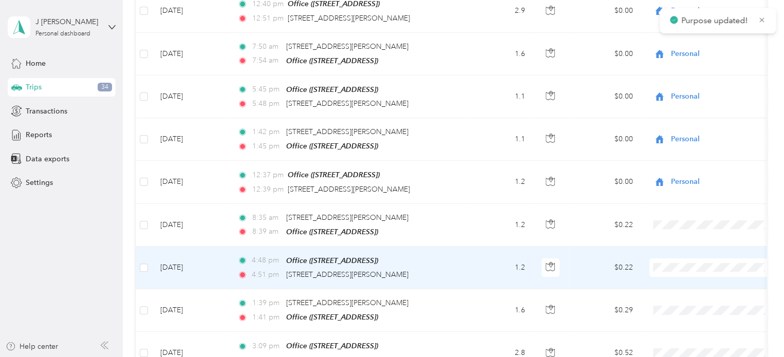
click at [675, 238] on li "Personal" at bounding box center [712, 233] width 127 height 18
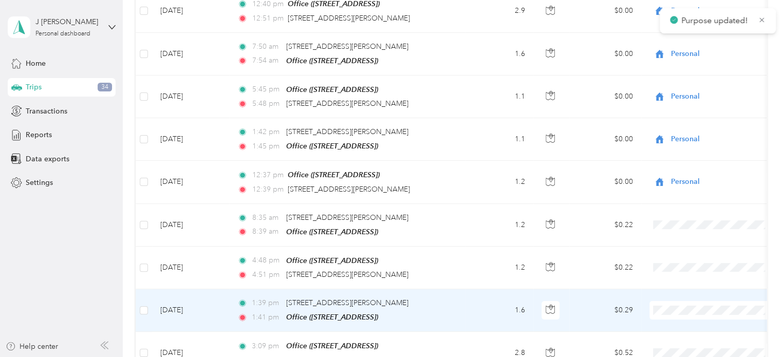
click at [685, 279] on span "Personal" at bounding box center [721, 279] width 95 height 11
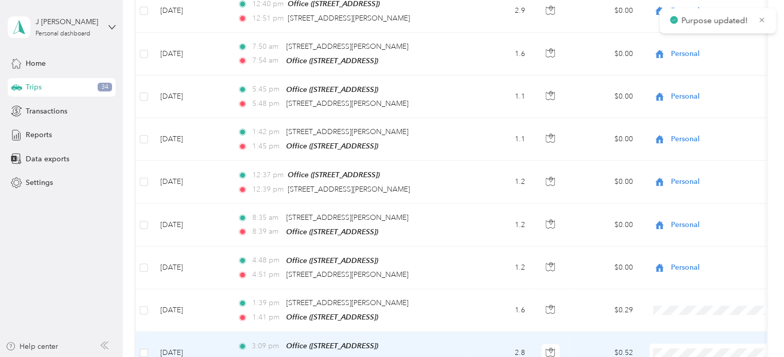
click at [678, 323] on li "Personal" at bounding box center [712, 317] width 127 height 18
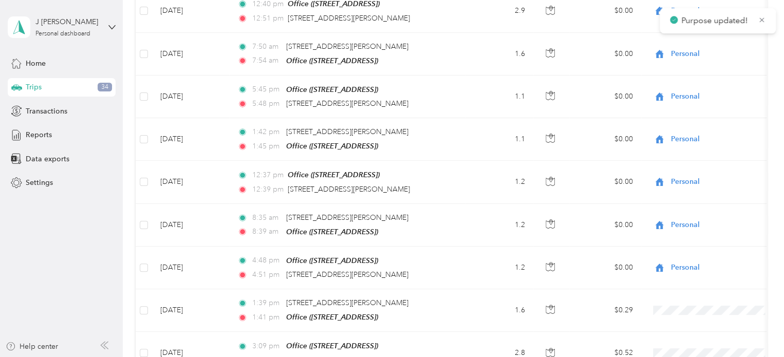
click at [694, 308] on li "Personal" at bounding box center [712, 304] width 127 height 18
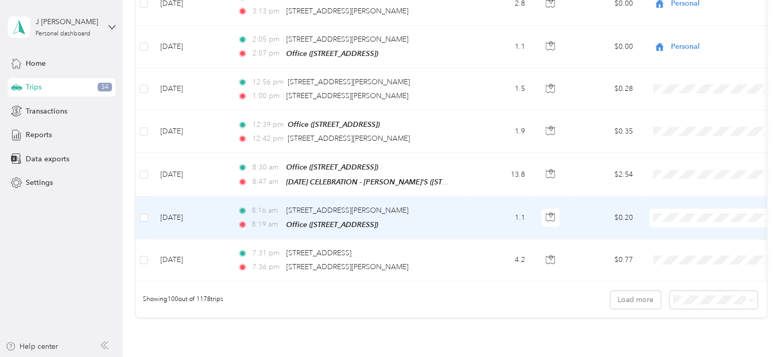
scroll to position [4188, 0]
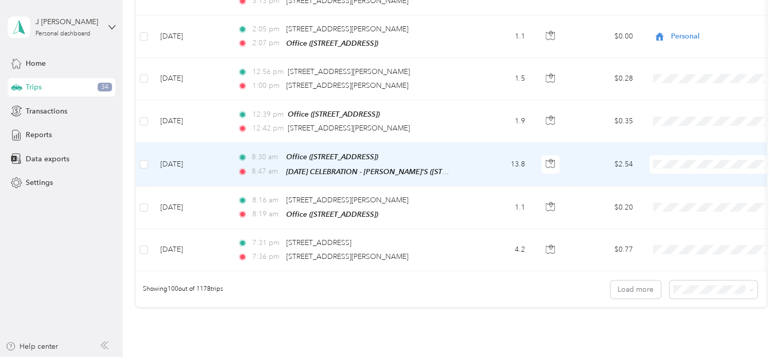
click at [179, 143] on td "[DATE]" at bounding box center [190, 164] width 77 height 43
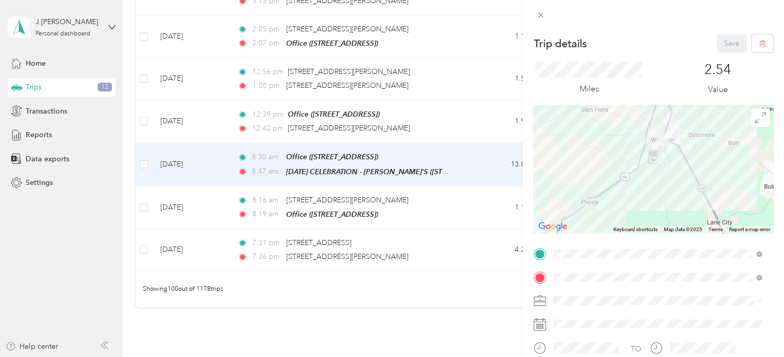
drag, startPoint x: 683, startPoint y: 174, endPoint x: 669, endPoint y: 207, distance: 35.5
click at [670, 207] on div at bounding box center [653, 169] width 240 height 128
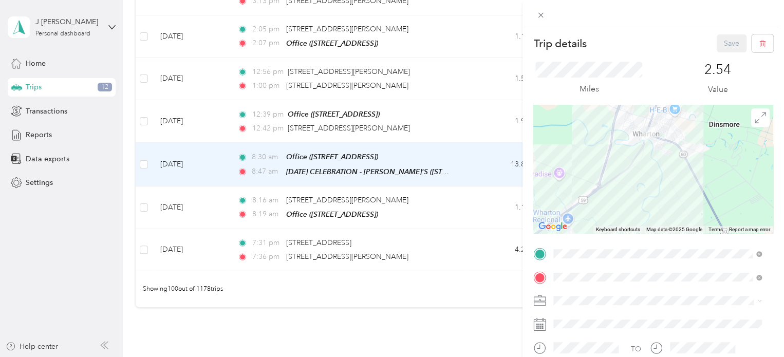
drag, startPoint x: 669, startPoint y: 179, endPoint x: 665, endPoint y: 210, distance: 31.0
click at [665, 210] on div at bounding box center [653, 169] width 240 height 128
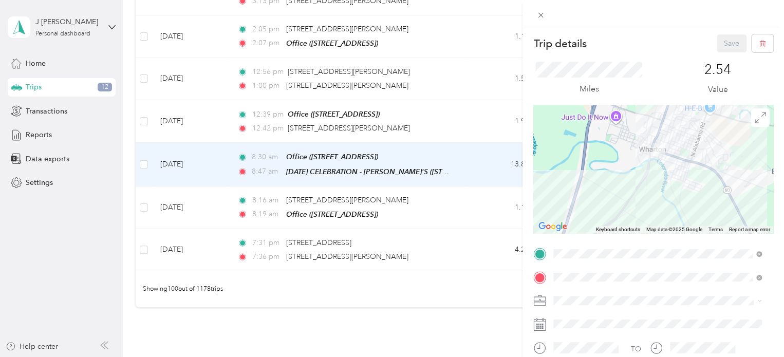
drag, startPoint x: 649, startPoint y: 148, endPoint x: 677, endPoint y: 213, distance: 70.9
click at [678, 224] on div at bounding box center [653, 169] width 240 height 128
click at [418, 269] on div "Trip details Save This trip cannot be edited because it is either under review,…" at bounding box center [392, 178] width 784 height 357
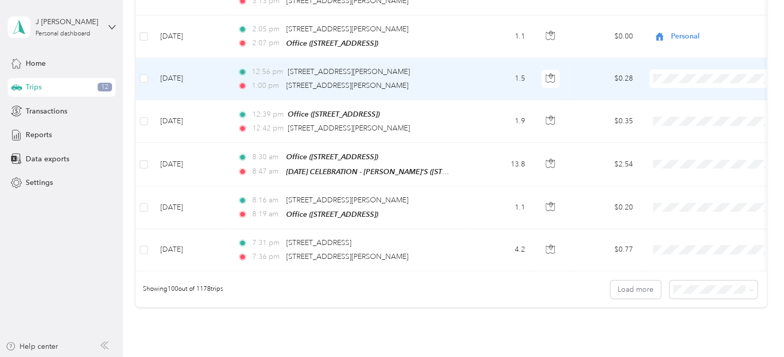
click at [688, 49] on body "J [PERSON_NAME] Personal dashboard Home Trips 12 Transactions Reports Data expo…" at bounding box center [389, 178] width 779 height 357
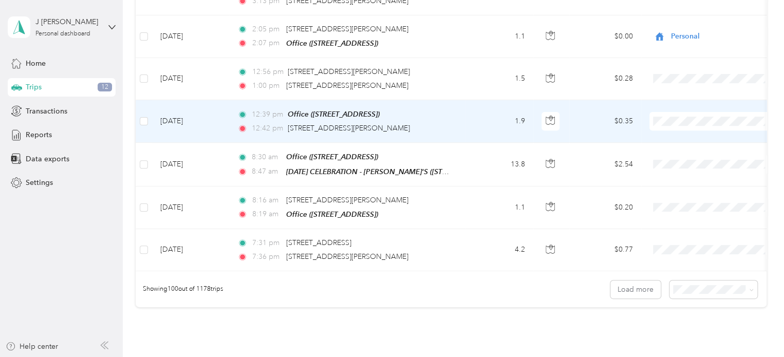
click at [694, 88] on span "Personal" at bounding box center [721, 83] width 95 height 11
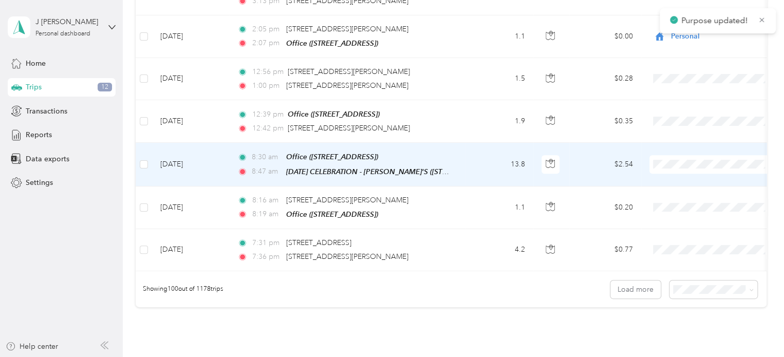
click at [693, 132] on li "Personal" at bounding box center [712, 130] width 127 height 18
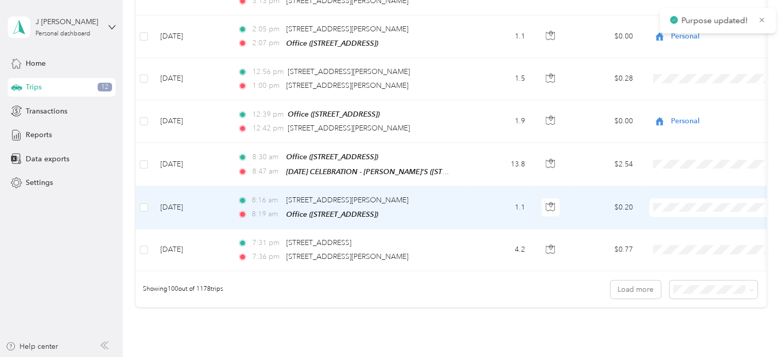
click at [684, 173] on li "Personal" at bounding box center [712, 169] width 127 height 18
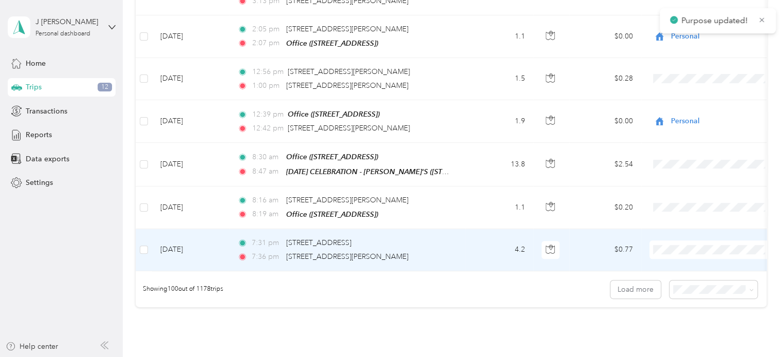
click at [680, 215] on span "Personal" at bounding box center [721, 215] width 95 height 11
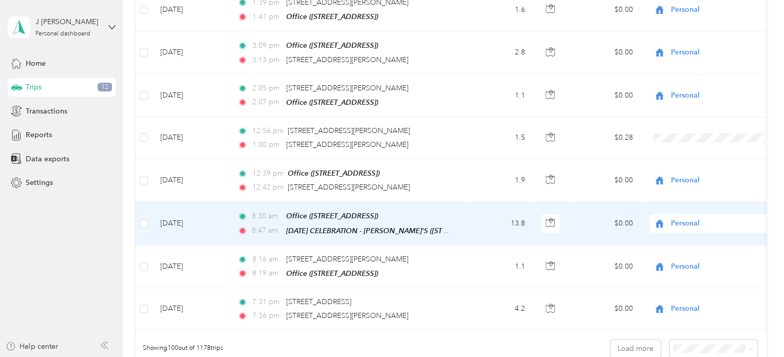
scroll to position [4165, 0]
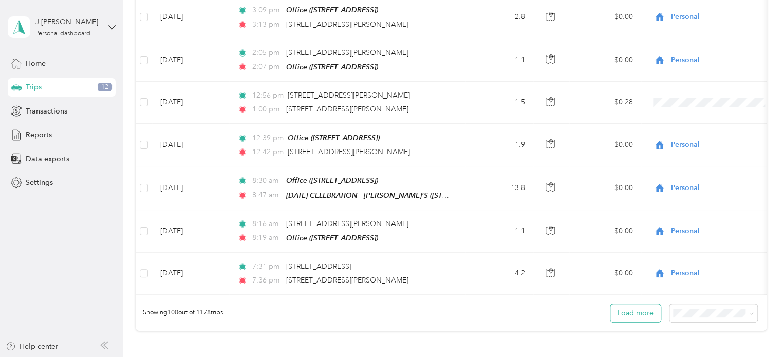
click at [638, 304] on button "Load more" at bounding box center [635, 313] width 50 height 18
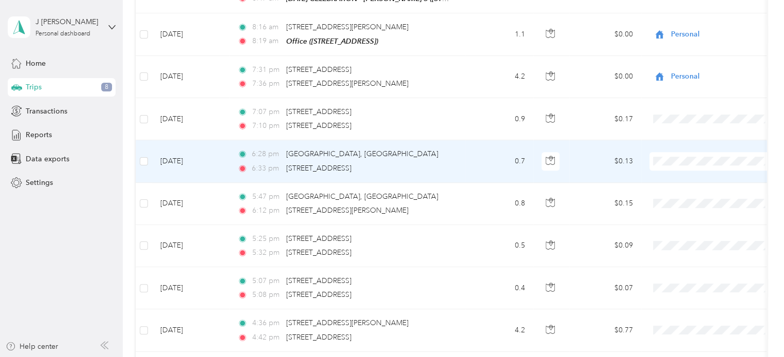
scroll to position [4370, 0]
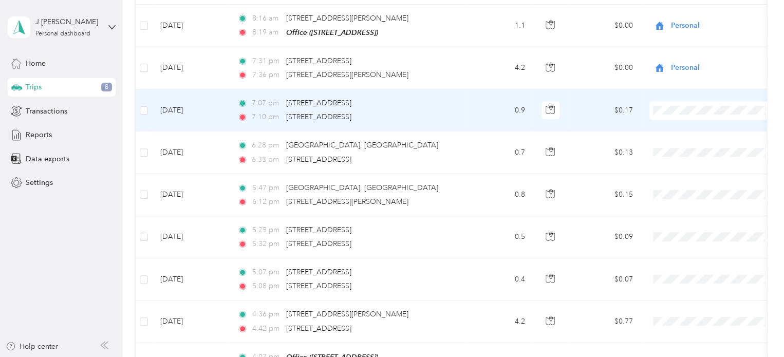
click at [693, 76] on span "Personal" at bounding box center [721, 75] width 95 height 11
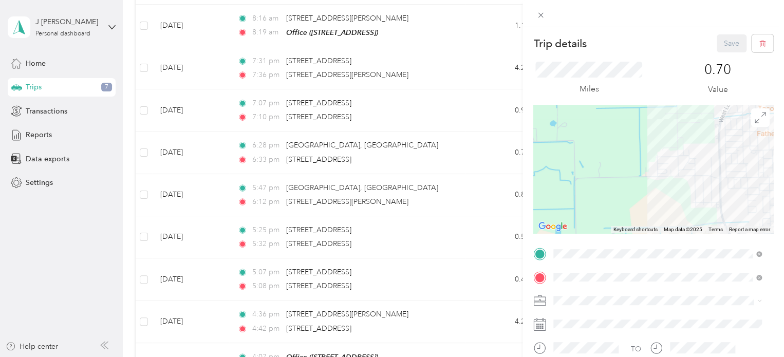
drag, startPoint x: 625, startPoint y: 155, endPoint x: 559, endPoint y: 202, distance: 80.9
click at [559, 202] on div at bounding box center [653, 169] width 240 height 128
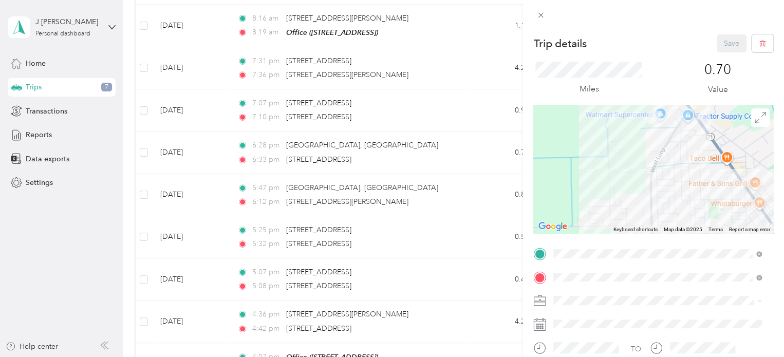
drag, startPoint x: 640, startPoint y: 151, endPoint x: 575, endPoint y: 199, distance: 81.1
click at [575, 199] on div at bounding box center [653, 169] width 240 height 128
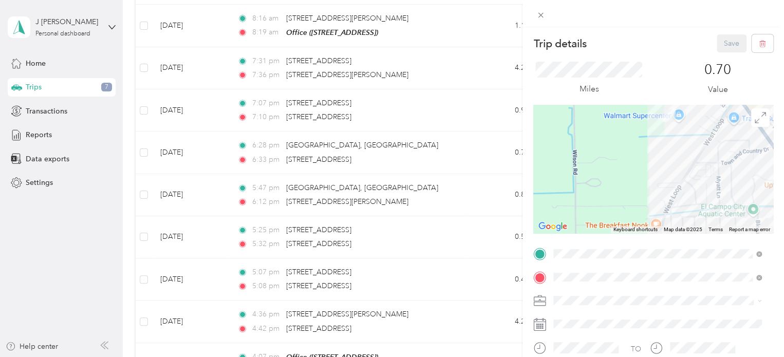
drag, startPoint x: 624, startPoint y: 155, endPoint x: 581, endPoint y: 211, distance: 70.1
click at [581, 211] on div at bounding box center [653, 169] width 240 height 128
click at [331, 326] on div "Trip details Save This trip cannot be edited because it is either under review,…" at bounding box center [392, 178] width 784 height 357
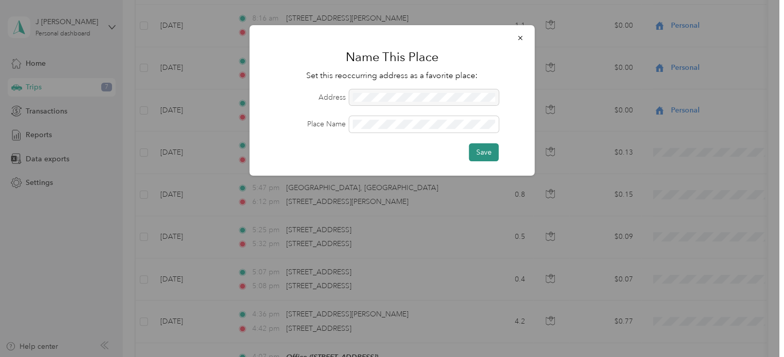
click at [481, 152] on button "Save" at bounding box center [484, 152] width 30 height 18
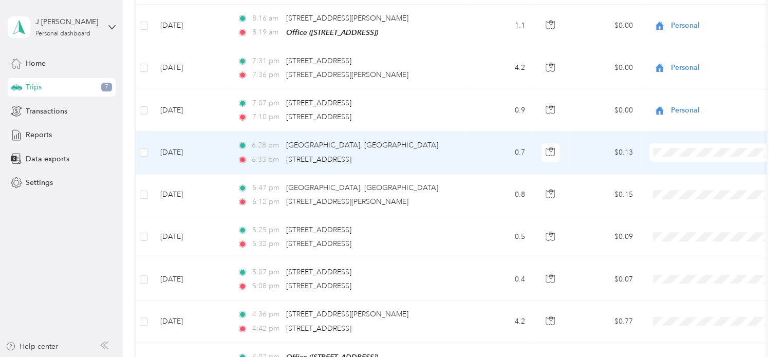
click at [679, 117] on span "Personal" at bounding box center [721, 117] width 95 height 11
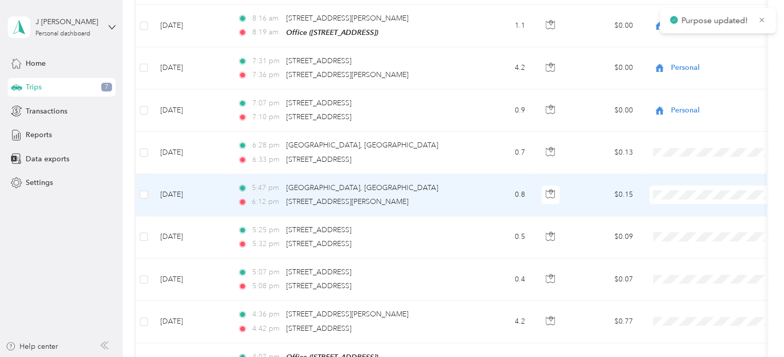
click at [680, 155] on span "Personal" at bounding box center [721, 159] width 95 height 11
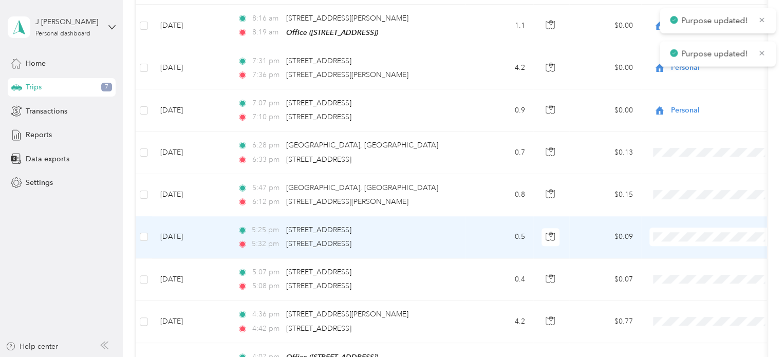
click at [680, 228] on span at bounding box center [712, 237] width 127 height 18
click at [685, 198] on span "Personal" at bounding box center [721, 200] width 95 height 11
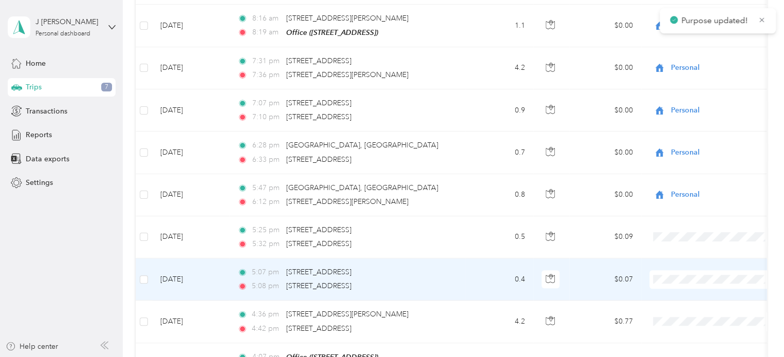
click at [688, 240] on span "Personal" at bounding box center [721, 243] width 95 height 11
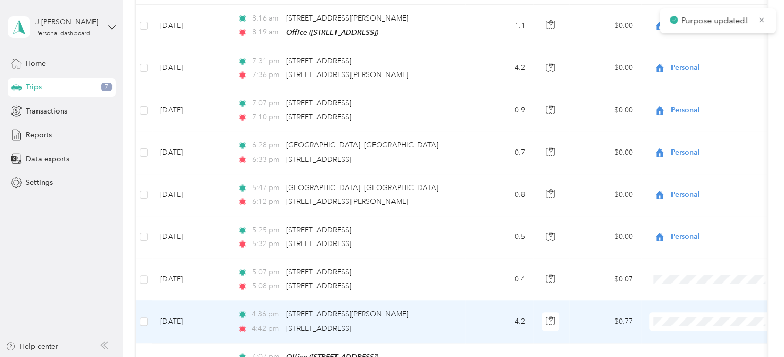
click at [679, 283] on span "Personal" at bounding box center [721, 285] width 95 height 11
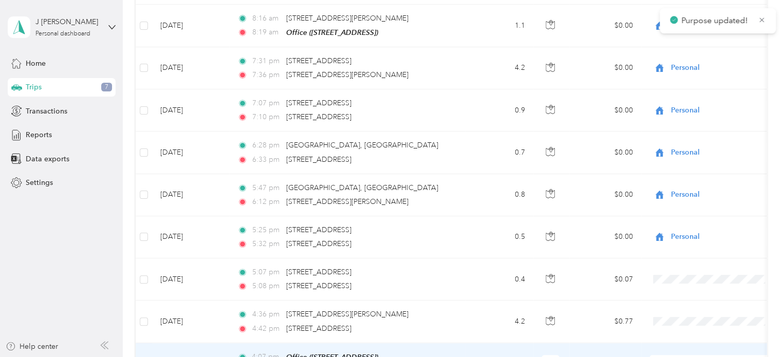
click at [687, 327] on span "Personal" at bounding box center [721, 328] width 95 height 11
click at [688, 326] on span "Personal" at bounding box center [721, 328] width 95 height 11
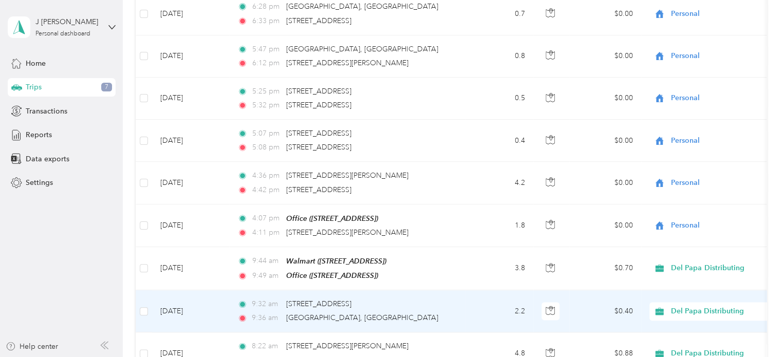
scroll to position [4524, 0]
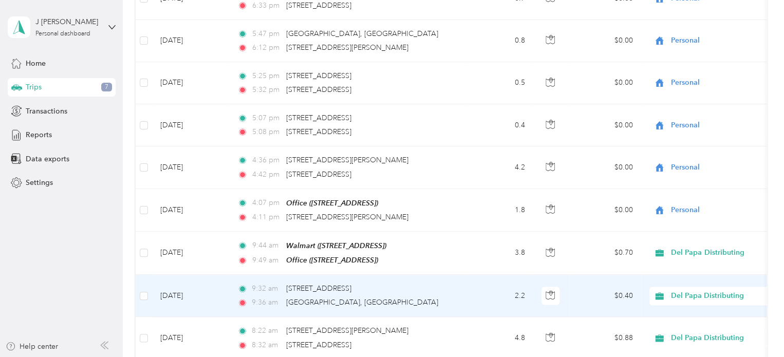
click at [170, 275] on td "[DATE]" at bounding box center [190, 296] width 77 height 42
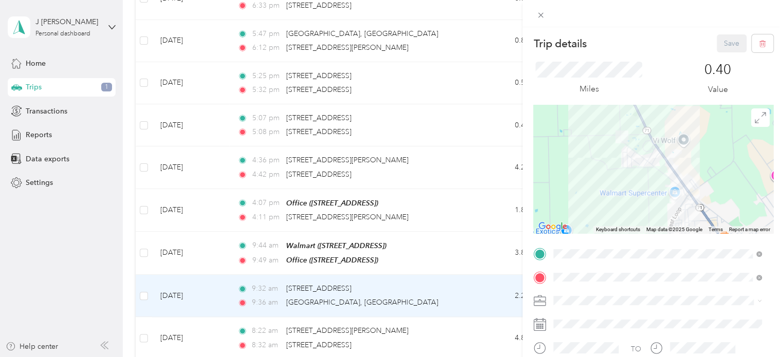
click at [114, 198] on div "Trip details Save This trip cannot be edited because it is either under review,…" at bounding box center [392, 178] width 784 height 357
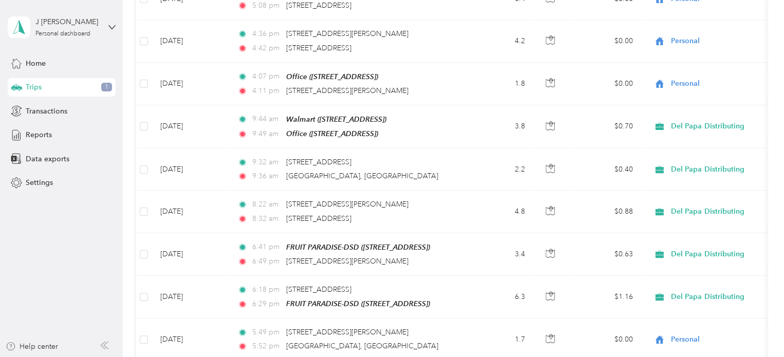
scroll to position [4627, 0]
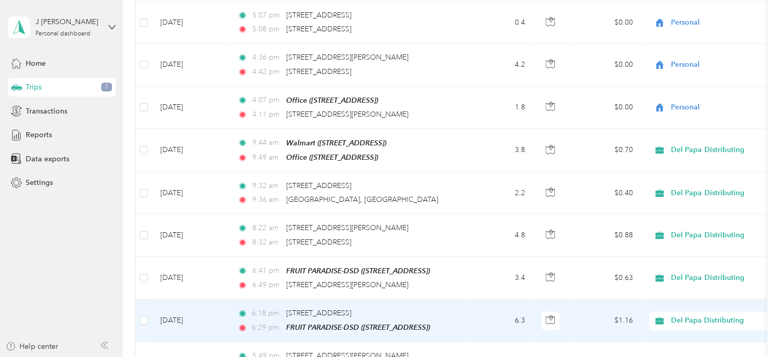
click at [171, 299] on td "[DATE]" at bounding box center [190, 320] width 77 height 43
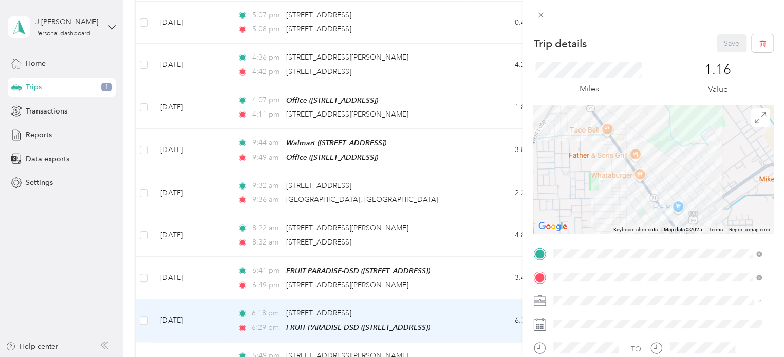
drag, startPoint x: 641, startPoint y: 203, endPoint x: 551, endPoint y: 195, distance: 90.7
click at [550, 195] on div at bounding box center [653, 169] width 240 height 128
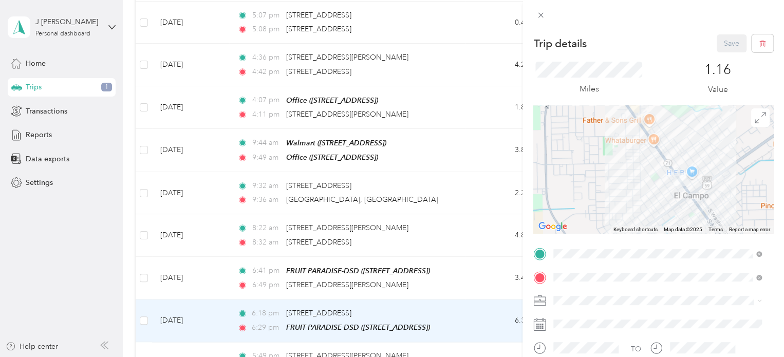
drag, startPoint x: 595, startPoint y: 186, endPoint x: 602, endPoint y: 166, distance: 21.6
click at [602, 166] on div at bounding box center [653, 169] width 240 height 128
drag, startPoint x: 136, startPoint y: 201, endPoint x: 161, endPoint y: 199, distance: 25.8
click at [136, 201] on div "Trip details Save This trip cannot be edited because it is either under review,…" at bounding box center [392, 178] width 784 height 357
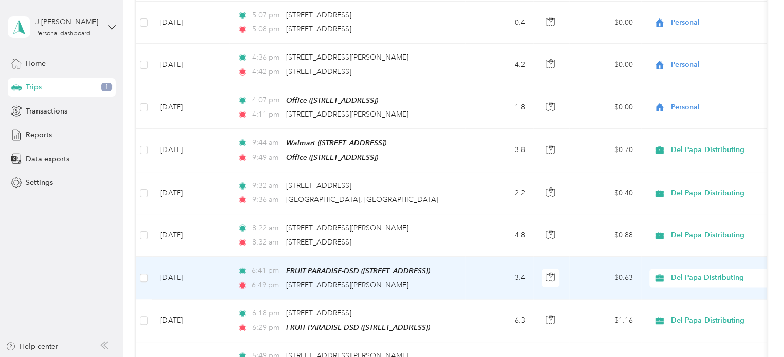
click at [162, 257] on td "[DATE]" at bounding box center [190, 278] width 77 height 43
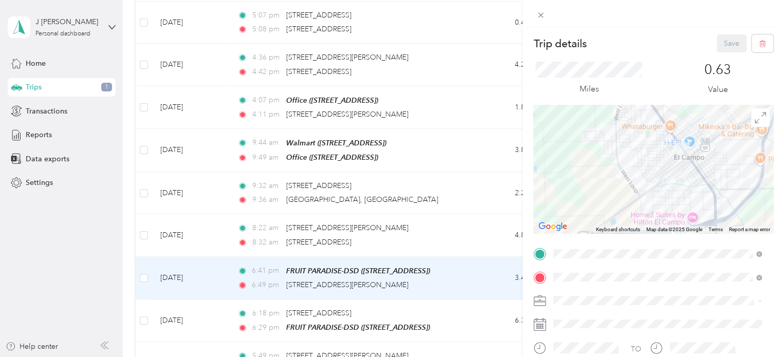
click at [497, 179] on div "Trip details Save This trip cannot be edited because it is either under review,…" at bounding box center [392, 178] width 784 height 357
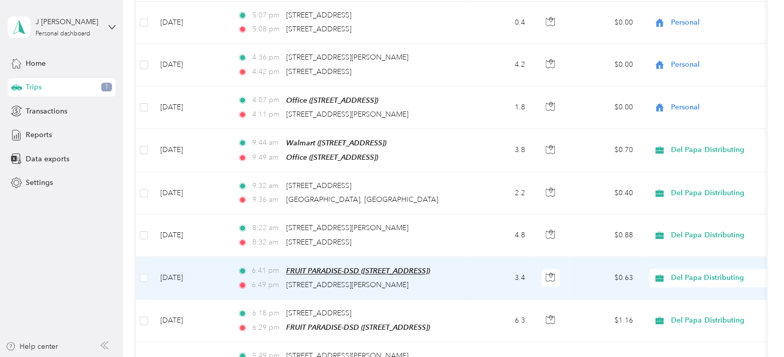
click at [345, 267] on span "FRUIT PARADISE-DSD ([STREET_ADDRESS])" at bounding box center [358, 271] width 144 height 8
click at [330, 172] on button "Edit Place" at bounding box center [317, 169] width 59 height 18
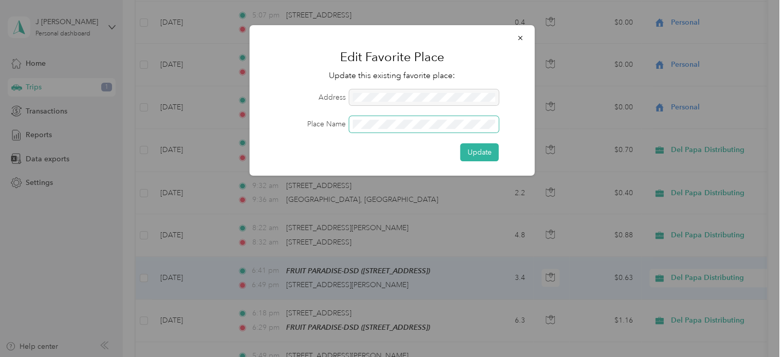
click at [331, 123] on div "Place Name" at bounding box center [392, 124] width 256 height 16
click at [476, 152] on button "Update" at bounding box center [479, 152] width 39 height 18
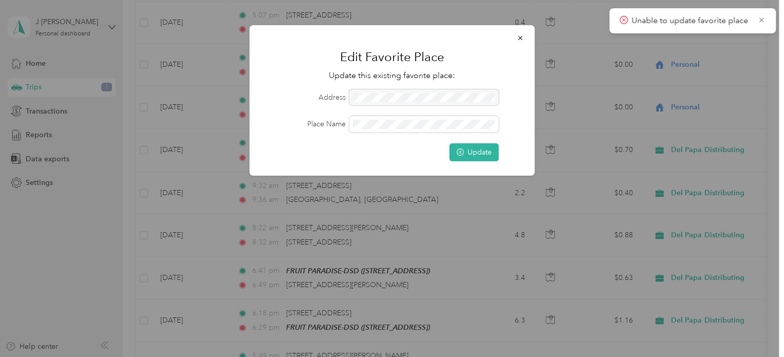
click at [623, 21] on icon at bounding box center [624, 20] width 4 height 4
click at [645, 20] on p "Unable to update favorite place" at bounding box center [690, 20] width 119 height 13
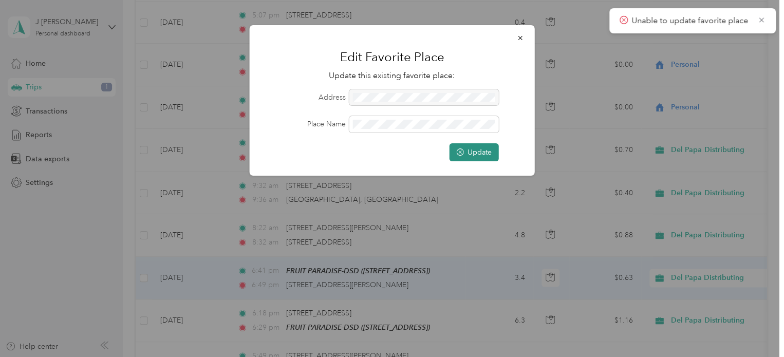
click at [480, 155] on button "Update" at bounding box center [473, 152] width 49 height 18
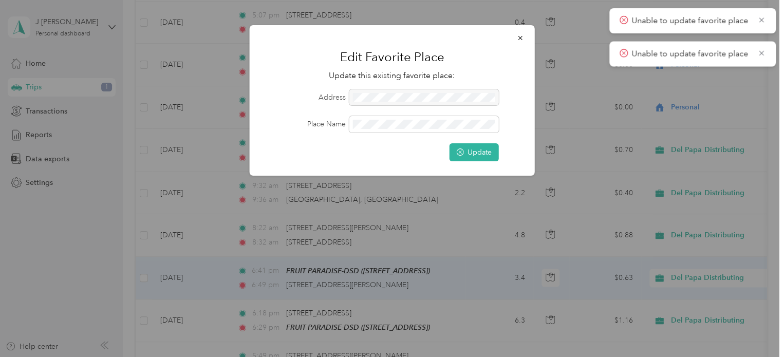
click at [388, 98] on div at bounding box center [423, 97] width 149 height 16
click at [520, 40] on icon "button" at bounding box center [520, 37] width 7 height 7
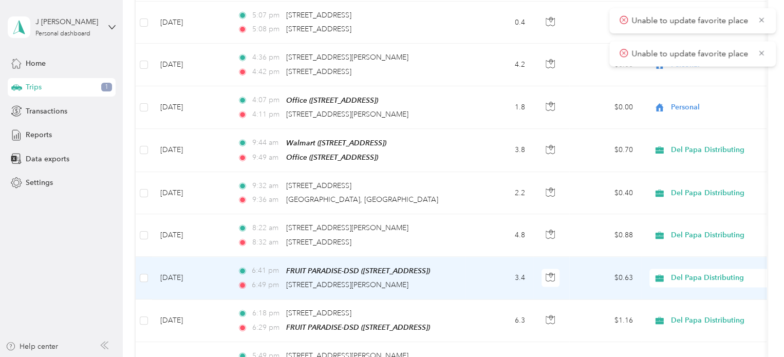
drag, startPoint x: 393, startPoint y: 195, endPoint x: 465, endPoint y: 231, distance: 79.9
click at [465, 299] on tr "[DATE] 6:18 pm [STREET_ADDRESS] 6:29 pm FRUIT PARADISE-DSD ([STREET_ADDRESS]) 6…" at bounding box center [561, 320] width 851 height 43
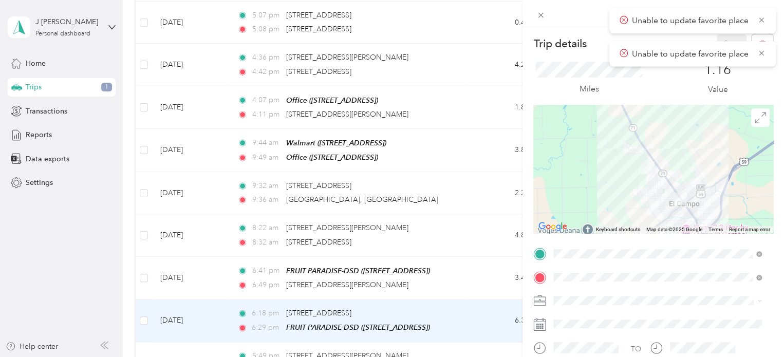
click at [412, 196] on div "Trip details Save This trip cannot be edited because it is either under review,…" at bounding box center [392, 178] width 784 height 357
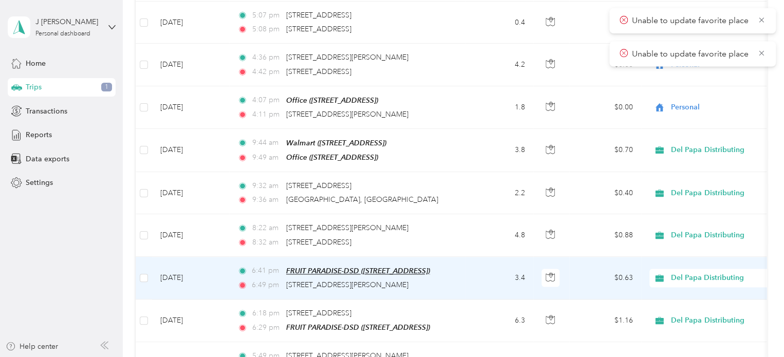
click at [328, 267] on span "FRUIT PARADISE-DSD ([STREET_ADDRESS])" at bounding box center [358, 271] width 144 height 8
drag, startPoint x: 315, startPoint y: 147, endPoint x: 322, endPoint y: 145, distance: 6.5
click at [317, 147] on p "Auto detected as a Favorite Place" at bounding box center [359, 148] width 143 height 11
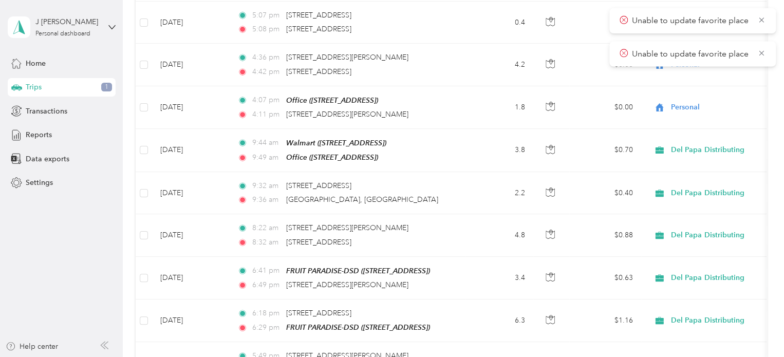
click at [42, 253] on aside "J [PERSON_NAME] Personal dashboard Home Trips 1 Transactions Reports Data expor…" at bounding box center [61, 178] width 123 height 357
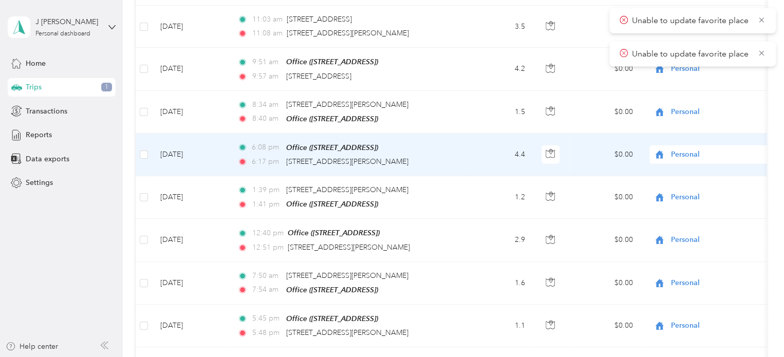
scroll to position [3189, 0]
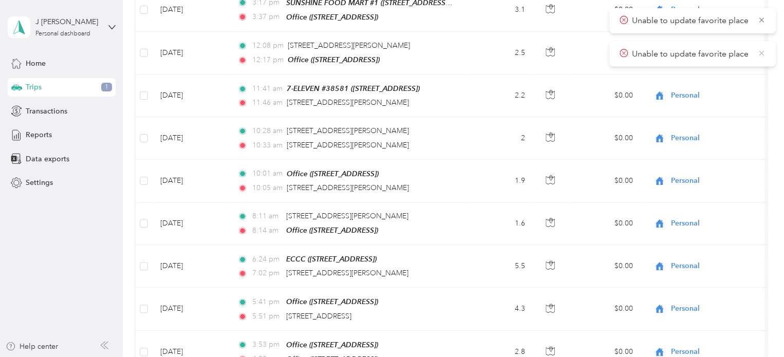
click at [759, 54] on icon at bounding box center [761, 52] width 8 height 9
click at [762, 22] on icon at bounding box center [761, 19] width 8 height 9
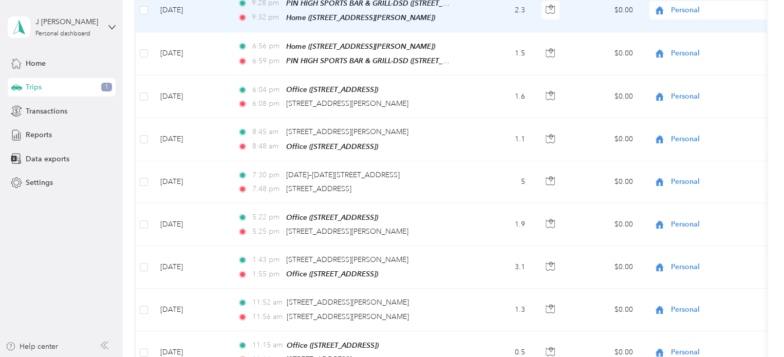
scroll to position [1699, 0]
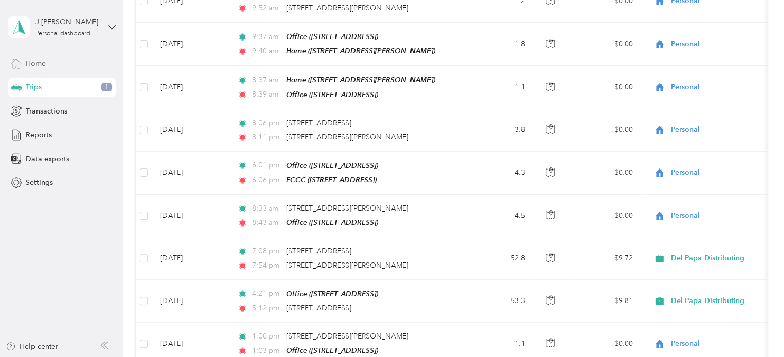
click at [39, 66] on span "Home" at bounding box center [36, 63] width 20 height 11
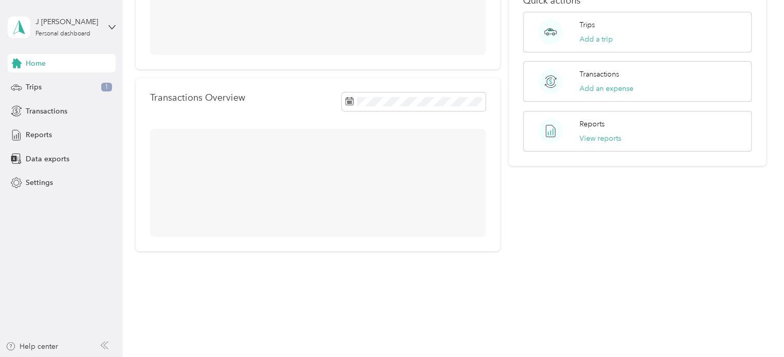
scroll to position [154, 0]
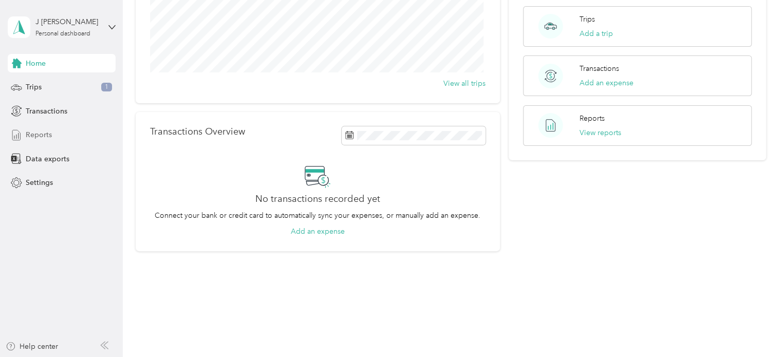
click at [44, 135] on span "Reports" at bounding box center [39, 134] width 26 height 11
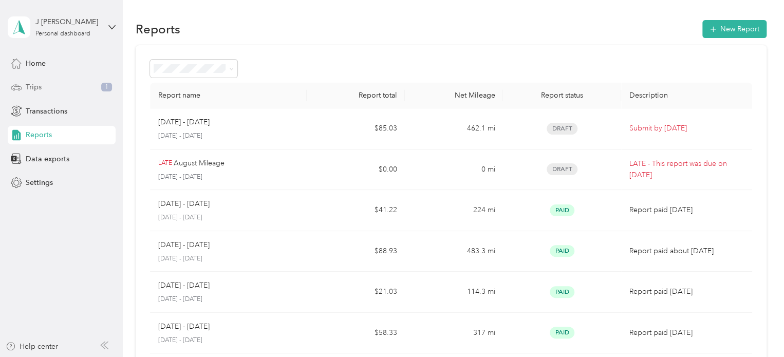
click at [33, 89] on span "Trips" at bounding box center [34, 87] width 16 height 11
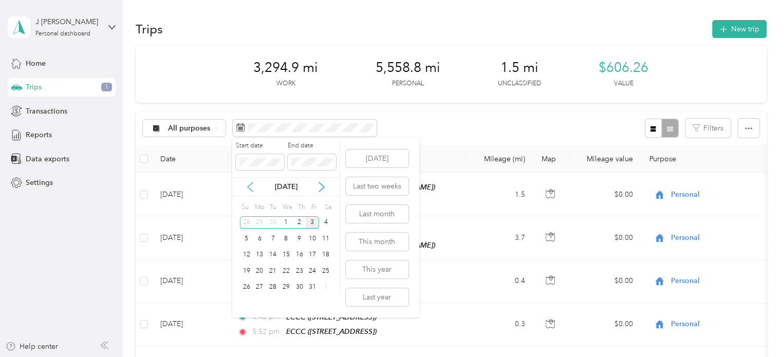
click at [249, 184] on icon at bounding box center [250, 187] width 10 height 10
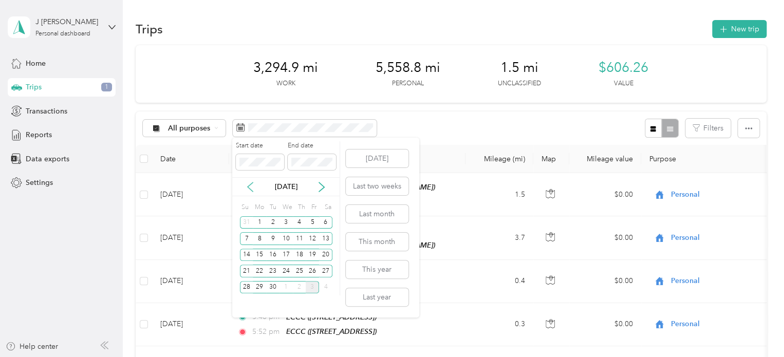
click at [249, 184] on icon at bounding box center [250, 187] width 10 height 10
click at [311, 221] on div "1" at bounding box center [312, 222] width 13 height 13
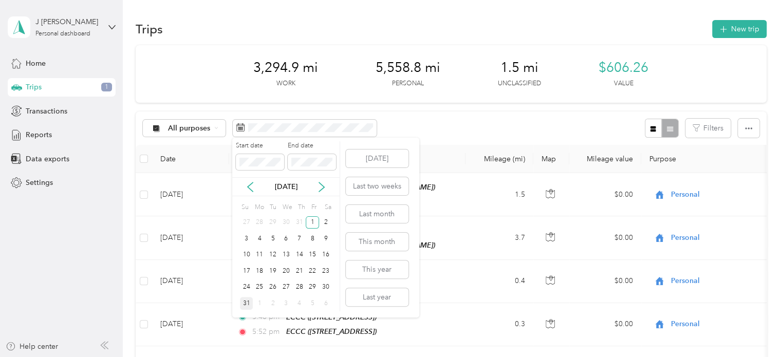
click at [245, 303] on div "31" at bounding box center [246, 303] width 13 height 13
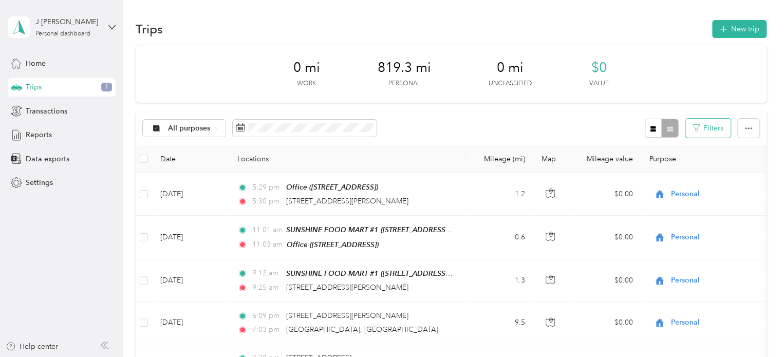
click at [705, 131] on button "Filters" at bounding box center [707, 128] width 45 height 19
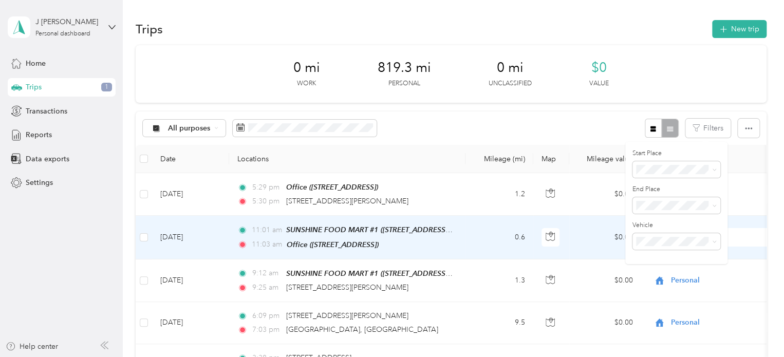
drag, startPoint x: 743, startPoint y: 229, endPoint x: 744, endPoint y: 222, distance: 6.9
click at [743, 229] on div "Personal" at bounding box center [712, 237] width 127 height 18
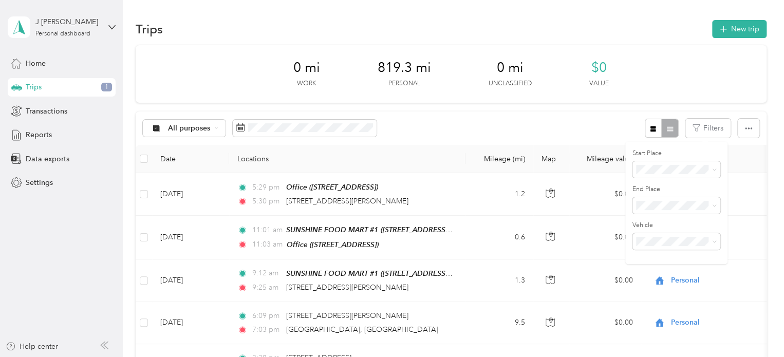
click at [581, 131] on div "All purposes Filters" at bounding box center [451, 127] width 631 height 33
click at [650, 129] on icon "button" at bounding box center [652, 128] width 7 height 7
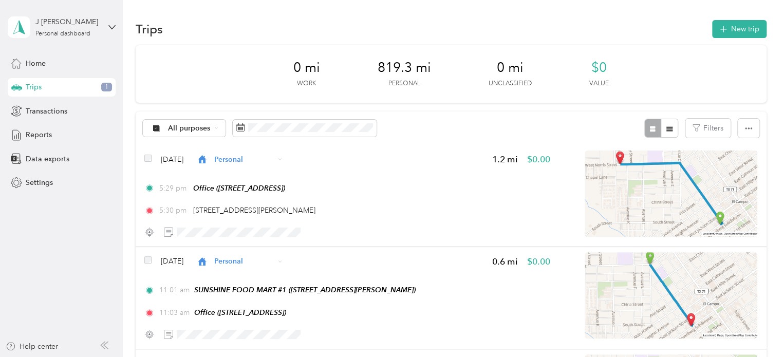
drag, startPoint x: 666, startPoint y: 127, endPoint x: 504, endPoint y: 123, distance: 161.3
click at [666, 127] on icon "button" at bounding box center [669, 128] width 6 height 5
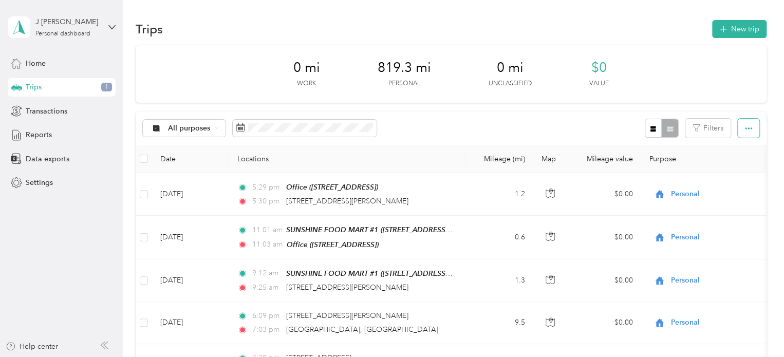
click at [745, 129] on icon "button" at bounding box center [748, 128] width 7 height 2
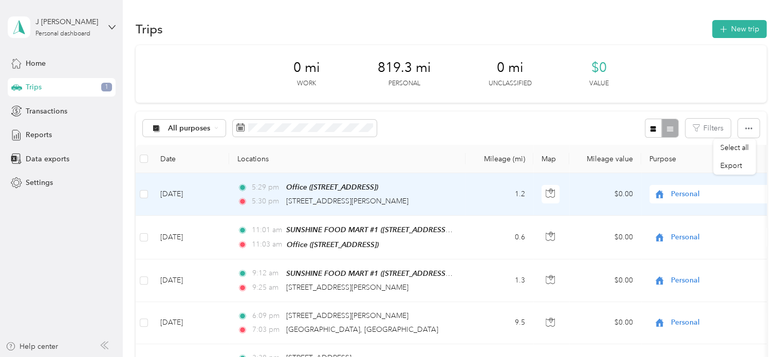
click at [742, 193] on span "Personal" at bounding box center [718, 194] width 94 height 11
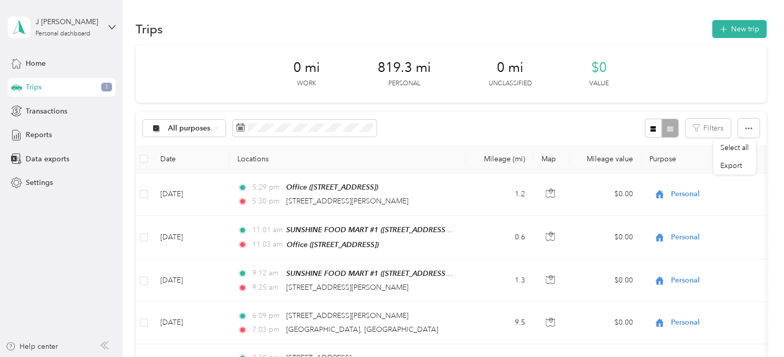
click at [450, 84] on div "0 mi Work 819.3 mi Personal 0 mi Unclassified $0 Value" at bounding box center [451, 74] width 631 height 58
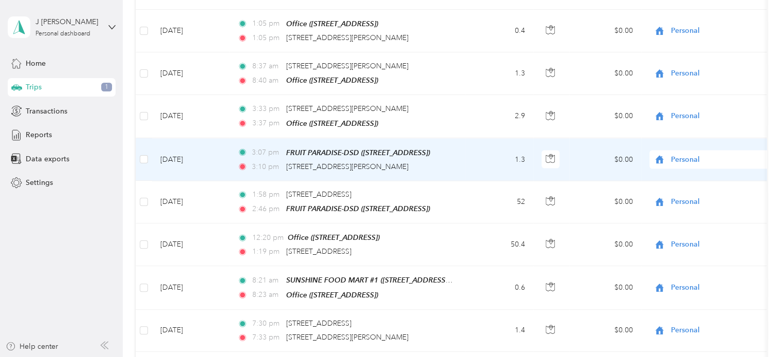
scroll to position [976, 0]
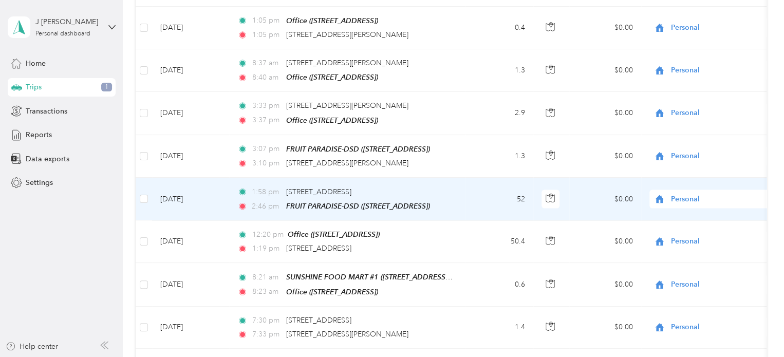
click at [179, 185] on td "[DATE]" at bounding box center [190, 199] width 77 height 43
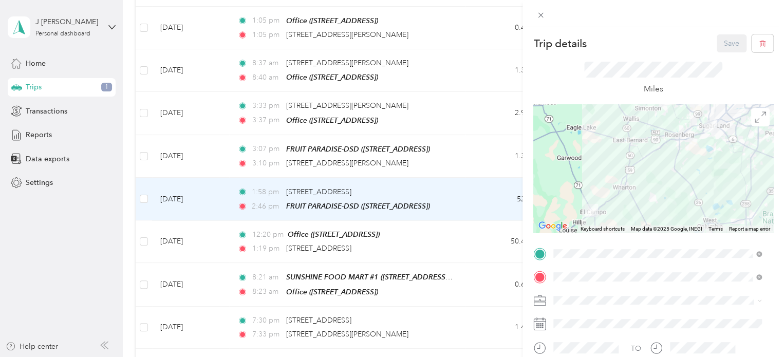
click at [183, 229] on div "Trip details Save This trip cannot be edited because it is either under review,…" at bounding box center [392, 178] width 784 height 357
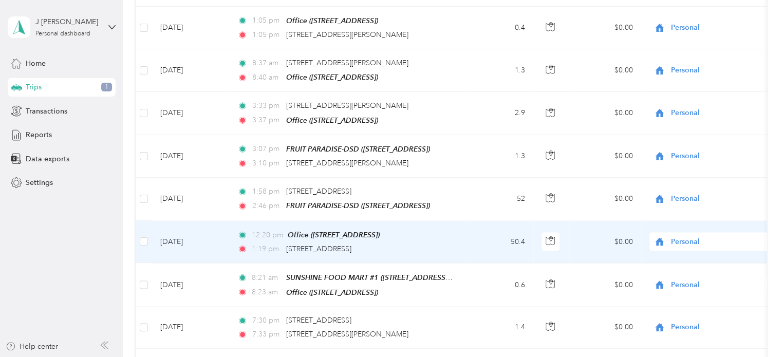
click at [184, 228] on td "[DATE]" at bounding box center [190, 241] width 77 height 43
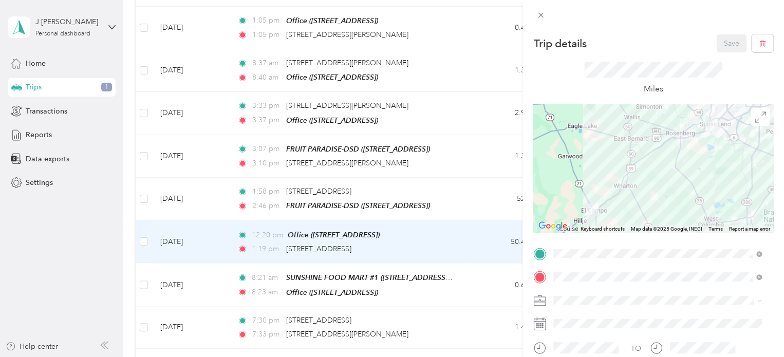
click at [186, 190] on div "Trip details Save This trip cannot be edited because it is either under review,…" at bounding box center [392, 178] width 784 height 357
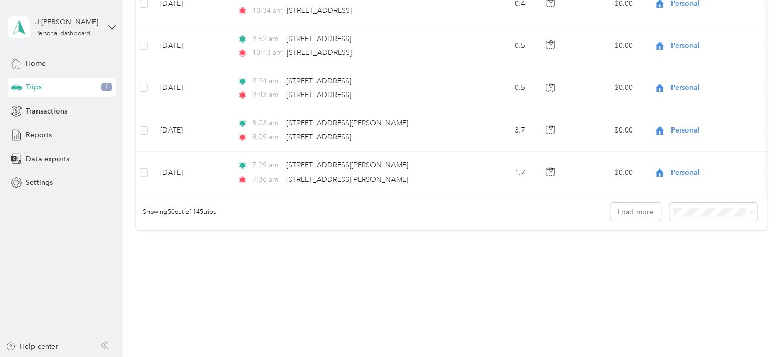
scroll to position [2109, 0]
click at [643, 202] on button "Load more" at bounding box center [635, 211] width 50 height 18
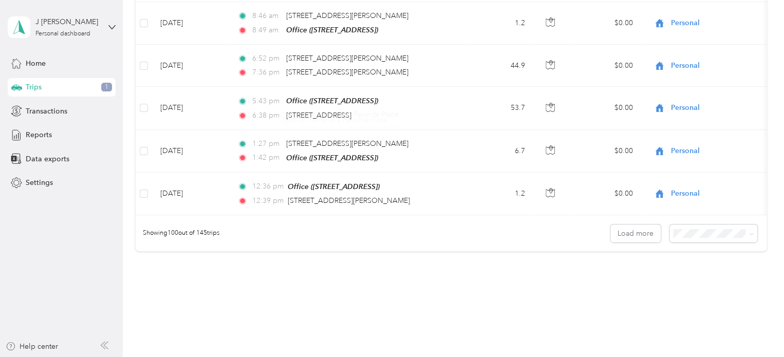
scroll to position [4216, 0]
click at [621, 223] on button "Load more" at bounding box center [635, 232] width 50 height 18
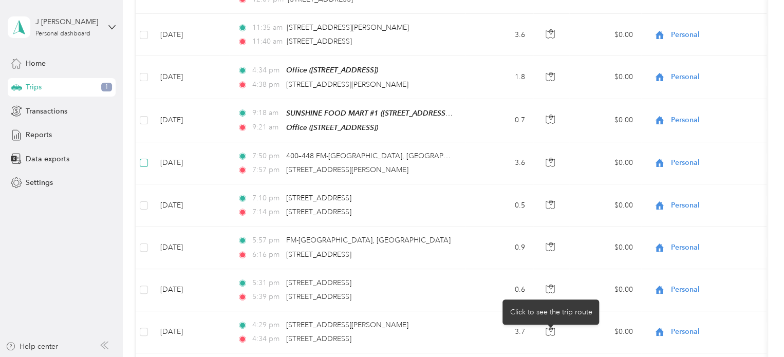
scroll to position [5085, 0]
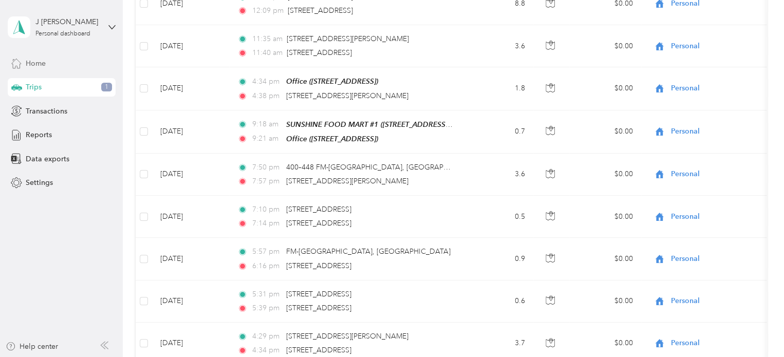
drag, startPoint x: 34, startPoint y: 63, endPoint x: 62, endPoint y: 66, distance: 27.9
click at [34, 63] on span "Home" at bounding box center [36, 63] width 20 height 11
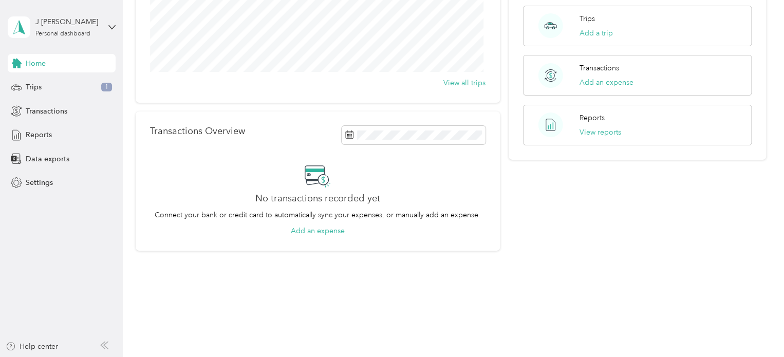
scroll to position [154, 0]
click at [40, 137] on span "Reports" at bounding box center [39, 134] width 26 height 11
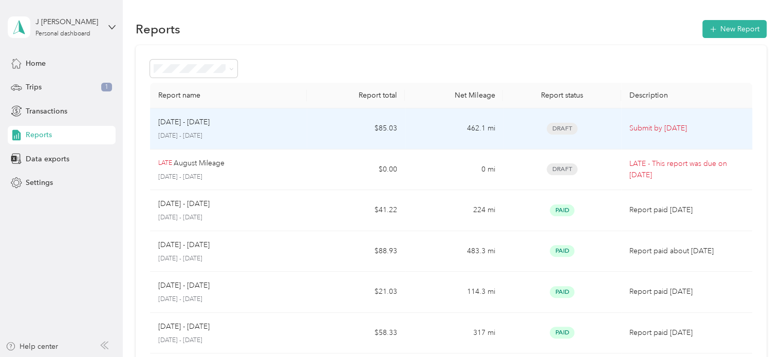
click at [651, 125] on p "Submit by [DATE]" at bounding box center [686, 128] width 115 height 11
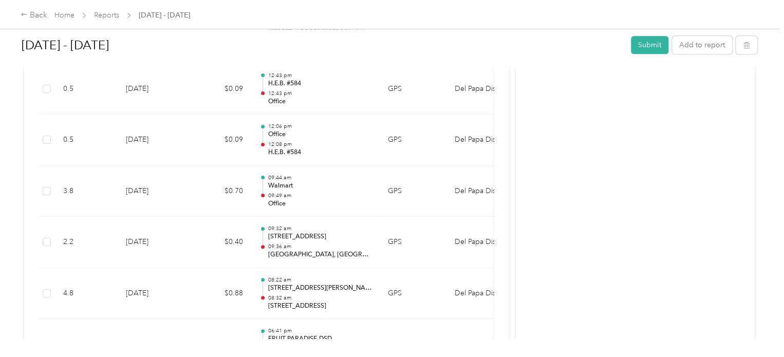
scroll to position [540, 0]
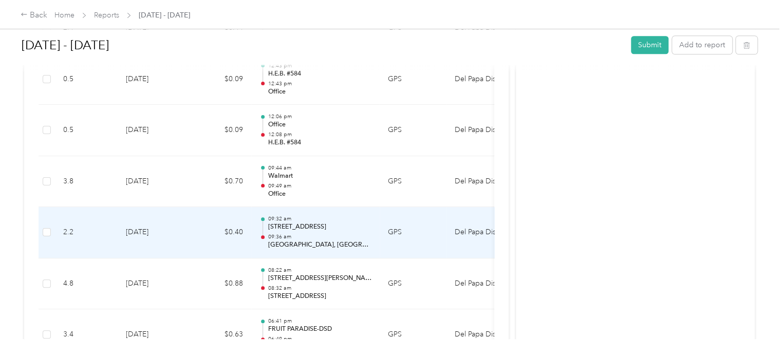
click at [473, 231] on td "Del Papa Distributing" at bounding box center [484, 232] width 77 height 51
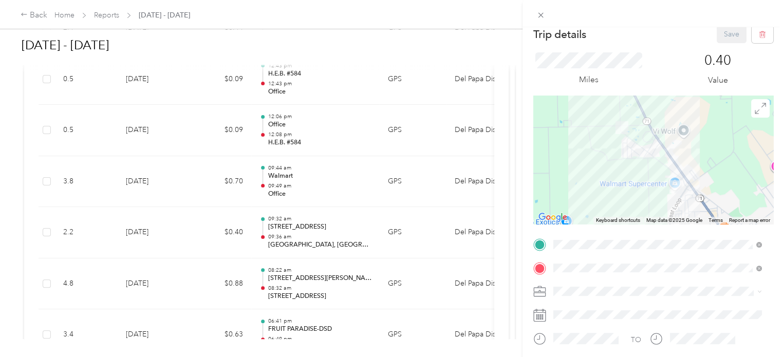
scroll to position [0, 0]
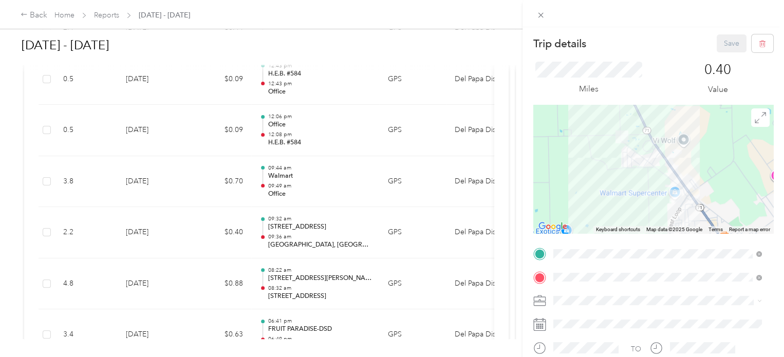
click at [197, 291] on div "Trip details Save This trip cannot be edited because it is either under review,…" at bounding box center [392, 178] width 784 height 357
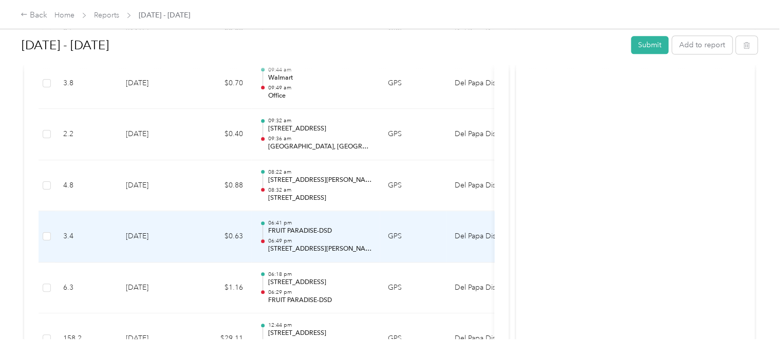
scroll to position [643, 0]
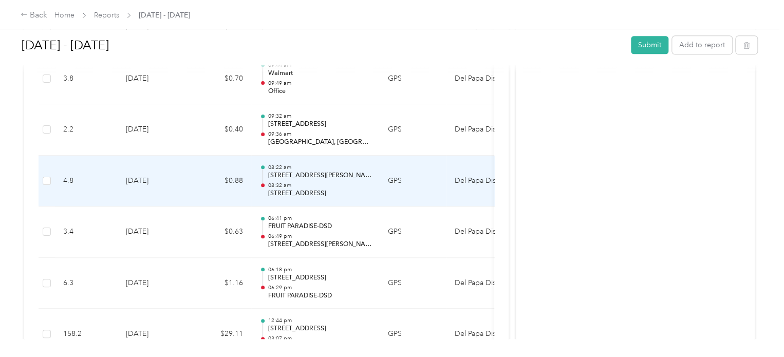
click at [294, 176] on p "[STREET_ADDRESS][PERSON_NAME]" at bounding box center [320, 175] width 104 height 9
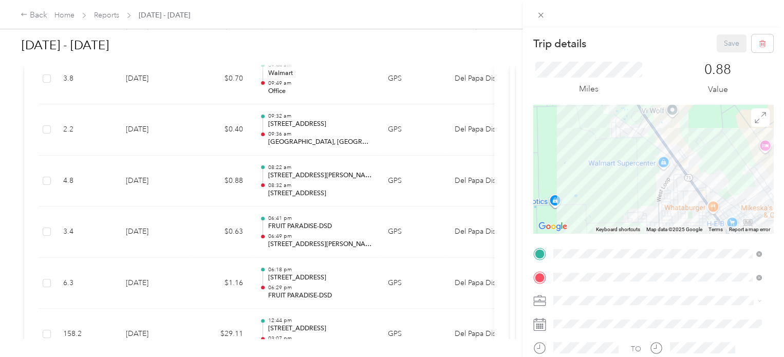
drag, startPoint x: 625, startPoint y: 167, endPoint x: 597, endPoint y: 172, distance: 27.6
click at [597, 172] on div at bounding box center [653, 169] width 240 height 128
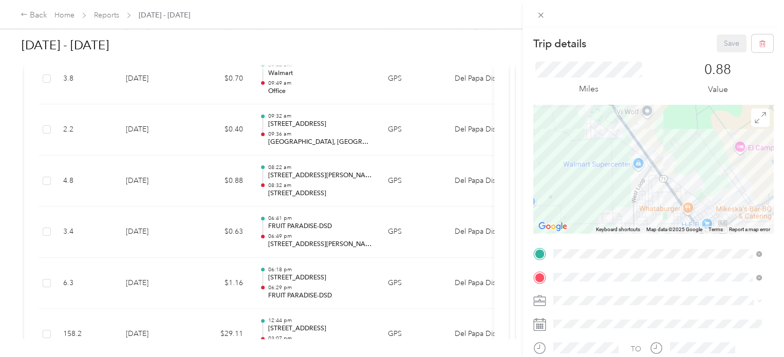
drag, startPoint x: 614, startPoint y: 172, endPoint x: 590, endPoint y: 173, distance: 24.2
click at [590, 173] on div at bounding box center [653, 169] width 240 height 128
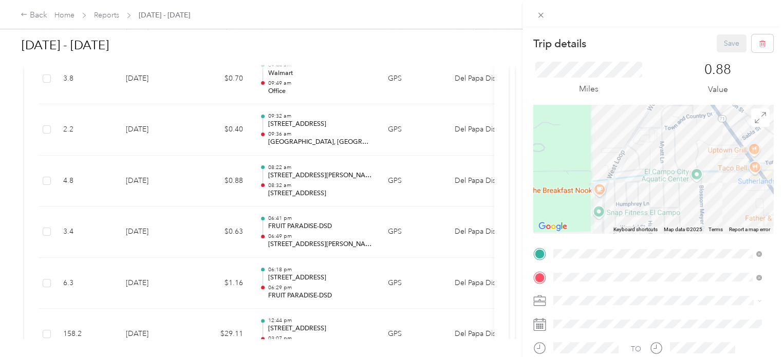
drag, startPoint x: 626, startPoint y: 184, endPoint x: 598, endPoint y: 149, distance: 44.6
click at [598, 149] on div at bounding box center [653, 169] width 240 height 128
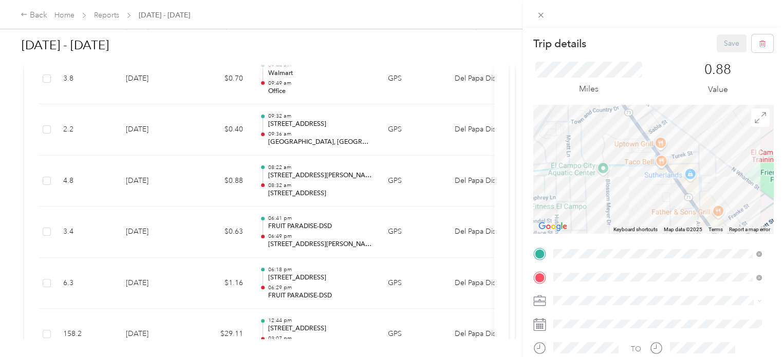
drag, startPoint x: 730, startPoint y: 182, endPoint x: 635, endPoint y: 177, distance: 94.7
click at [635, 177] on div at bounding box center [653, 169] width 240 height 128
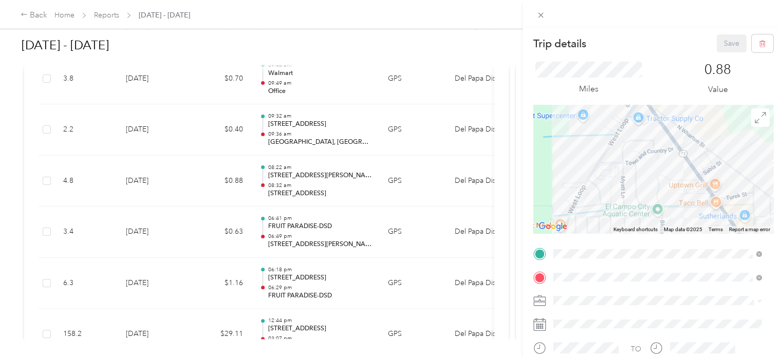
drag, startPoint x: 612, startPoint y: 194, endPoint x: 668, endPoint y: 235, distance: 69.0
click at [668, 235] on div "Trip details Save This trip cannot be edited because it is either under review,…" at bounding box center [653, 263] width 240 height 459
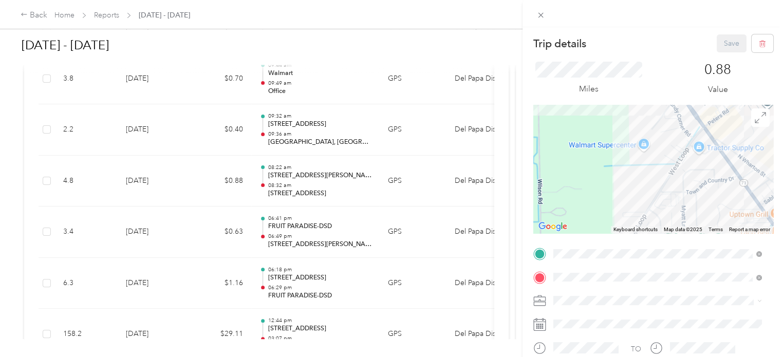
drag, startPoint x: 650, startPoint y: 209, endPoint x: 712, endPoint y: 238, distance: 68.2
click at [712, 238] on div "Trip details Save This trip cannot be edited because it is either under review,…" at bounding box center [653, 263] width 240 height 459
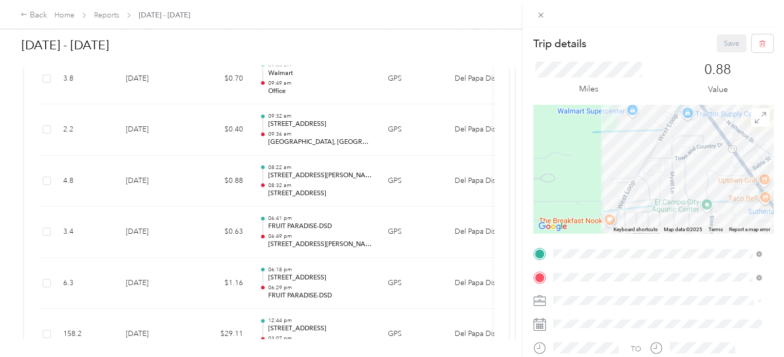
drag, startPoint x: 687, startPoint y: 204, endPoint x: 677, endPoint y: 170, distance: 35.4
click at [677, 170] on div at bounding box center [653, 169] width 240 height 128
drag, startPoint x: 481, startPoint y: 180, endPoint x: 473, endPoint y: 181, distance: 8.2
click at [473, 181] on div "Trip details Save This trip cannot be edited because it is either under review,…" at bounding box center [392, 178] width 784 height 357
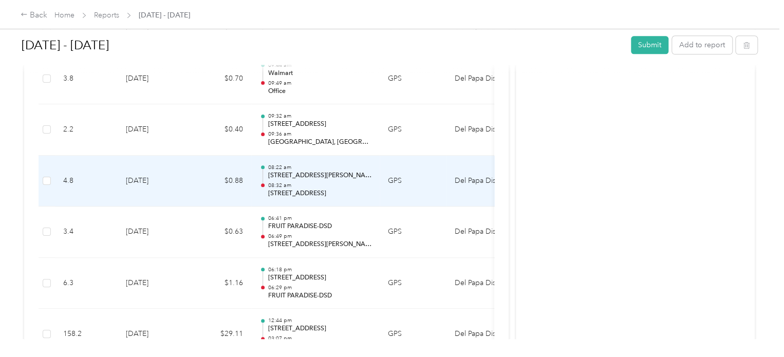
click at [275, 176] on p "[STREET_ADDRESS][PERSON_NAME]" at bounding box center [320, 175] width 104 height 9
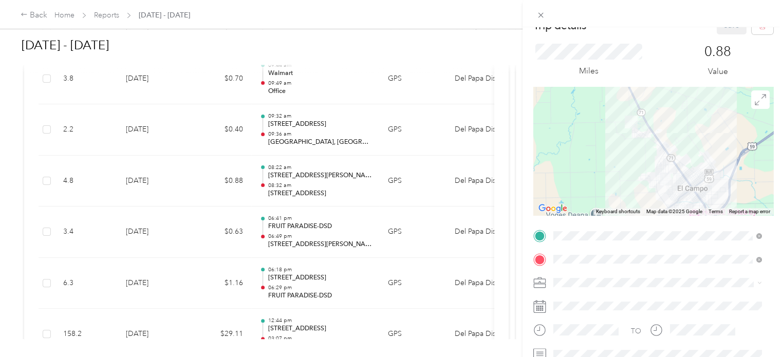
scroll to position [0, 0]
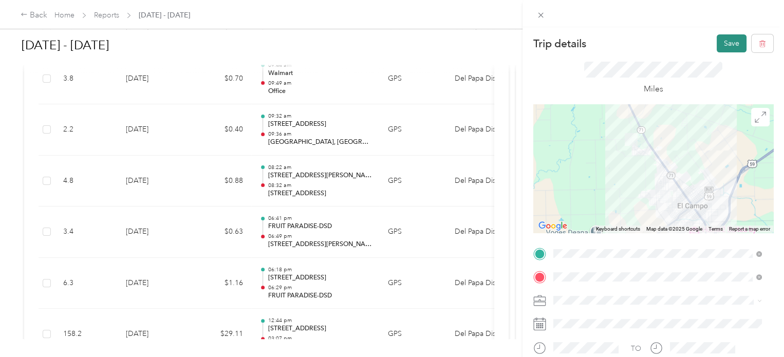
click at [718, 45] on button "Save" at bounding box center [732, 43] width 30 height 18
click at [762, 19] on icon at bounding box center [761, 19] width 5 height 5
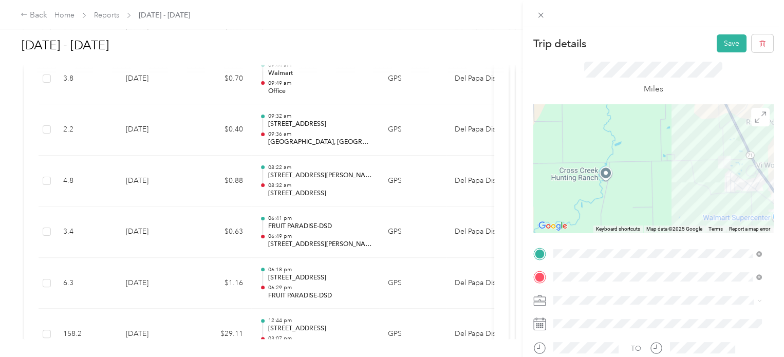
click at [182, 318] on div "Trip details Save This trip cannot be edited because it is either under review,…" at bounding box center [392, 178] width 784 height 357
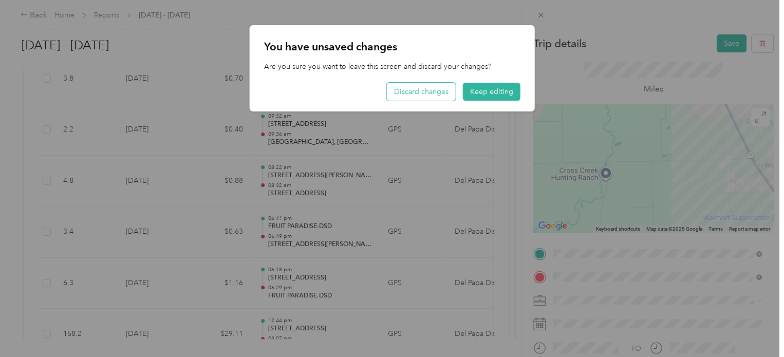
click at [424, 89] on button "Discard changes" at bounding box center [421, 92] width 69 height 18
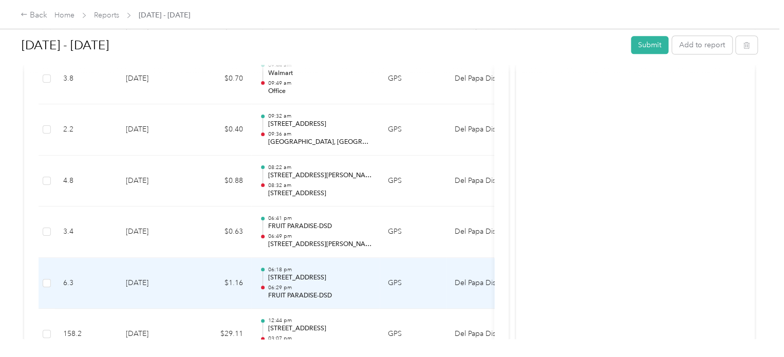
click at [185, 273] on td "[DATE]" at bounding box center [154, 283] width 72 height 51
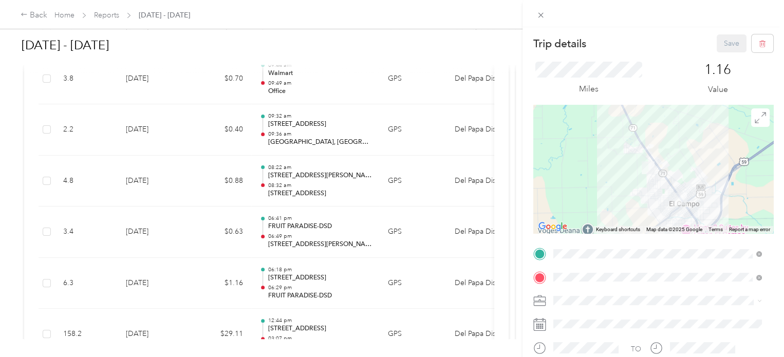
click at [86, 242] on div "Trip details Save This trip cannot be edited because it is either under review,…" at bounding box center [392, 178] width 784 height 357
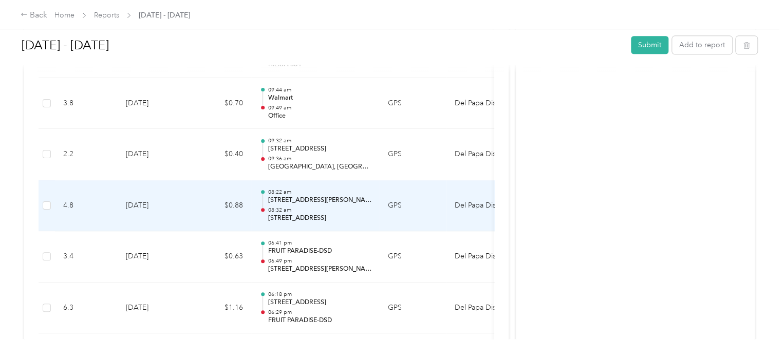
scroll to position [643, 0]
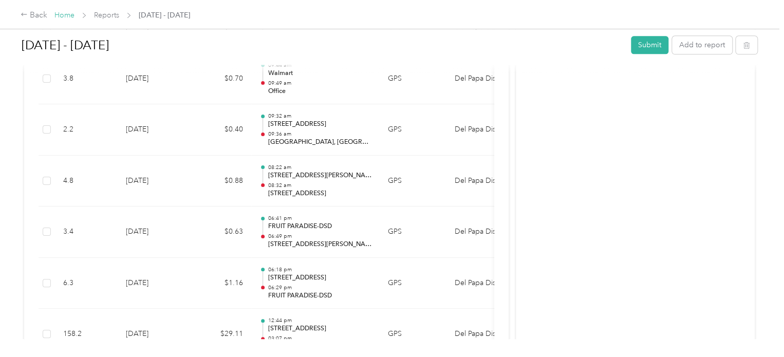
click at [65, 15] on link "Home" at bounding box center [64, 15] width 20 height 9
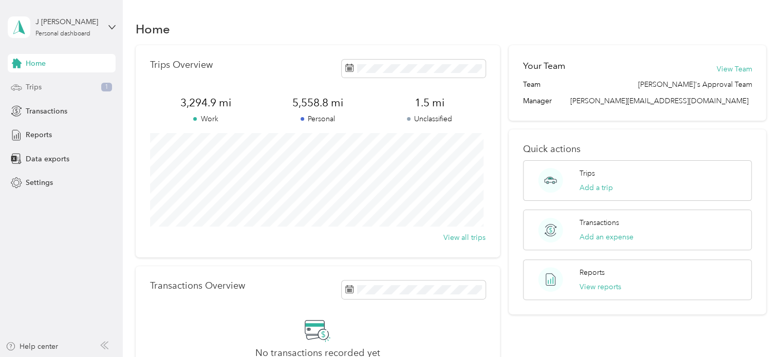
click at [36, 85] on span "Trips" at bounding box center [34, 87] width 16 height 11
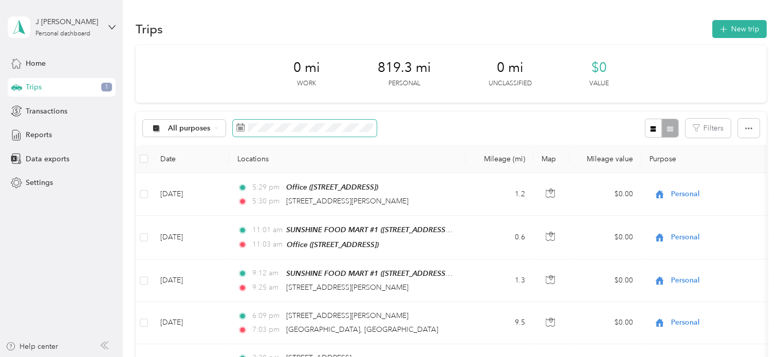
click at [334, 132] on span at bounding box center [305, 128] width 144 height 17
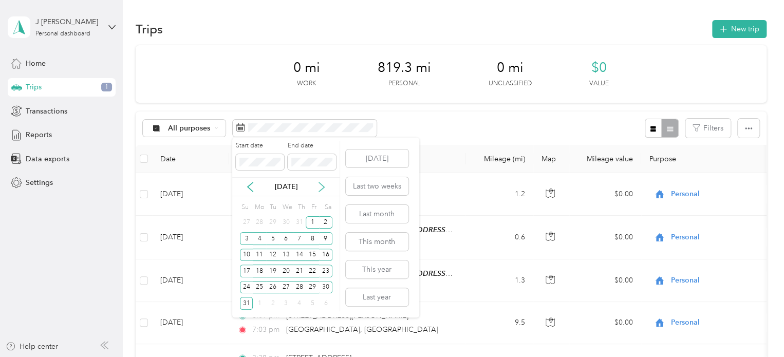
click at [320, 186] on icon at bounding box center [321, 187] width 10 height 10
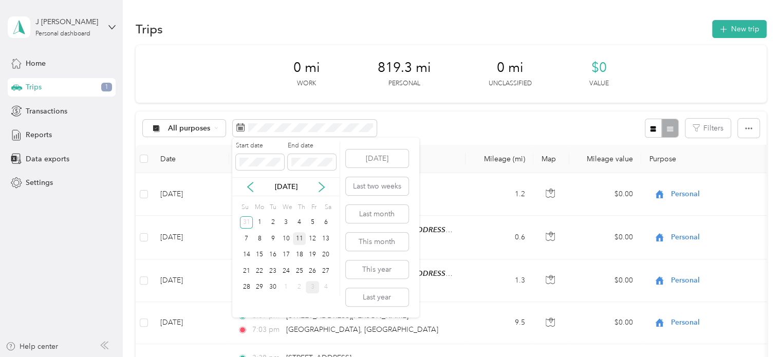
click at [299, 237] on div "11" at bounding box center [299, 238] width 13 height 13
click at [302, 239] on div "11" at bounding box center [299, 238] width 13 height 13
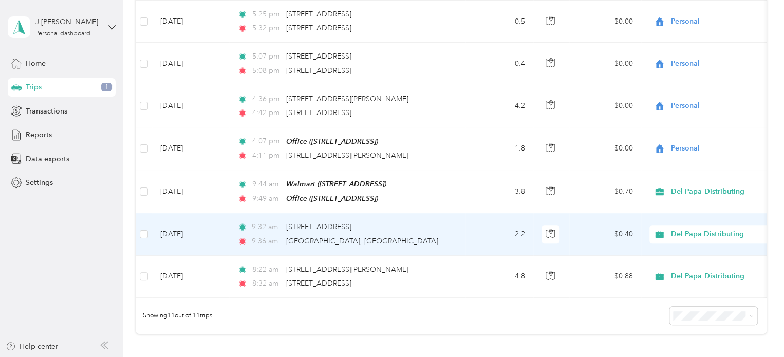
scroll to position [360, 0]
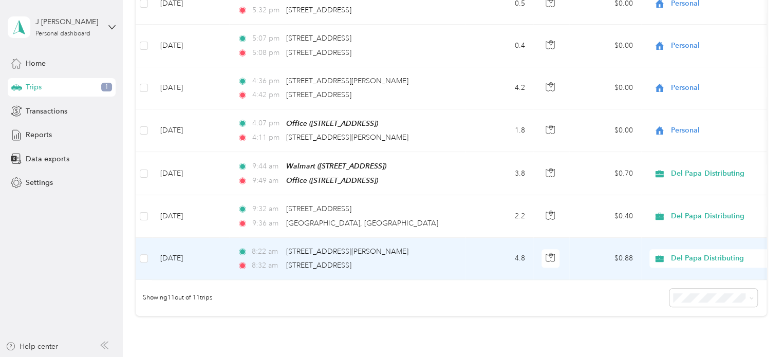
click at [660, 258] on icon at bounding box center [659, 258] width 8 height 7
click at [682, 292] on span "Personal" at bounding box center [721, 289] width 95 height 11
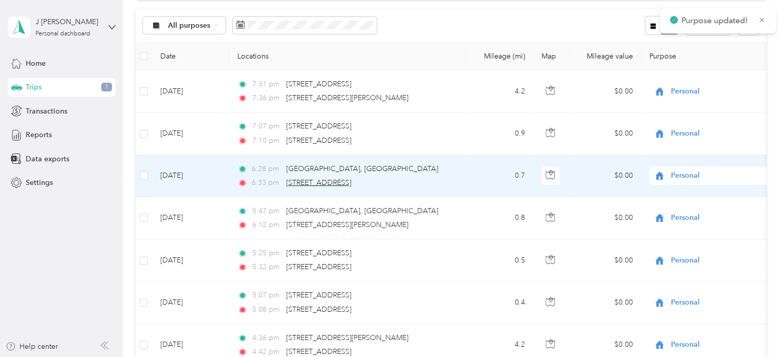
scroll to position [0, 0]
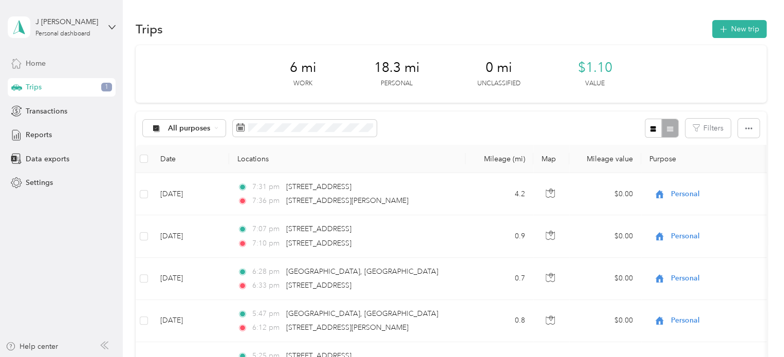
click at [35, 59] on span "Home" at bounding box center [36, 63] width 20 height 11
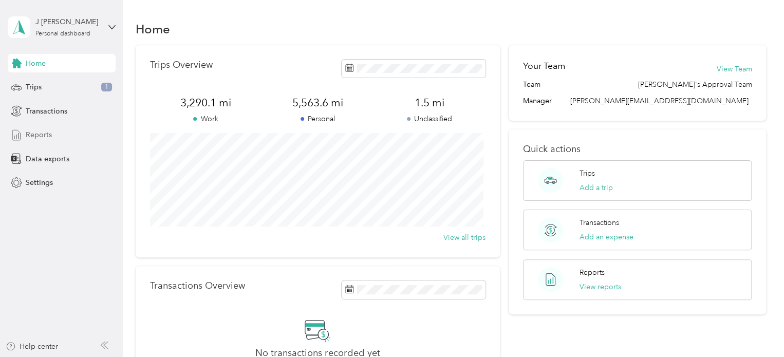
click at [33, 134] on span "Reports" at bounding box center [39, 134] width 26 height 11
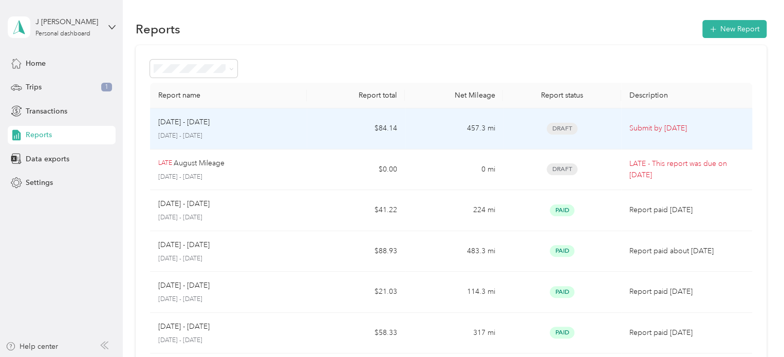
click at [649, 128] on p "Submit by [DATE]" at bounding box center [686, 128] width 115 height 11
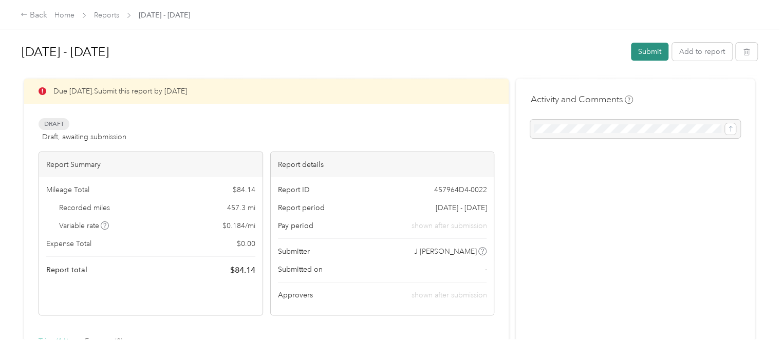
click at [640, 51] on button "Submit" at bounding box center [649, 52] width 37 height 18
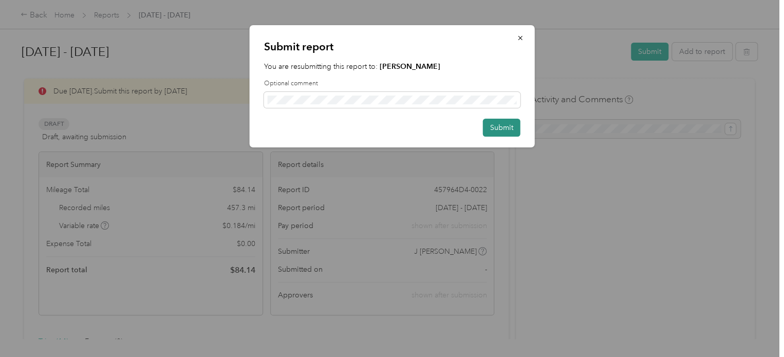
click at [505, 129] on button "Submit" at bounding box center [501, 128] width 37 height 18
